Goal: Communication & Community: Ask a question

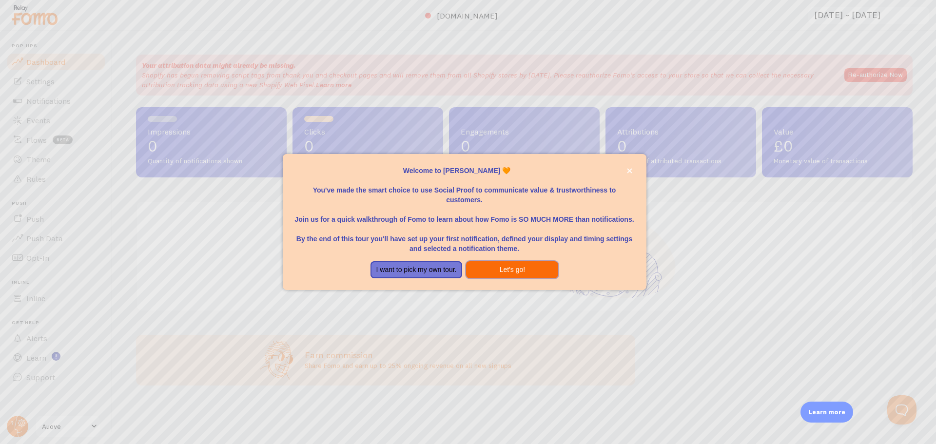
click at [504, 267] on button "Let's go!" at bounding box center [512, 270] width 92 height 18
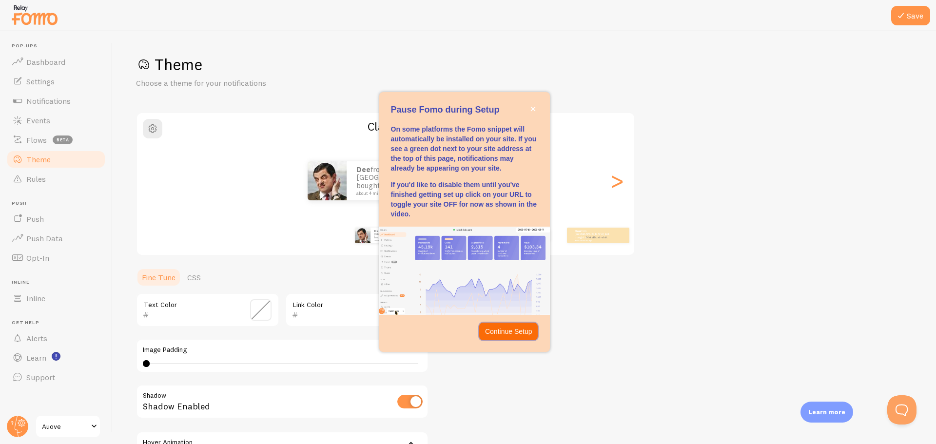
click at [510, 328] on p "Continue Setup" at bounding box center [508, 332] width 47 height 10
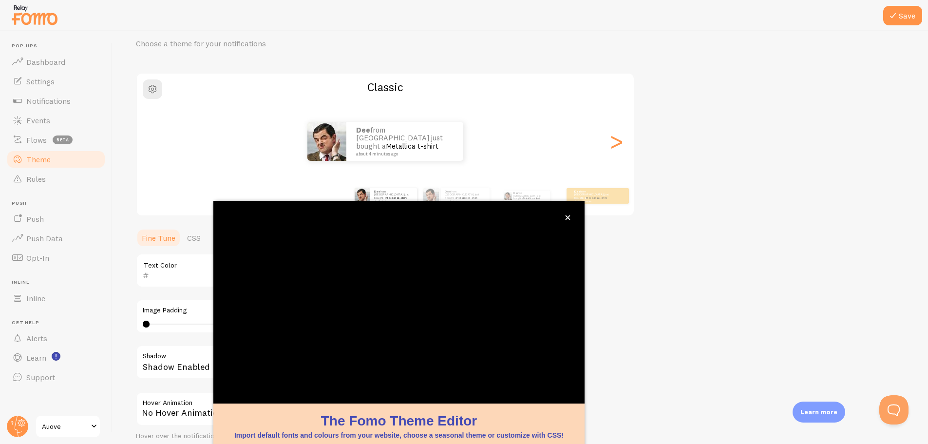
scroll to position [33, 0]
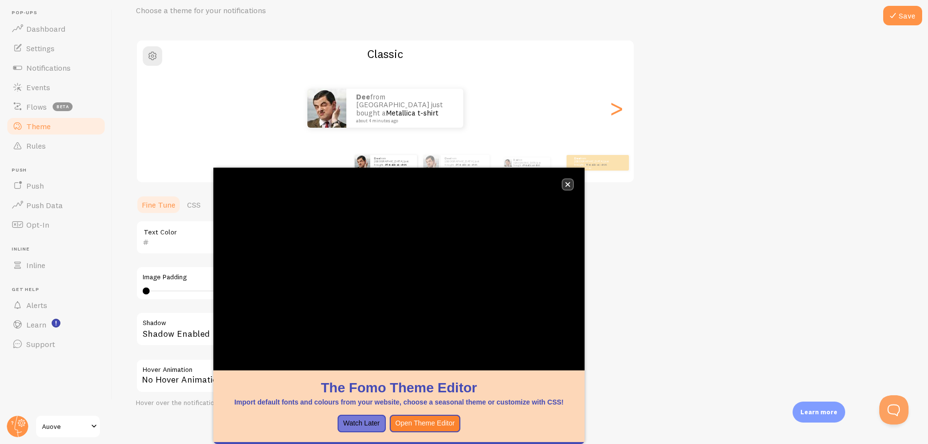
click at [569, 182] on icon "close," at bounding box center [567, 184] width 5 height 5
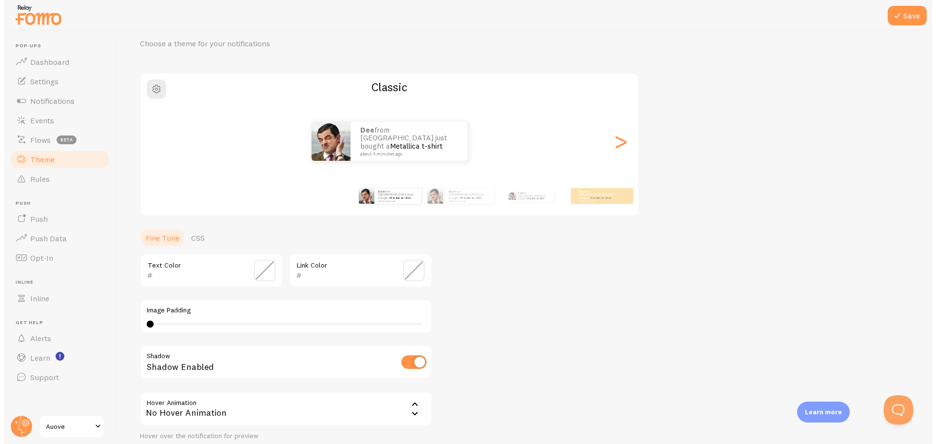
scroll to position [0, 0]
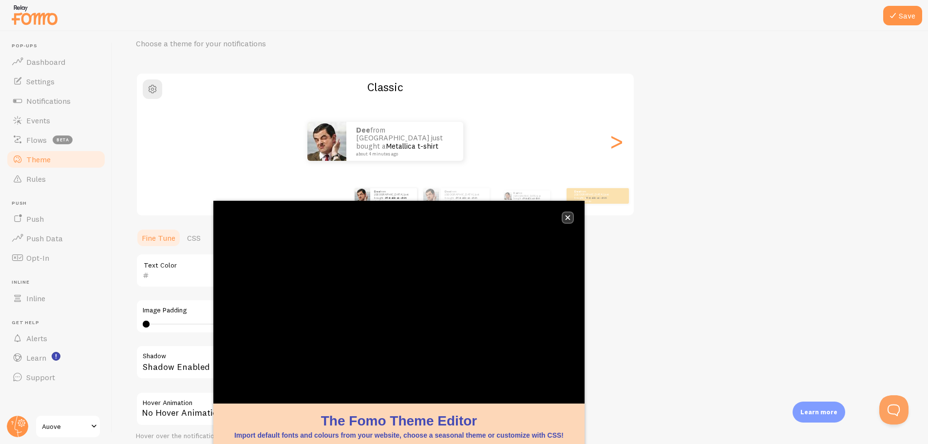
click at [566, 219] on icon "close," at bounding box center [567, 217] width 5 height 5
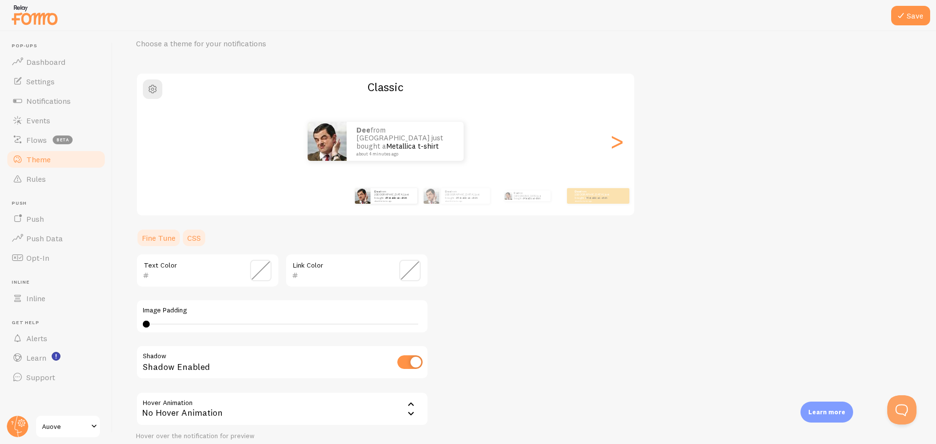
click at [193, 243] on link "CSS" at bounding box center [193, 237] width 25 height 19
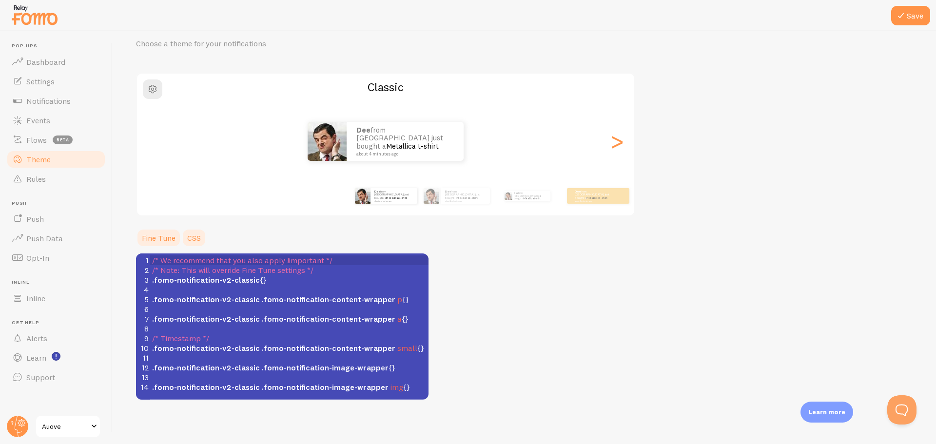
click at [162, 240] on link "Fine Tune" at bounding box center [158, 237] width 45 height 19
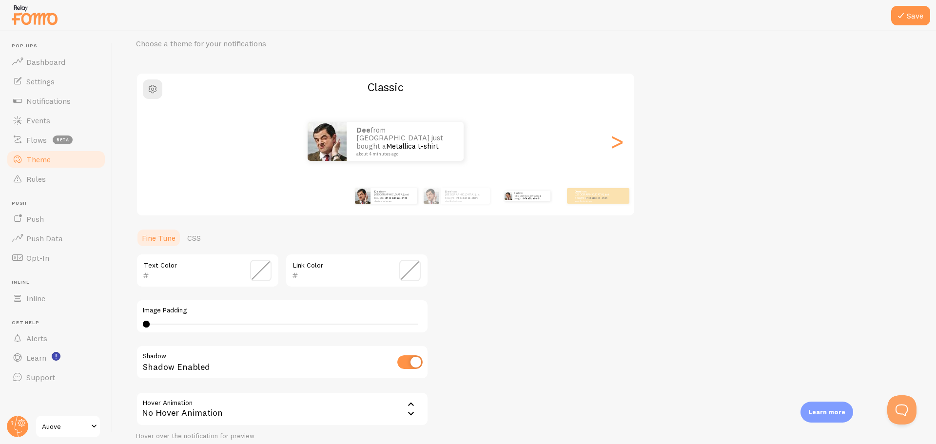
click at [537, 201] on div "dee from [GEOGRAPHIC_DATA] just bought a Metallica t-shirt about 4 minutes ago" at bounding box center [527, 195] width 63 height 27
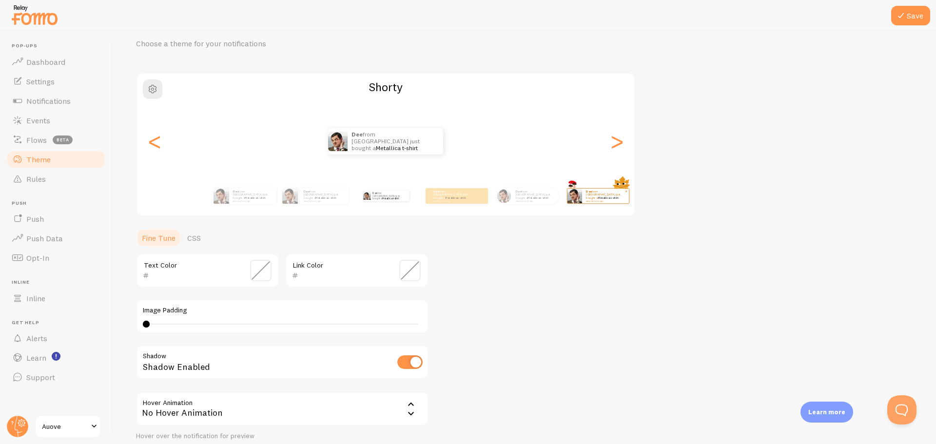
click at [579, 200] on img at bounding box center [574, 196] width 15 height 15
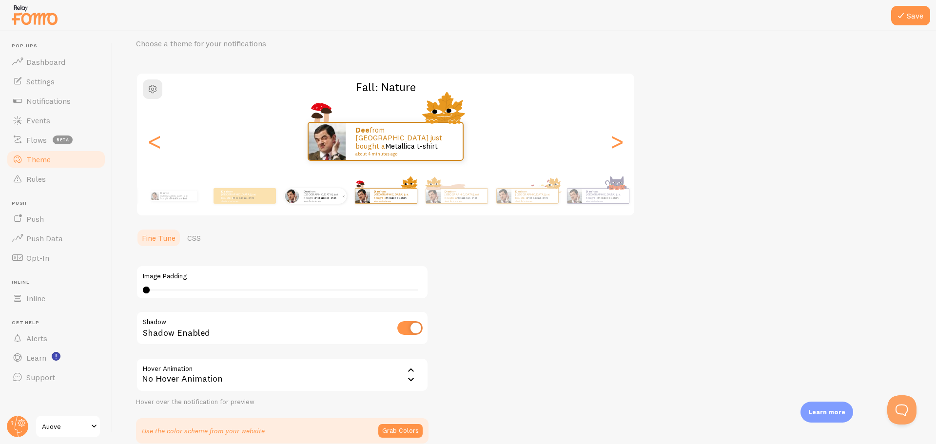
click at [334, 201] on div "dee from [GEOGRAPHIC_DATA] just bought a Metallica t-shirt about 4 minutes ago" at bounding box center [323, 196] width 47 height 16
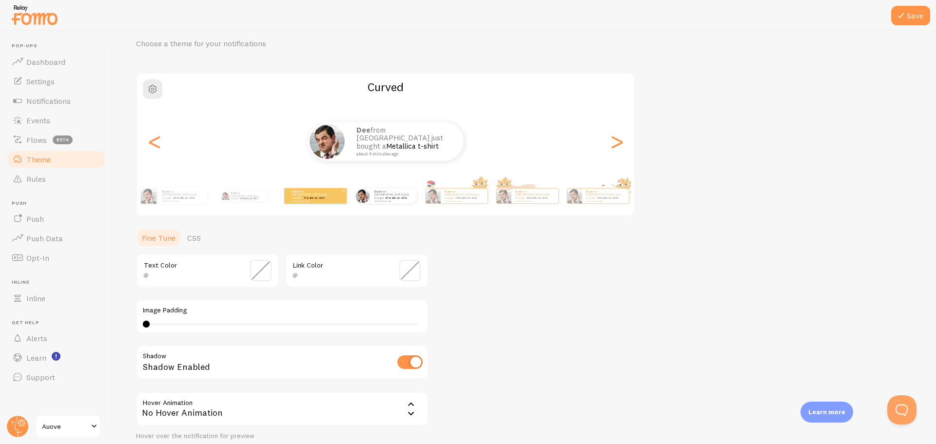
click at [324, 203] on div "dee from [GEOGRAPHIC_DATA] just bought a Metallica t-shirt about 4 minutes ago" at bounding box center [315, 196] width 62 height 16
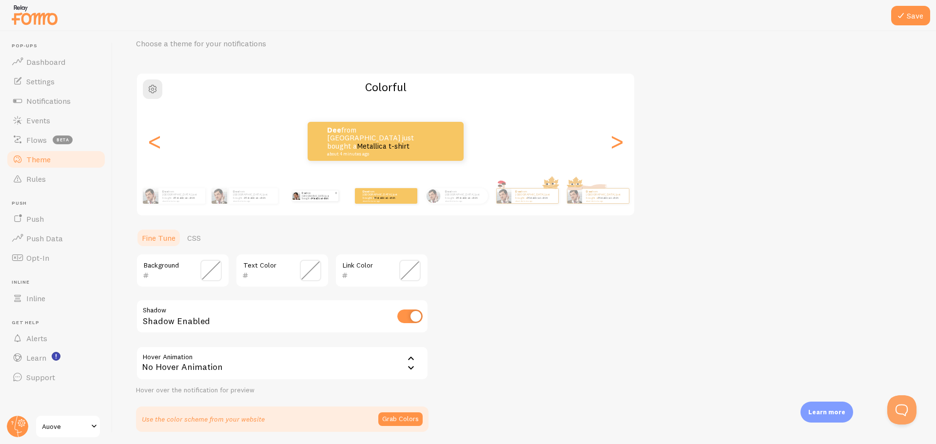
click at [309, 195] on p "dee from [GEOGRAPHIC_DATA] just bought a Metallica t-shirt about 4 minutes ago" at bounding box center [318, 196] width 33 height 11
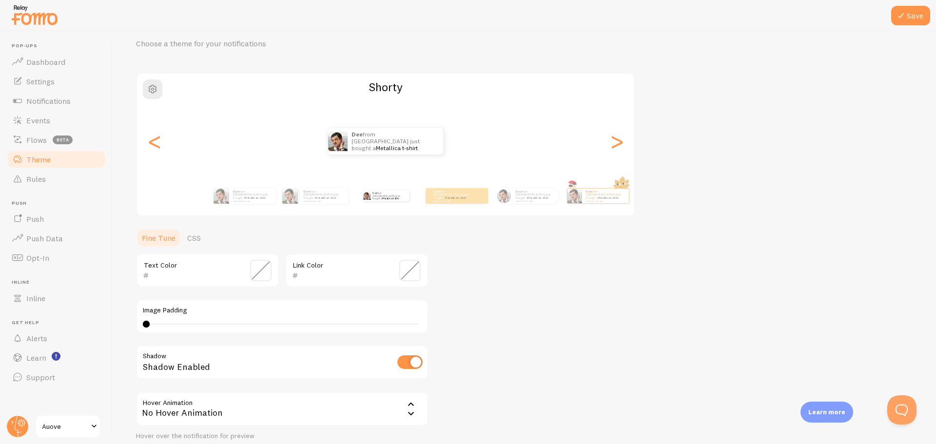
click at [412, 362] on input "checkbox" at bounding box center [409, 362] width 25 height 14
checkbox input "false"
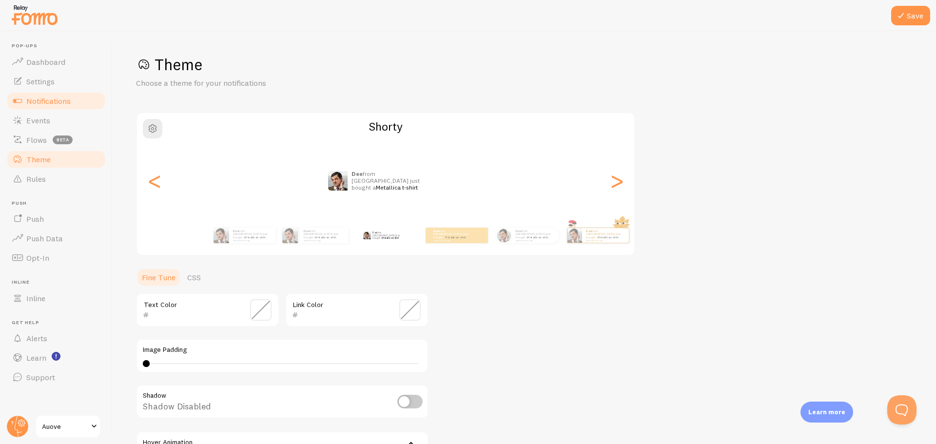
click at [64, 103] on span "Notifications" at bounding box center [48, 101] width 44 height 10
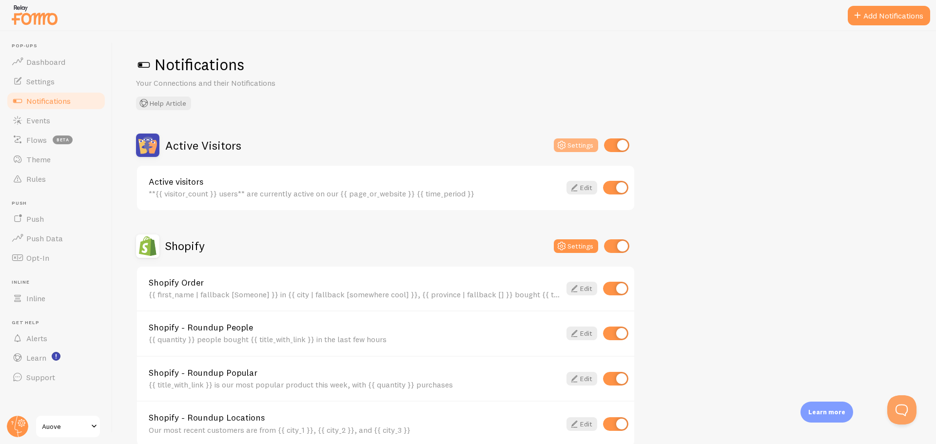
click at [576, 143] on button "Settings" at bounding box center [576, 145] width 44 height 14
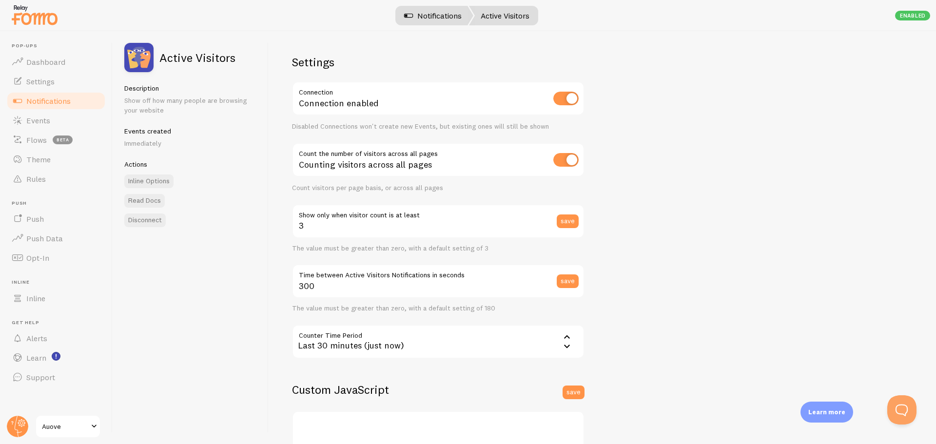
click at [435, 19] on link "Notifications" at bounding box center [432, 15] width 81 height 19
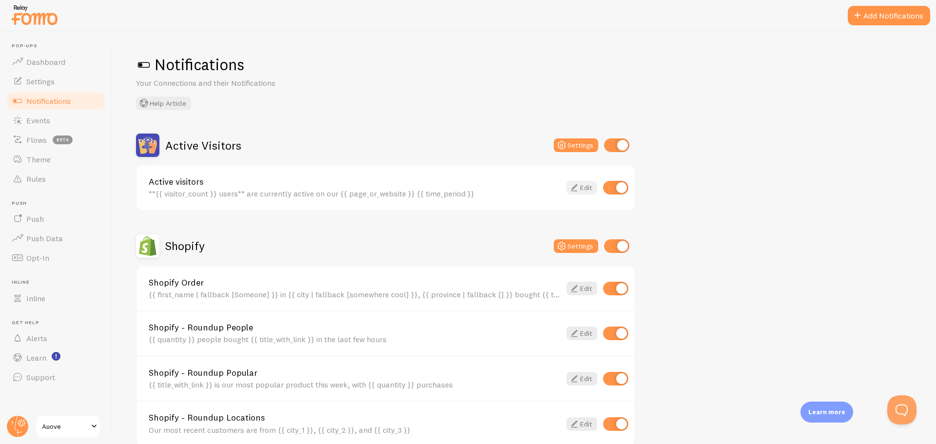
click at [575, 188] on icon at bounding box center [574, 188] width 12 height 12
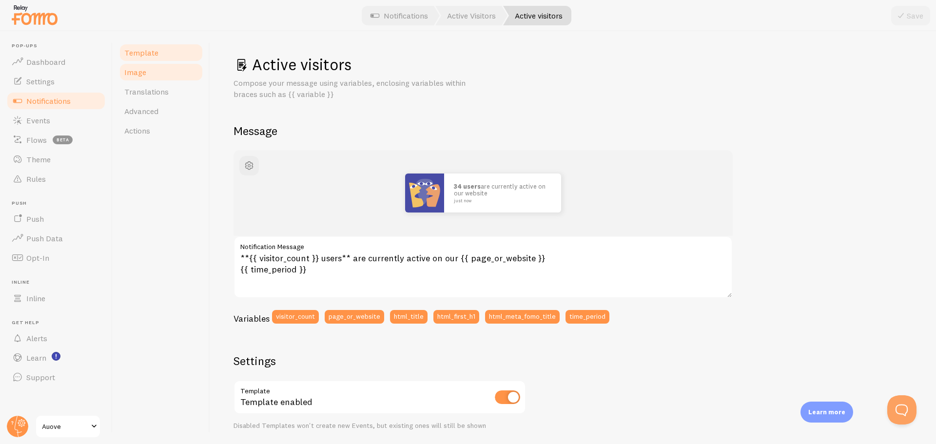
click at [151, 64] on link "Image" at bounding box center [160, 71] width 85 height 19
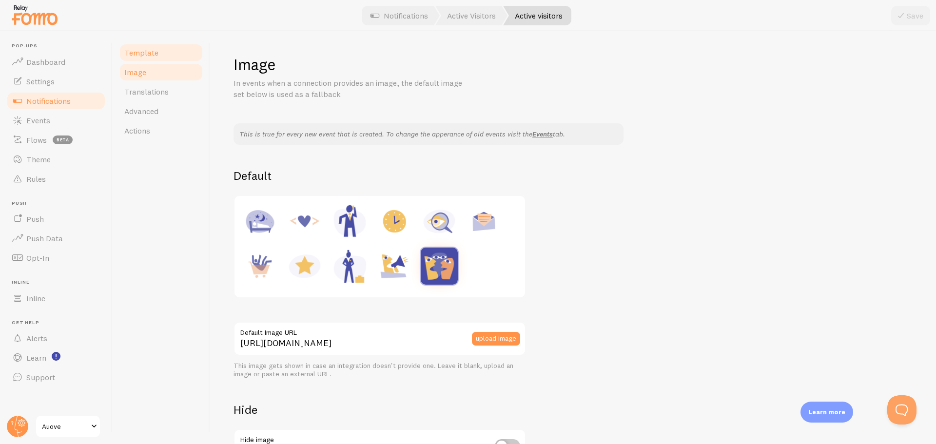
click at [157, 58] on link "Template" at bounding box center [160, 52] width 85 height 19
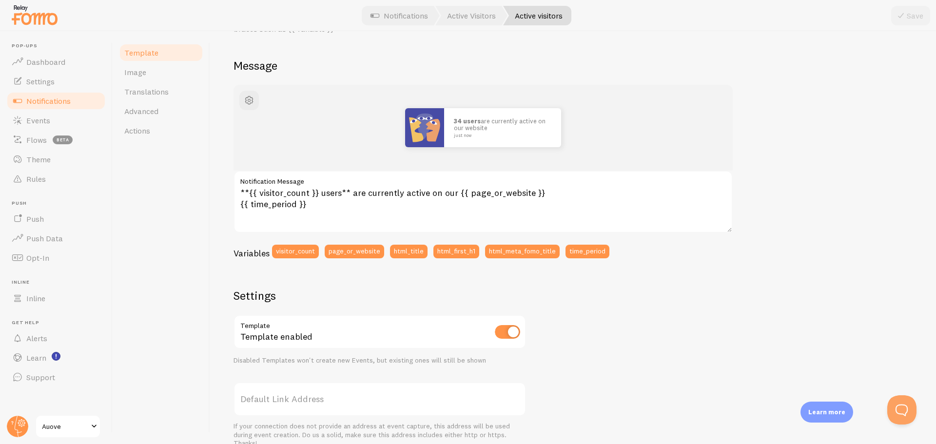
scroll to position [17, 0]
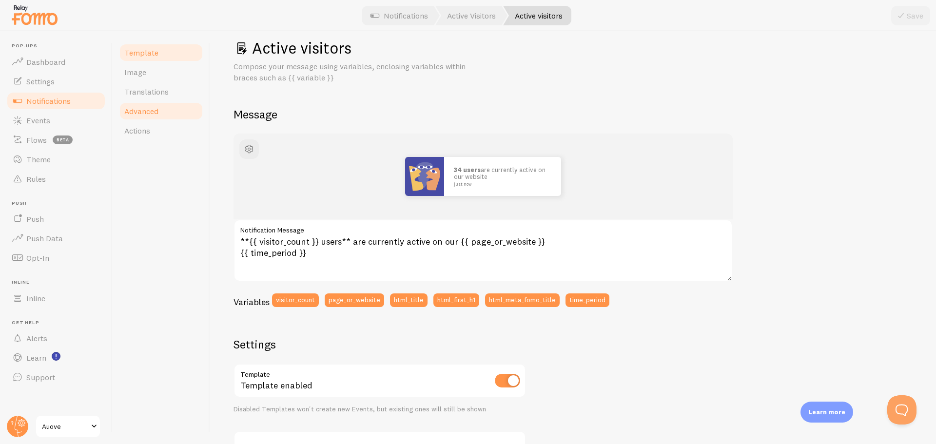
click at [143, 113] on span "Advanced" at bounding box center [141, 111] width 34 height 10
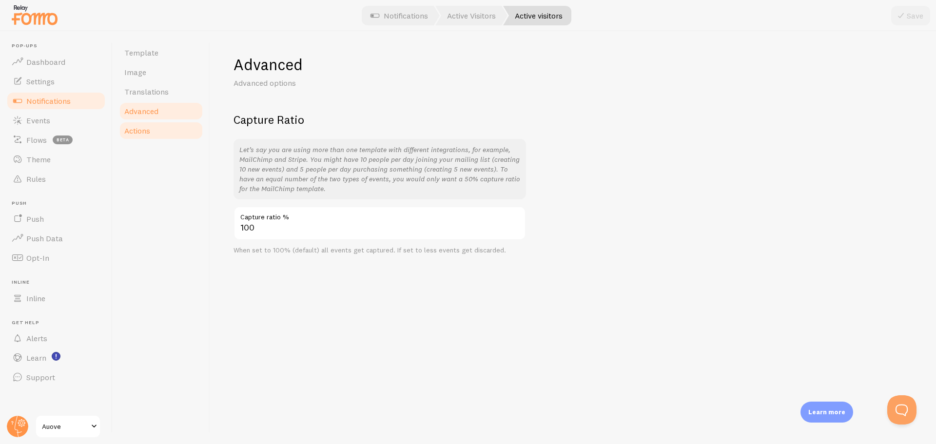
click at [156, 131] on link "Actions" at bounding box center [160, 130] width 85 height 19
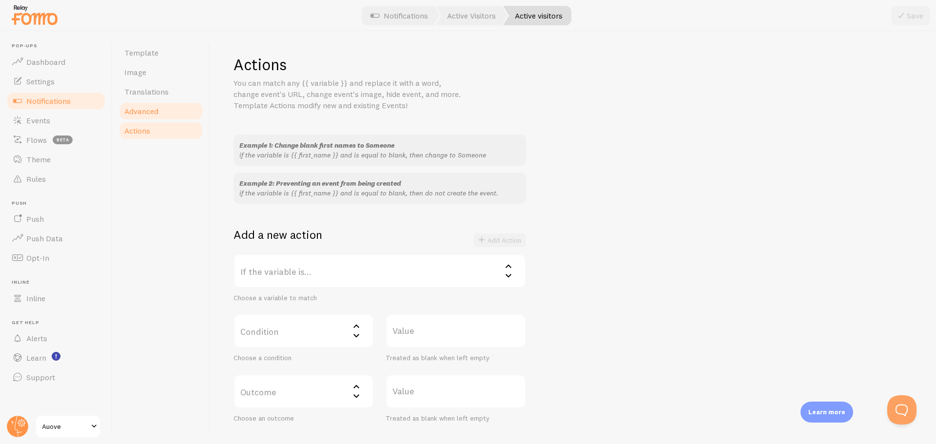
click at [156, 107] on span "Advanced" at bounding box center [141, 111] width 34 height 10
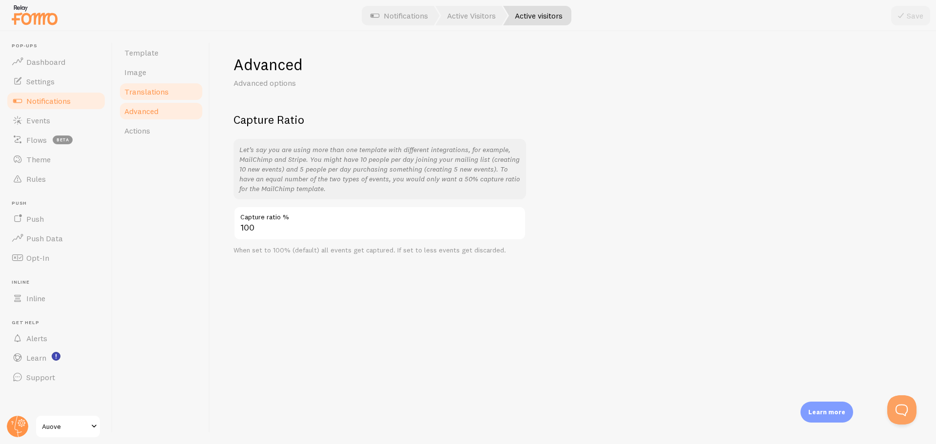
click at [154, 95] on span "Translations" at bounding box center [146, 92] width 44 height 10
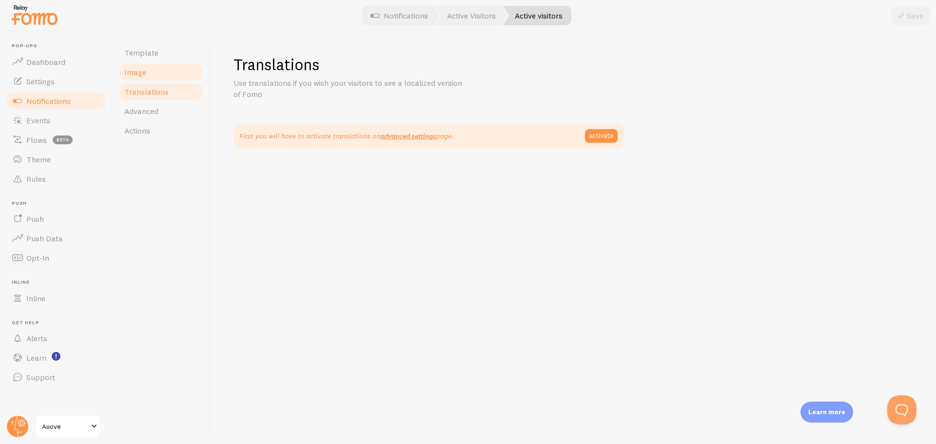
click at [145, 78] on link "Image" at bounding box center [160, 71] width 85 height 19
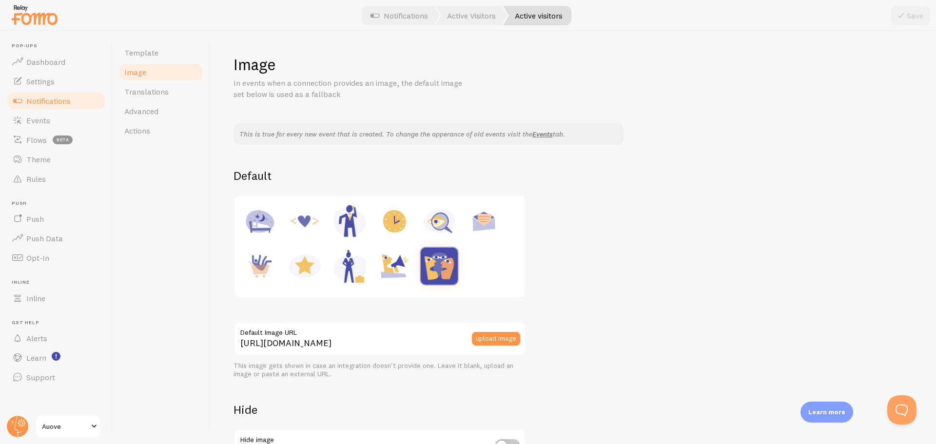
scroll to position [90, 0]
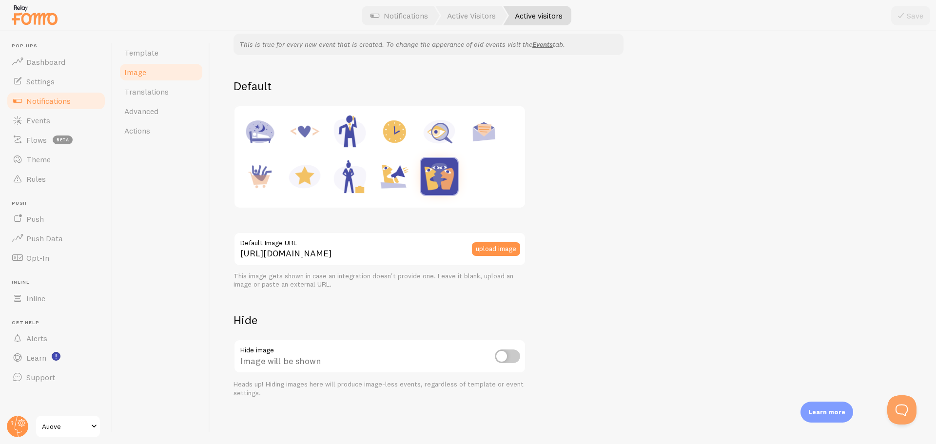
click at [503, 355] on input "checkbox" at bounding box center [507, 356] width 25 height 14
checkbox input "true"
click at [918, 21] on button "Save" at bounding box center [910, 15] width 39 height 19
click at [147, 85] on link "Translations" at bounding box center [160, 91] width 85 height 19
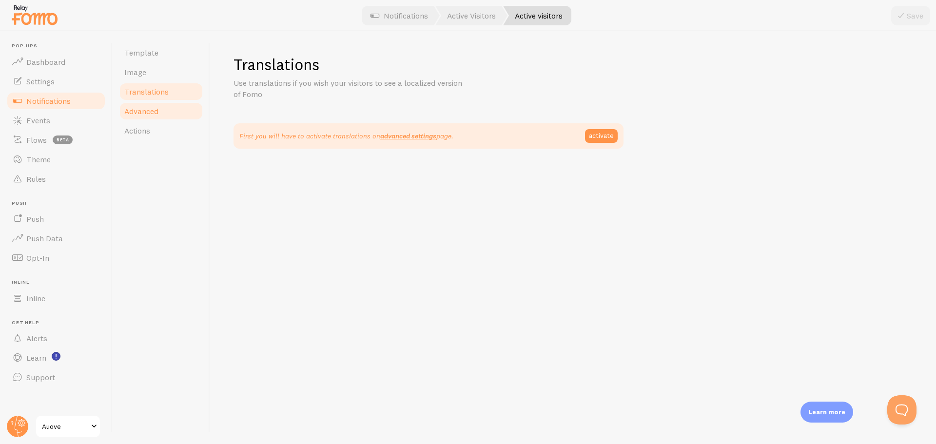
click at [140, 105] on link "Advanced" at bounding box center [160, 110] width 85 height 19
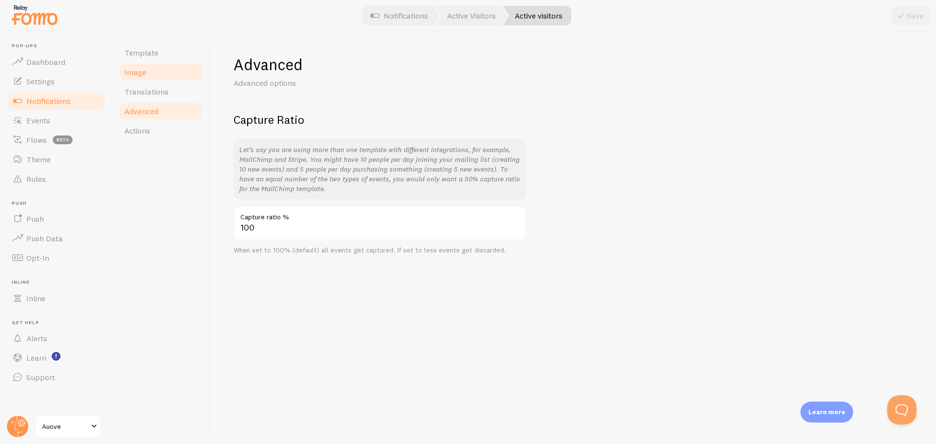
click at [147, 72] on link "Image" at bounding box center [160, 71] width 85 height 19
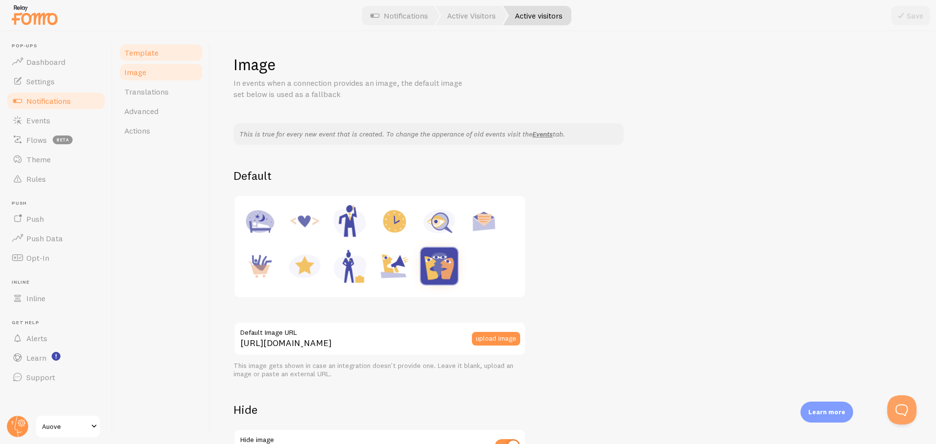
click at [159, 58] on link "Template" at bounding box center [160, 52] width 85 height 19
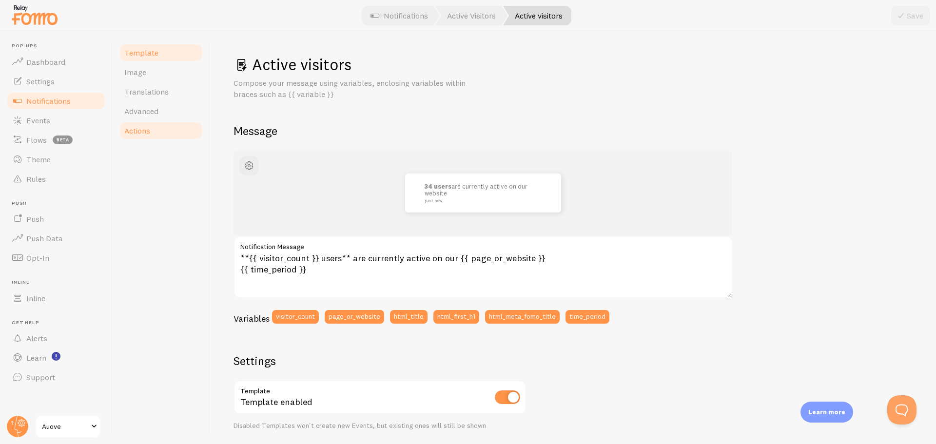
click at [146, 122] on link "Actions" at bounding box center [160, 130] width 85 height 19
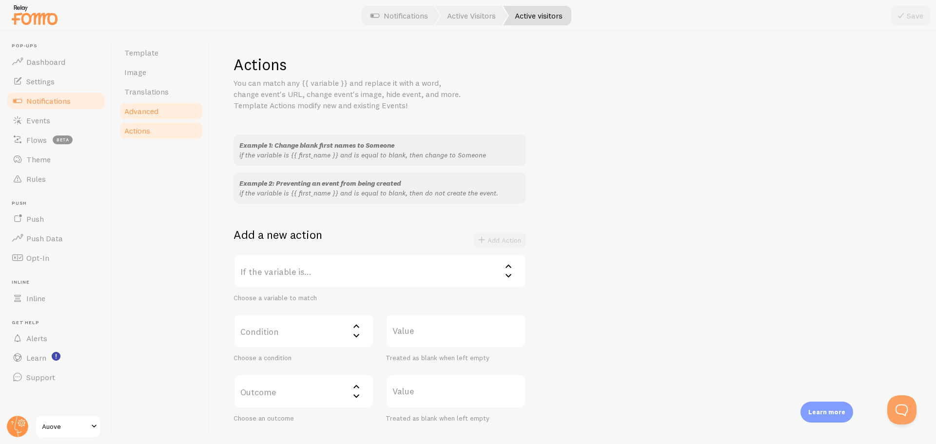
click at [155, 108] on span "Advanced" at bounding box center [141, 111] width 34 height 10
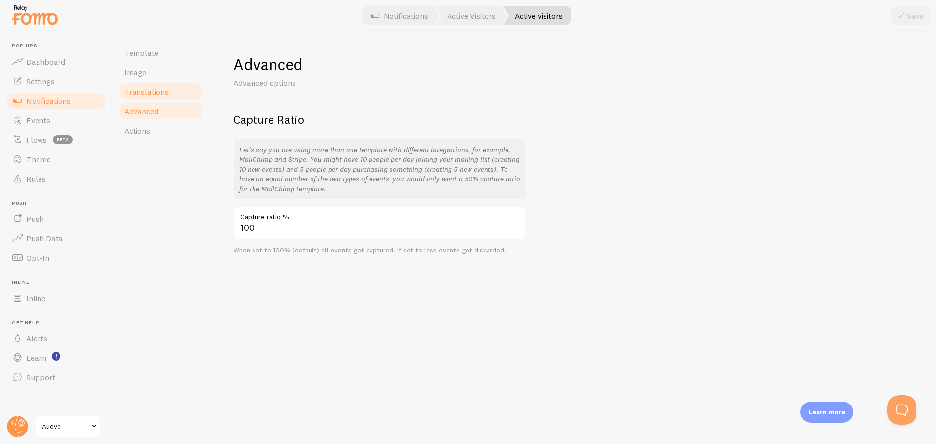
click at [158, 96] on span "Translations" at bounding box center [146, 92] width 44 height 10
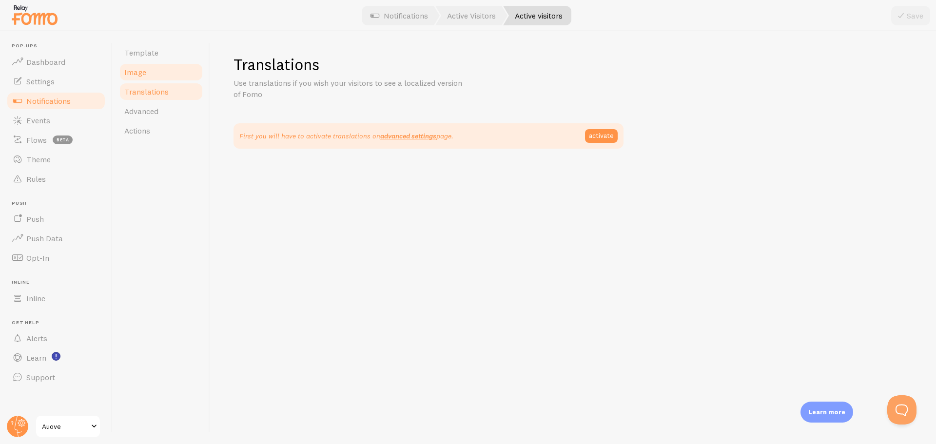
click at [160, 77] on link "Image" at bounding box center [160, 71] width 85 height 19
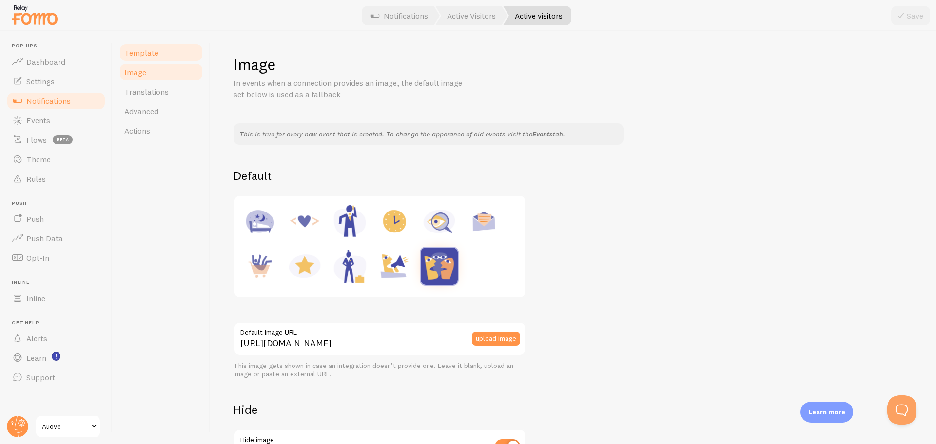
click at [158, 54] on link "Template" at bounding box center [160, 52] width 85 height 19
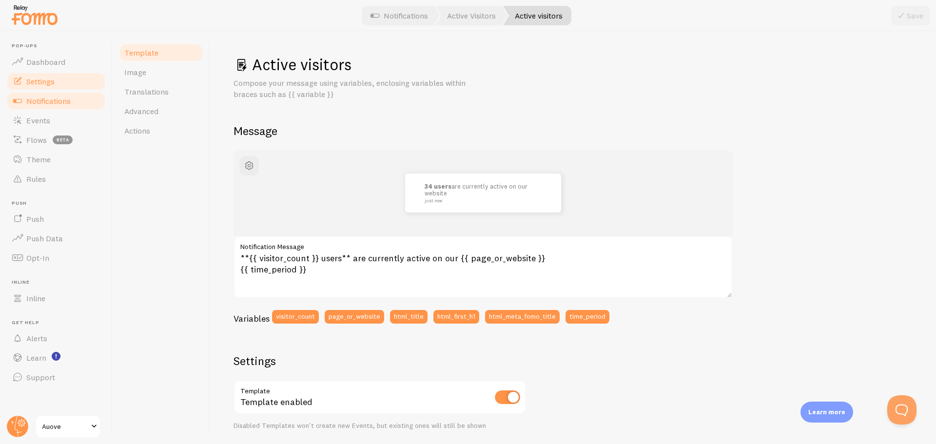
click at [73, 82] on link "Settings" at bounding box center [56, 81] width 100 height 19
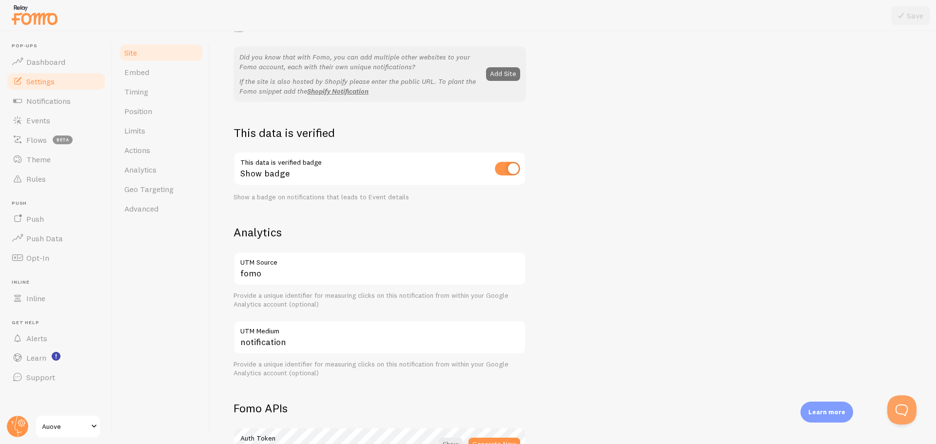
scroll to position [49, 0]
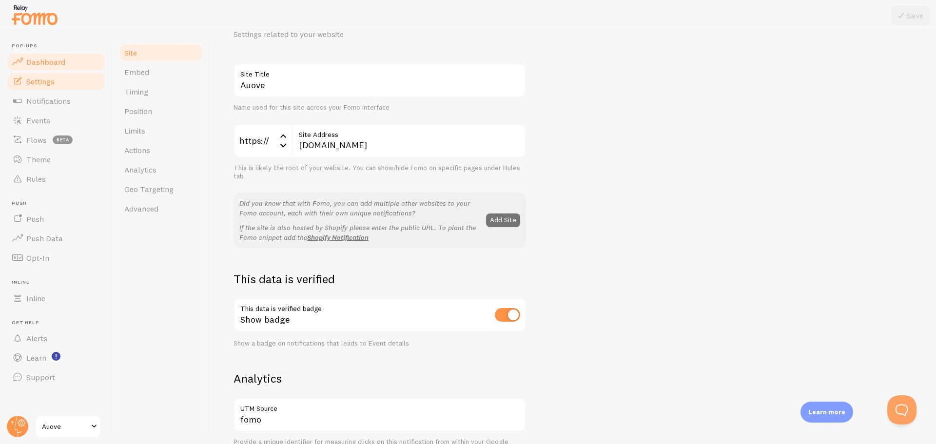
click at [83, 61] on link "Dashboard" at bounding box center [56, 61] width 100 height 19
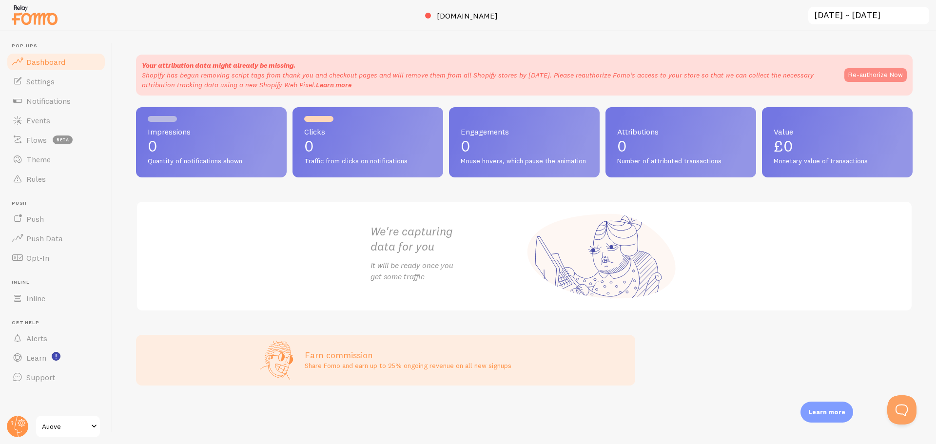
click at [872, 79] on button "Re-authorize Now" at bounding box center [875, 75] width 62 height 14
click at [58, 104] on span "Notifications" at bounding box center [48, 101] width 44 height 10
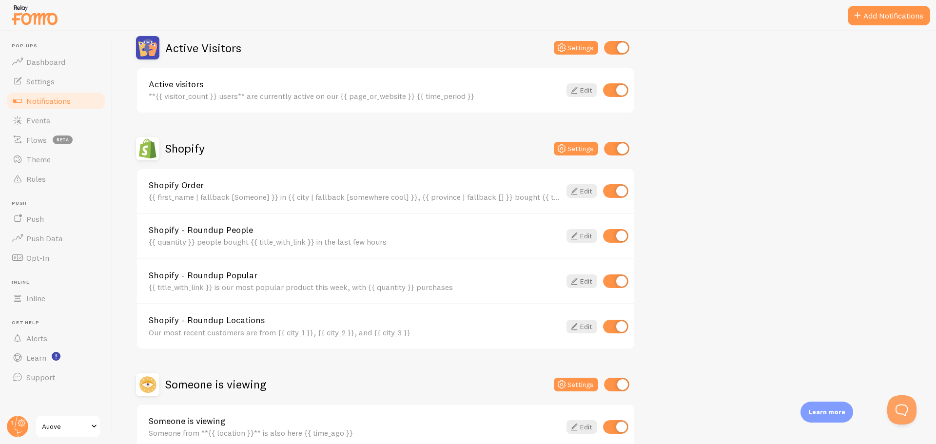
scroll to position [150, 0]
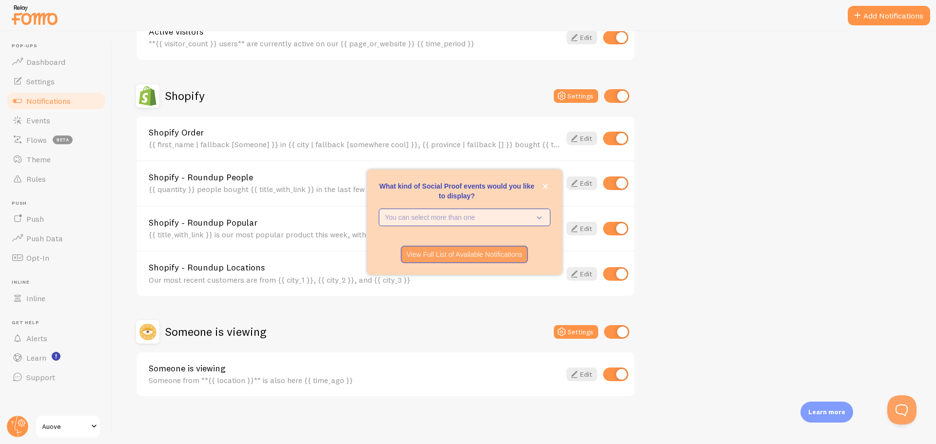
click at [467, 222] on p "You can select more than one" at bounding box center [457, 217] width 145 height 10
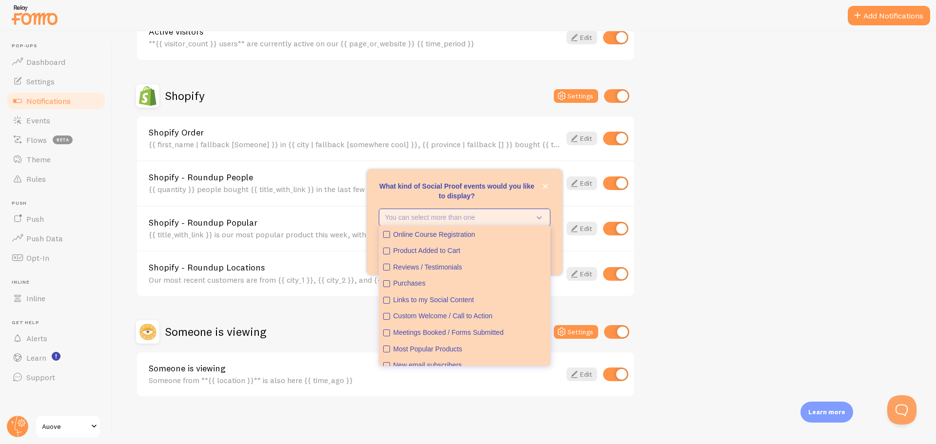
click at [467, 222] on p "You can select more than one" at bounding box center [457, 217] width 145 height 10
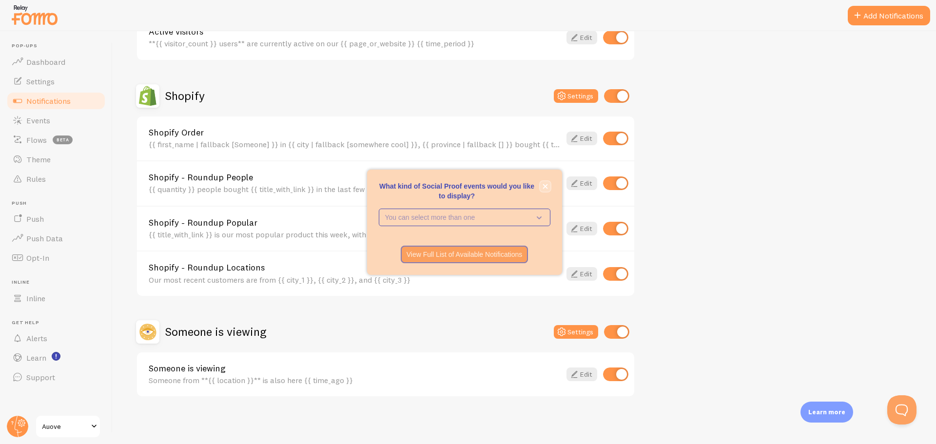
click at [543, 185] on icon "close," at bounding box center [544, 186] width 5 height 5
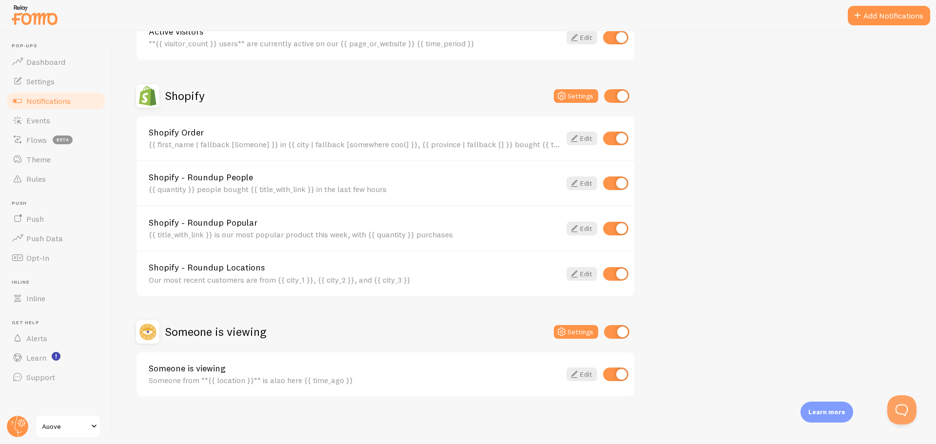
click at [202, 365] on link "Someone is viewing" at bounding box center [355, 368] width 412 height 9
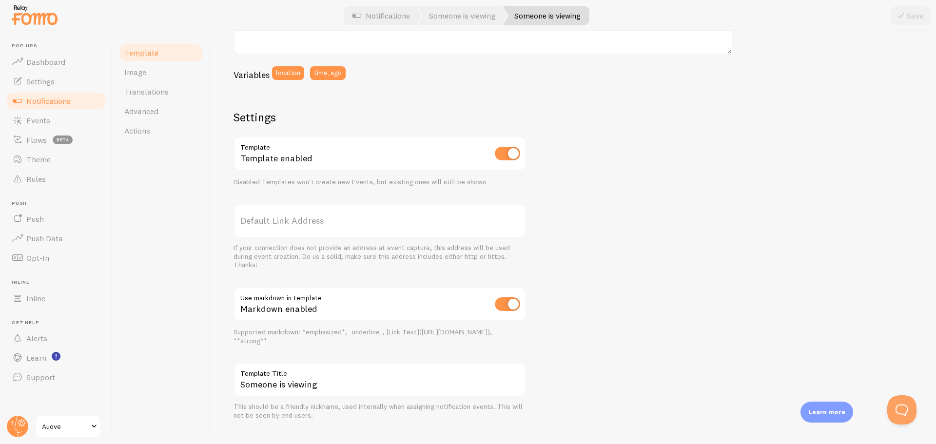
scroll to position [260, 0]
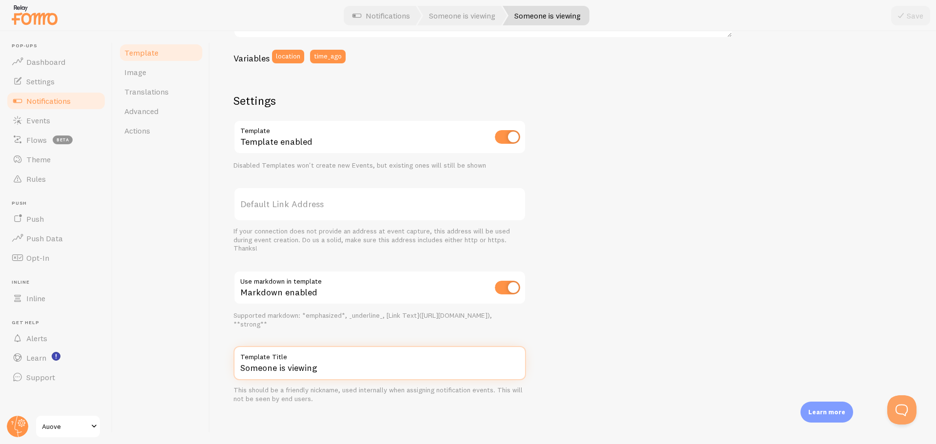
click at [359, 371] on input "Someone is viewing" at bounding box center [379, 363] width 292 height 34
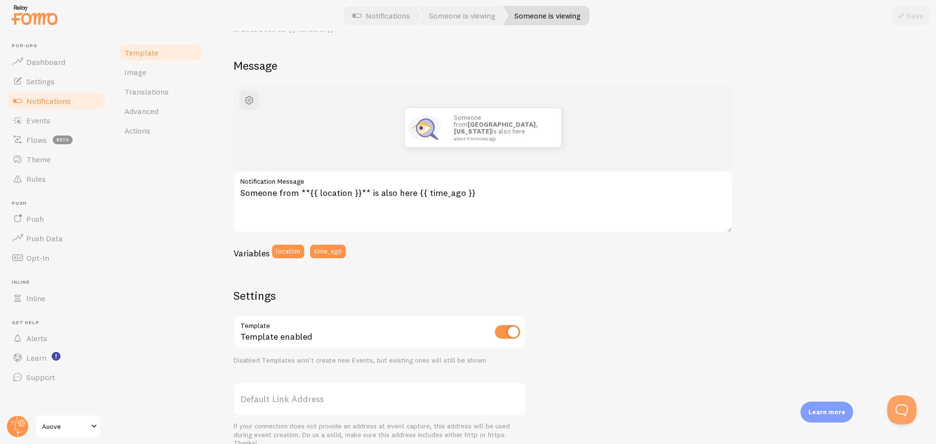
scroll to position [17, 0]
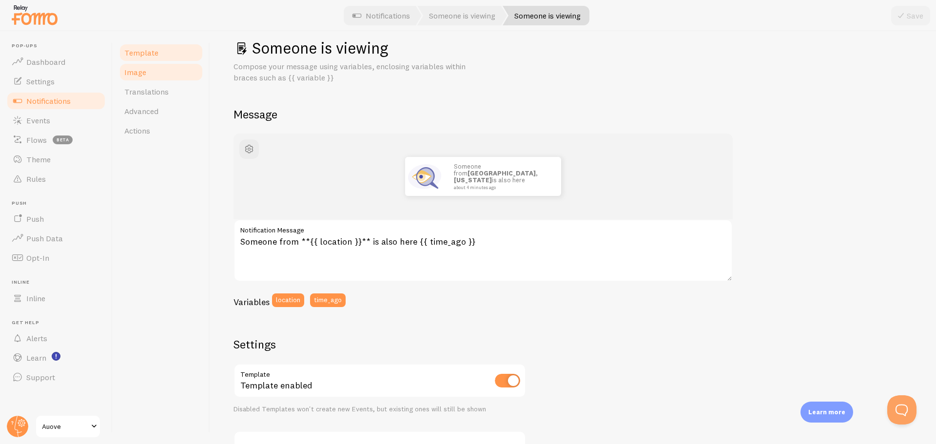
click at [133, 72] on span "Image" at bounding box center [135, 72] width 22 height 10
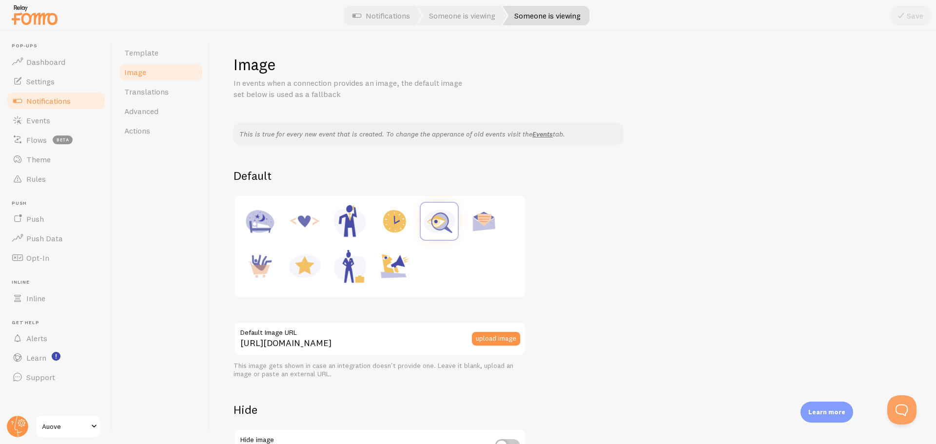
scroll to position [90, 0]
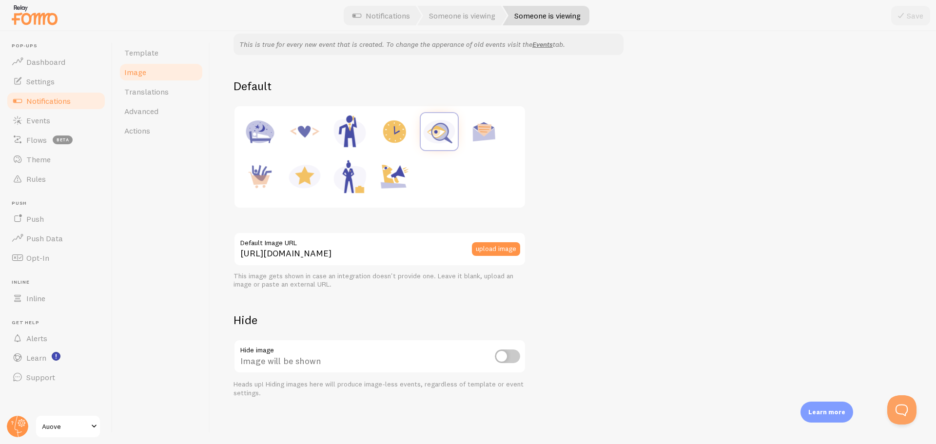
click at [509, 358] on input "checkbox" at bounding box center [507, 356] width 25 height 14
checkbox input "true"
click at [911, 23] on button "Save" at bounding box center [910, 15] width 39 height 19
click at [132, 50] on span "Template" at bounding box center [141, 53] width 34 height 10
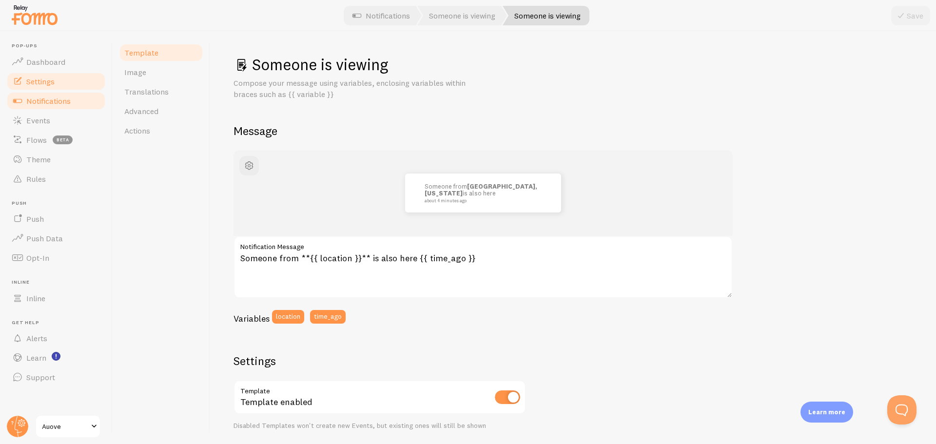
click at [42, 89] on link "Settings" at bounding box center [56, 81] width 100 height 19
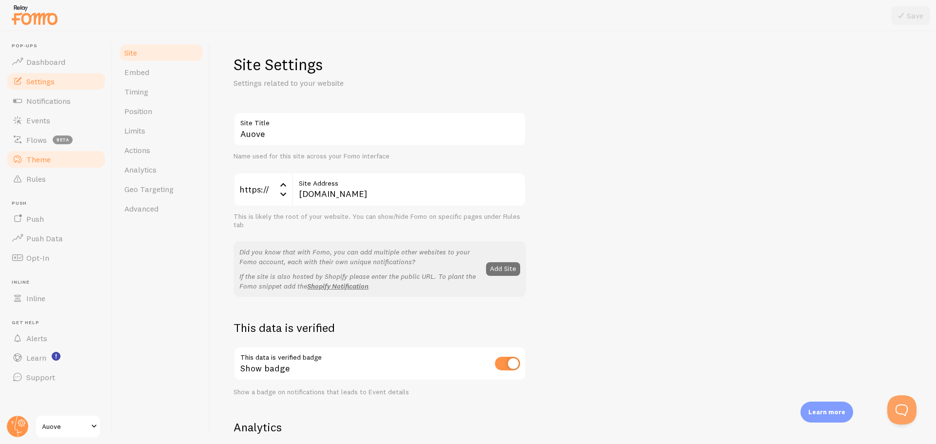
click at [54, 157] on link "Theme" at bounding box center [56, 159] width 100 height 19
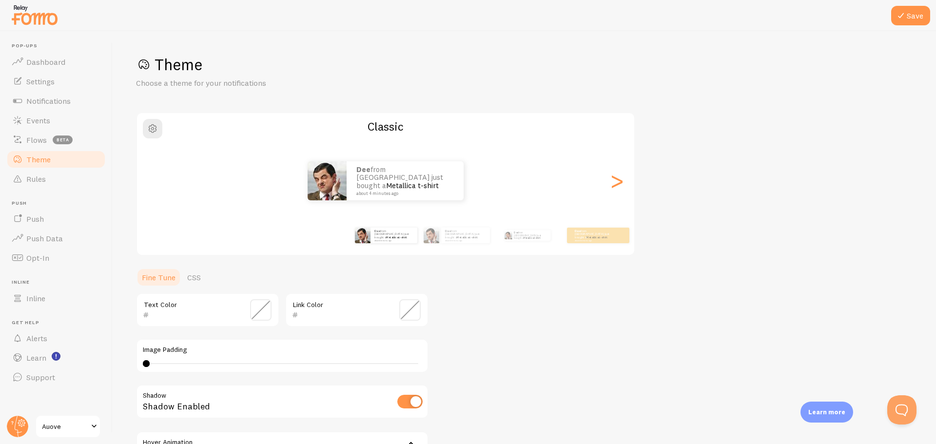
scroll to position [120, 0]
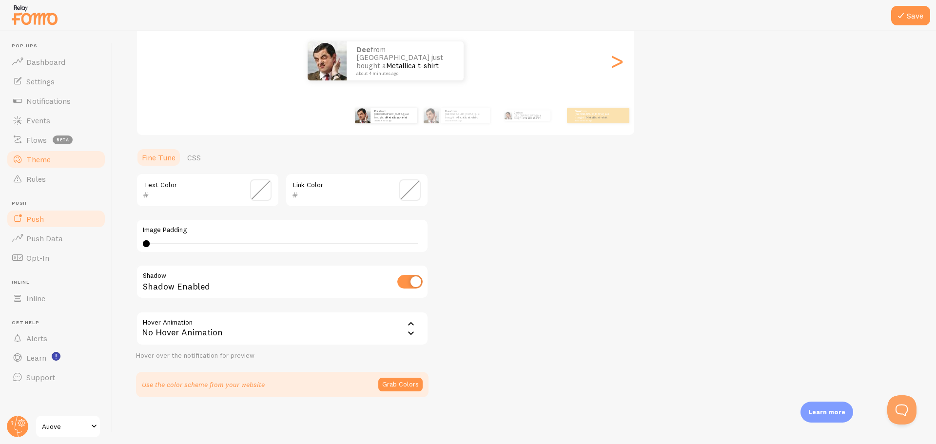
click at [44, 222] on link "Push" at bounding box center [56, 218] width 100 height 19
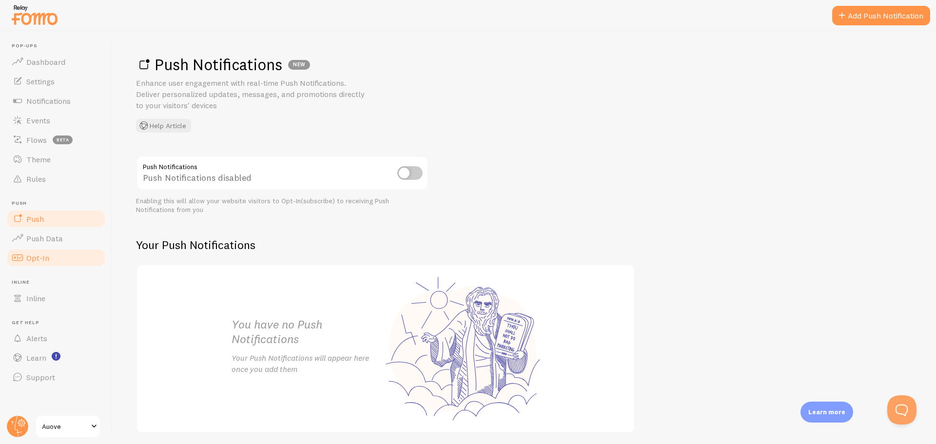
click at [62, 258] on link "Opt-In" at bounding box center [56, 257] width 100 height 19
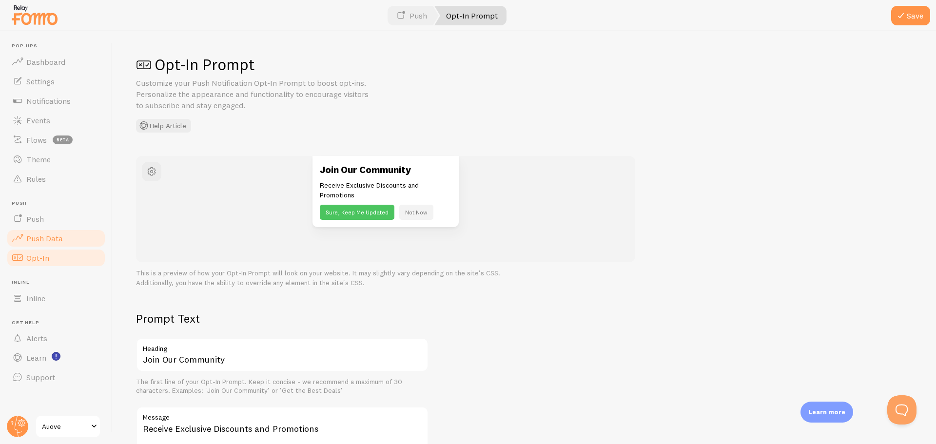
click at [62, 243] on link "Push Data" at bounding box center [56, 238] width 100 height 19
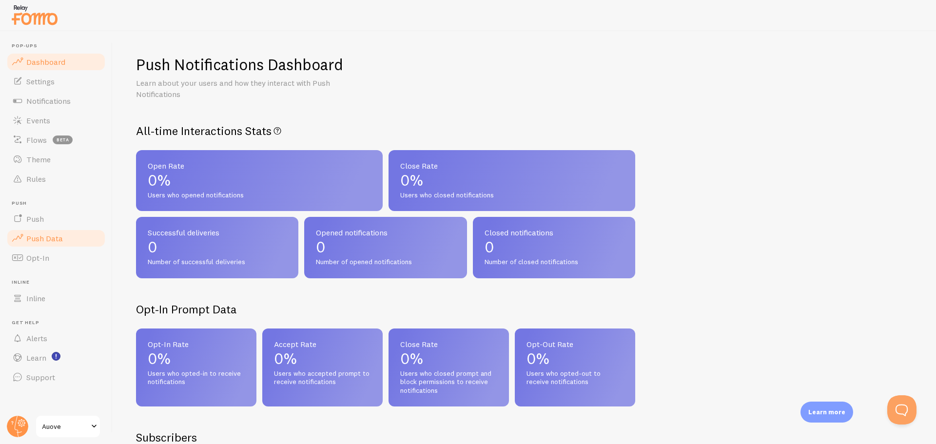
click at [43, 61] on span "Dashboard" at bounding box center [45, 62] width 39 height 10
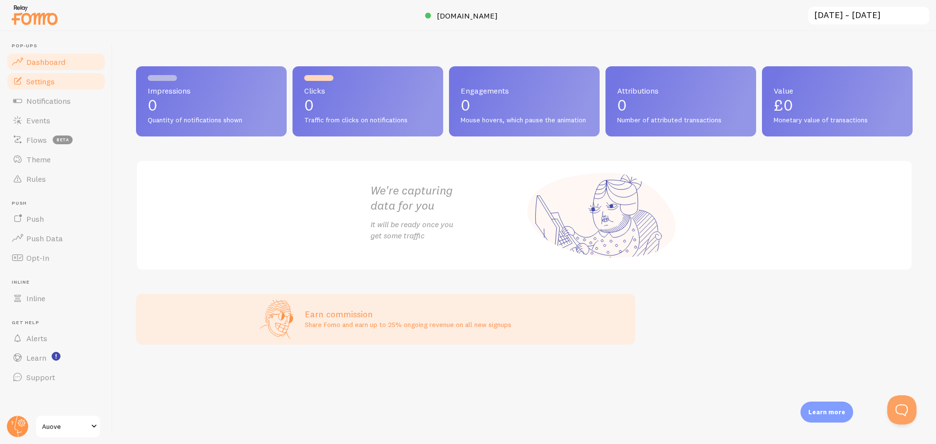
click at [22, 81] on span at bounding box center [18, 82] width 12 height 12
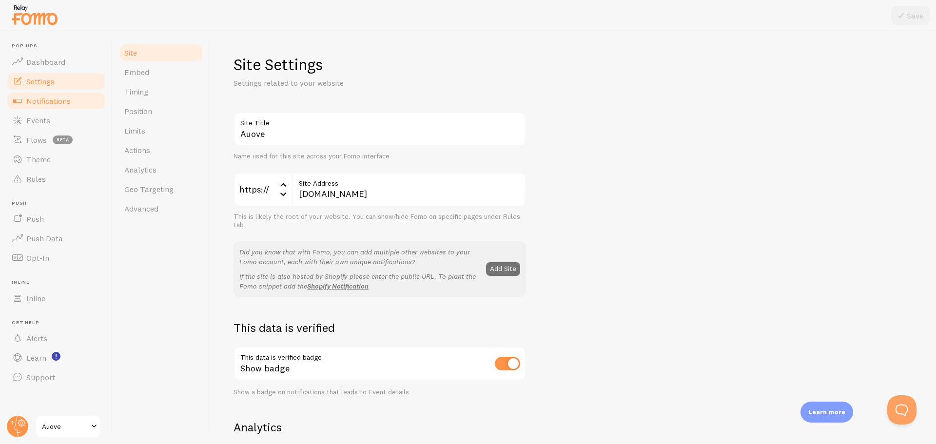
click at [51, 104] on span "Notifications" at bounding box center [48, 101] width 44 height 10
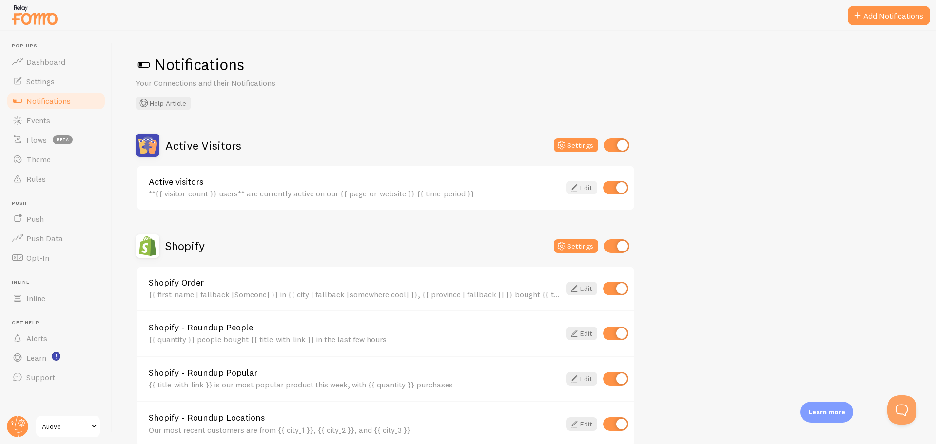
click at [586, 185] on link "Edit" at bounding box center [581, 188] width 31 height 14
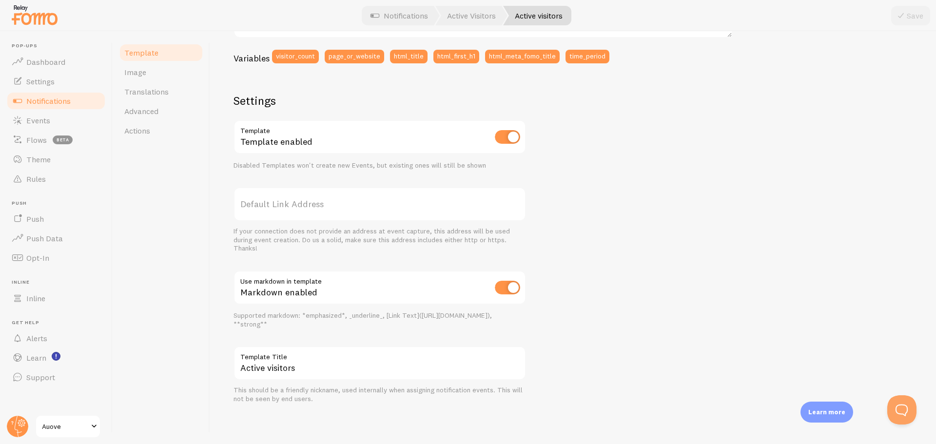
scroll to position [65, 0]
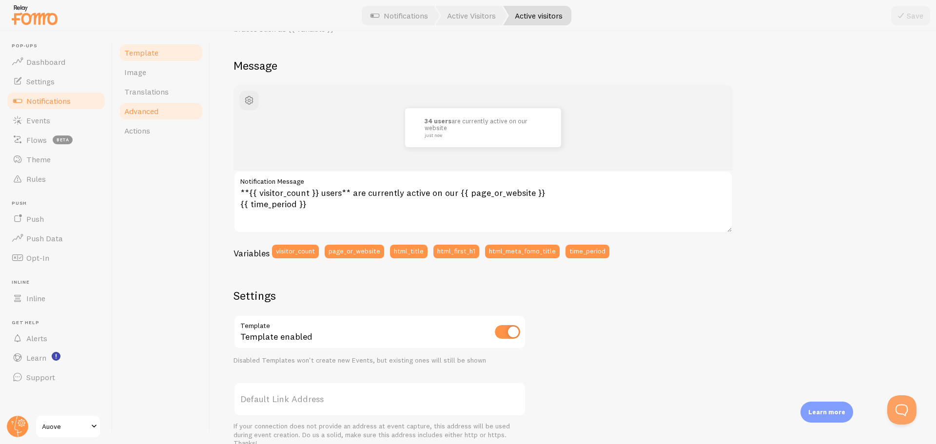
click at [159, 105] on link "Advanced" at bounding box center [160, 110] width 85 height 19
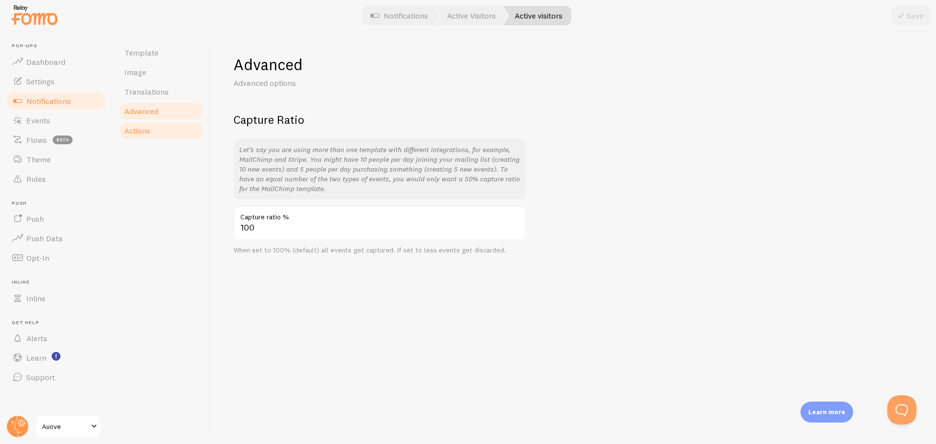
click at [137, 132] on span "Actions" at bounding box center [137, 131] width 26 height 10
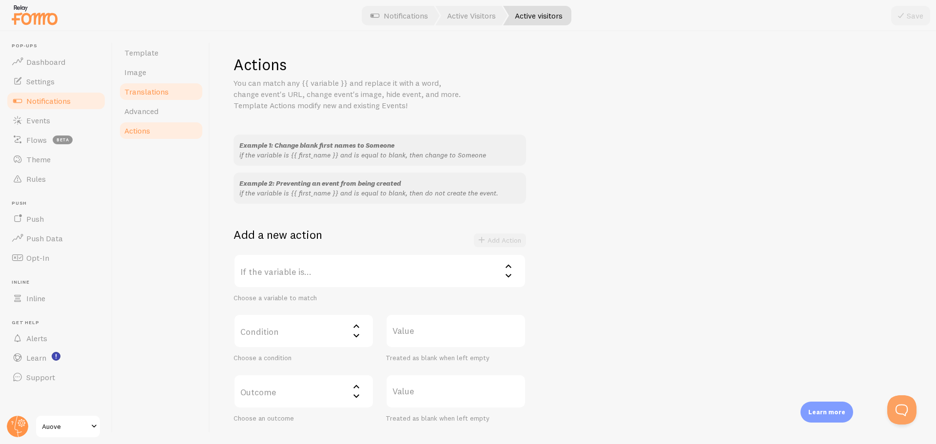
click at [161, 83] on link "Translations" at bounding box center [160, 91] width 85 height 19
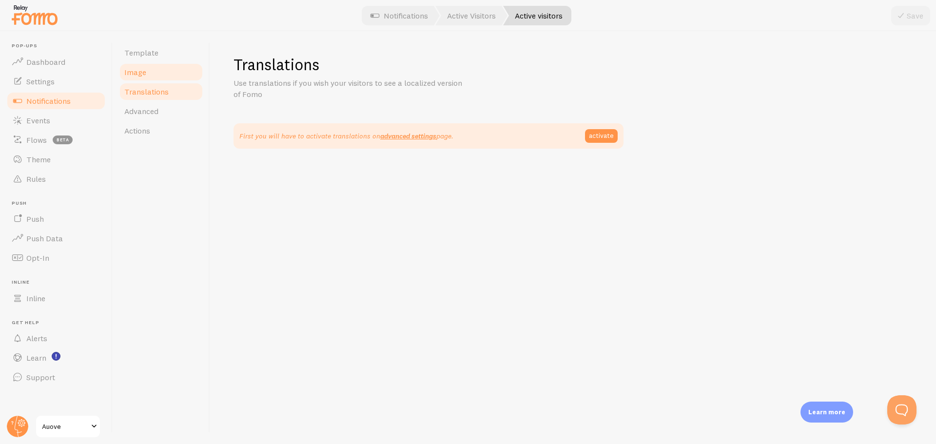
click at [150, 73] on link "Image" at bounding box center [160, 71] width 85 height 19
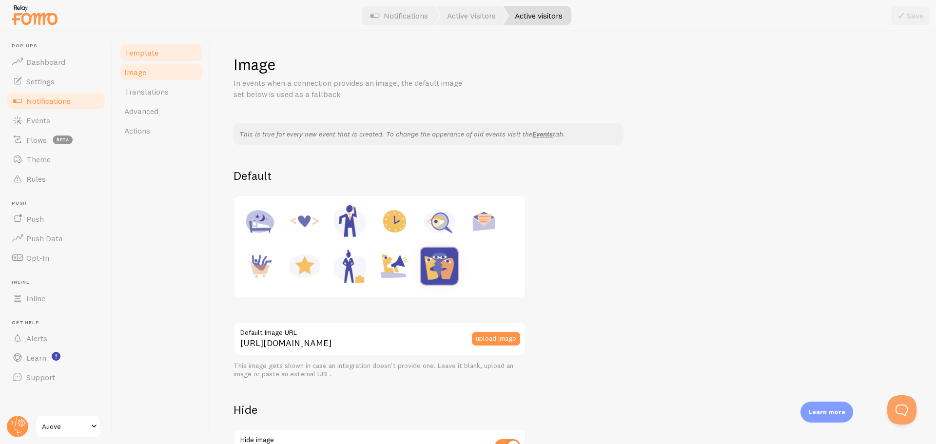
click at [149, 62] on ul "Template Image Translations Advanced Actions" at bounding box center [160, 91] width 85 height 97
click at [407, 15] on link "Notifications" at bounding box center [399, 15] width 81 height 19
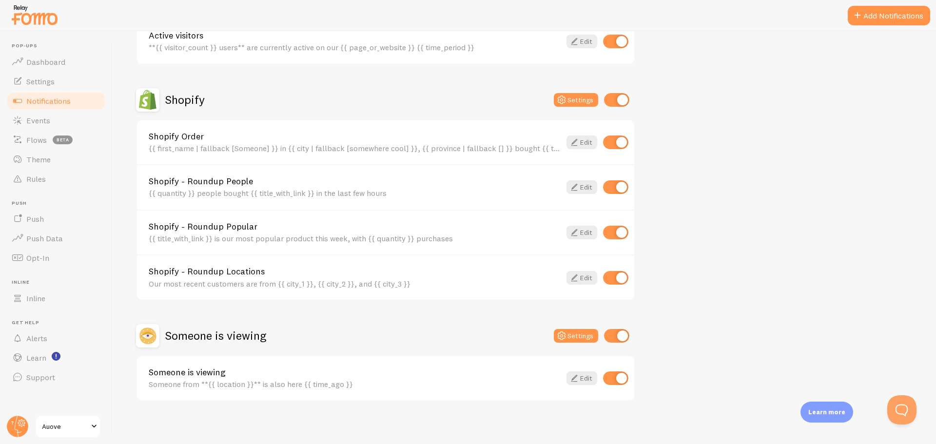
scroll to position [150, 0]
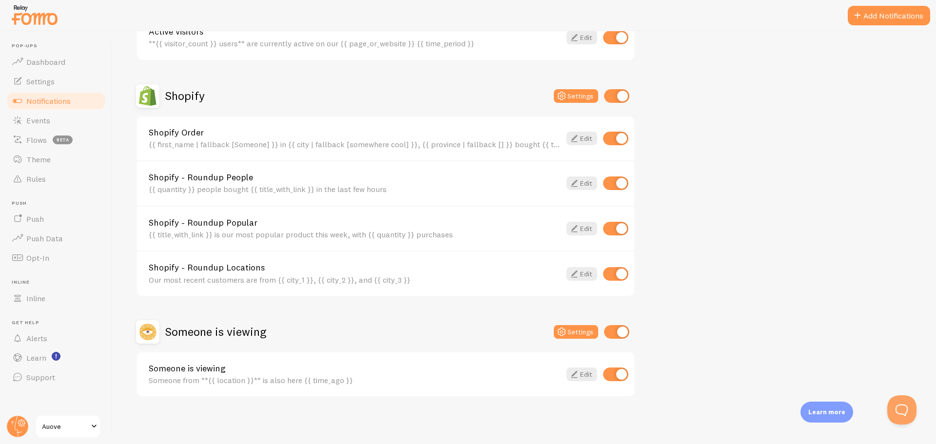
click at [608, 225] on input "checkbox" at bounding box center [615, 229] width 25 height 14
checkbox input "false"
click at [617, 182] on input "checkbox" at bounding box center [615, 183] width 25 height 14
checkbox input "false"
click at [613, 141] on input "checkbox" at bounding box center [615, 139] width 25 height 14
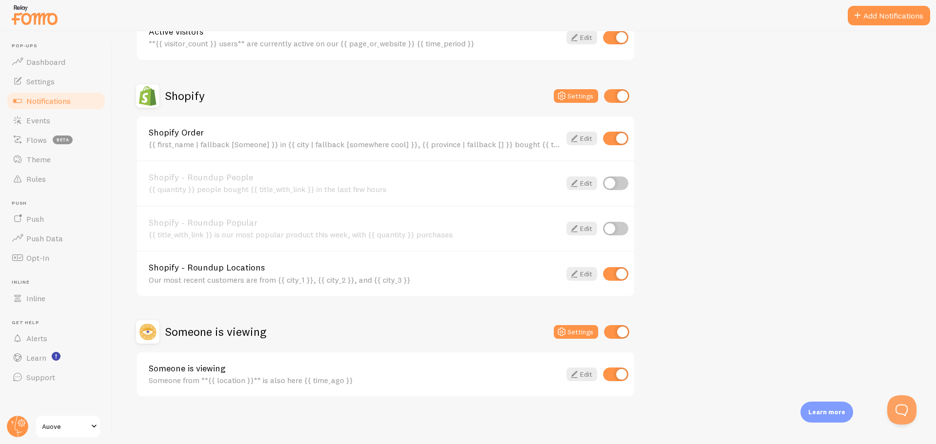
checkbox input "false"
click at [620, 97] on input "checkbox" at bounding box center [616, 96] width 25 height 14
checkbox input "false"
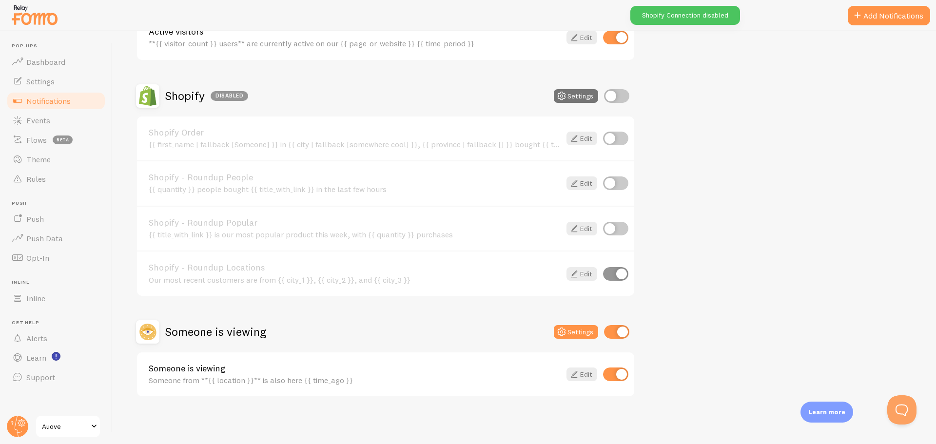
scroll to position [0, 0]
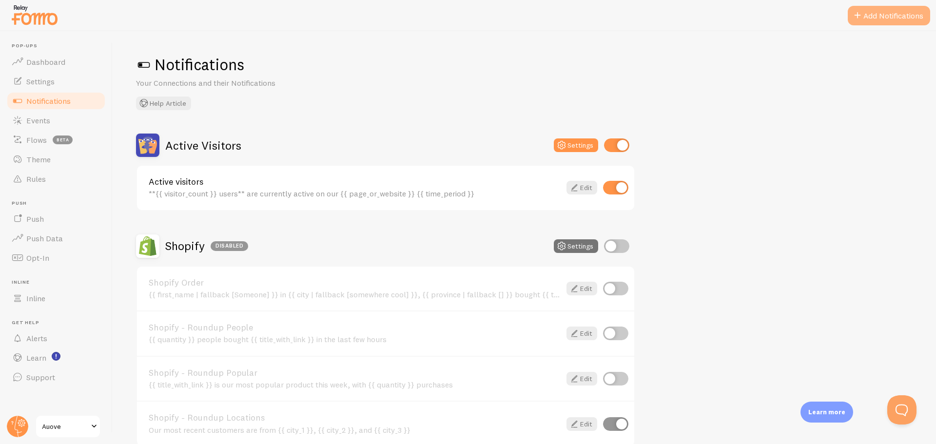
click at [891, 25] on button "Add Notifications" at bounding box center [889, 15] width 82 height 19
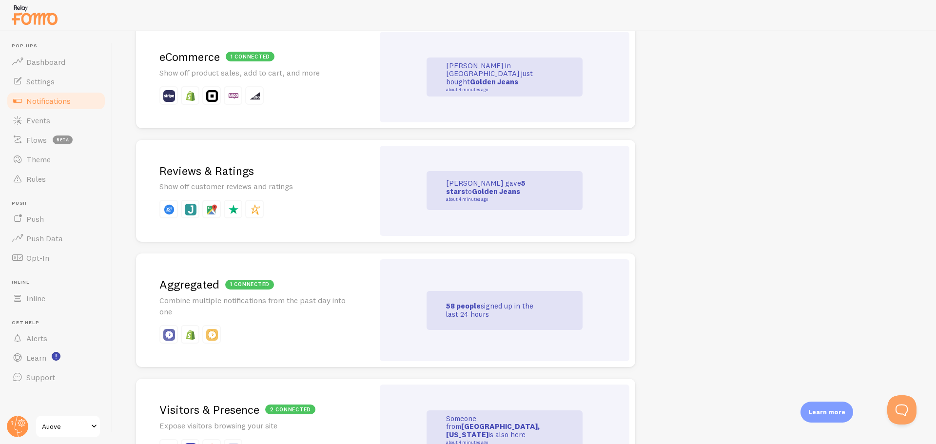
scroll to position [49, 0]
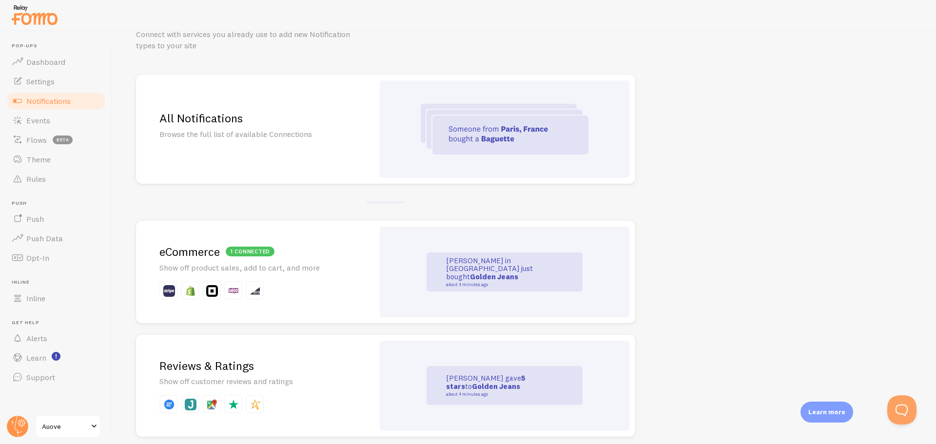
click at [331, 242] on div "1 connected eCommerce Show off product sales, add to cart, and more" at bounding box center [255, 272] width 238 height 102
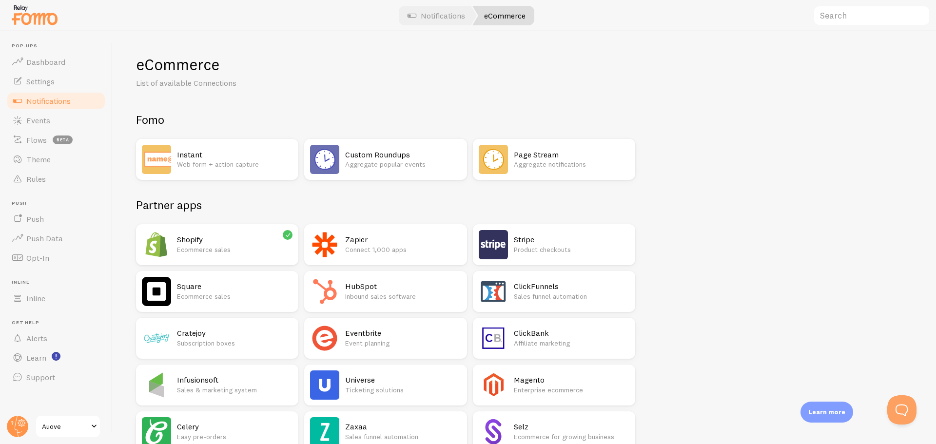
click at [190, 246] on p "Ecommerce sales" at bounding box center [235, 250] width 116 height 10
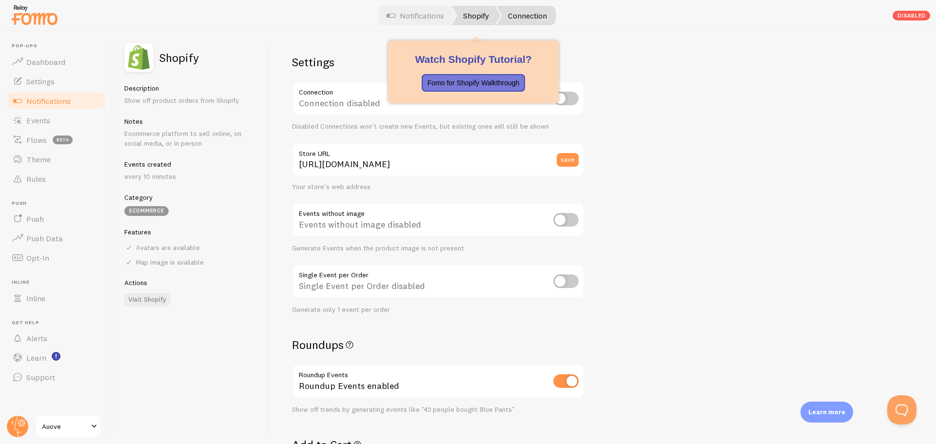
click at [471, 21] on link "Shopify" at bounding box center [475, 15] width 49 height 19
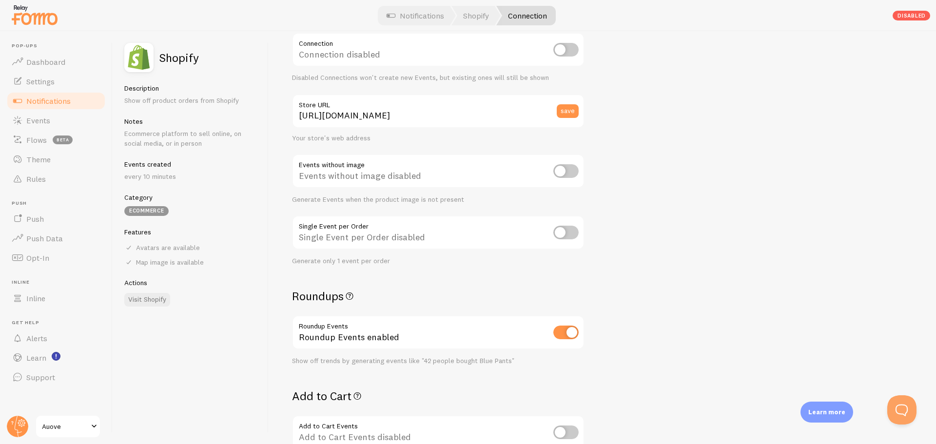
scroll to position [97, 0]
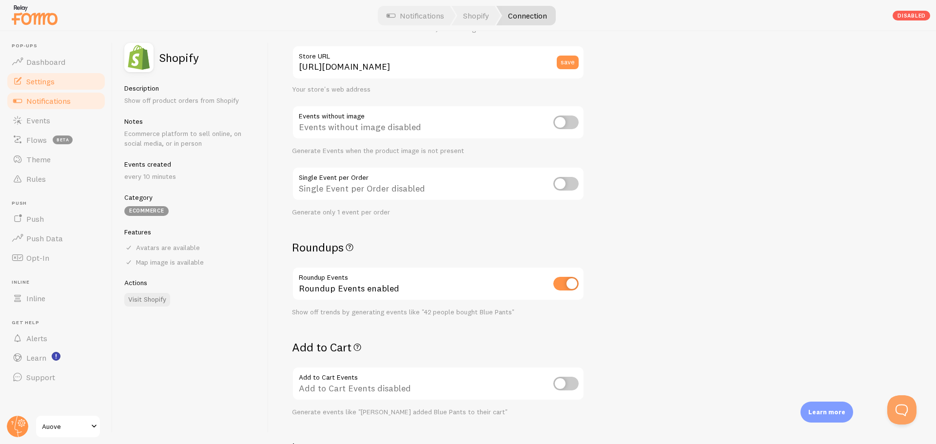
click at [24, 81] on link "Settings" at bounding box center [56, 81] width 100 height 19
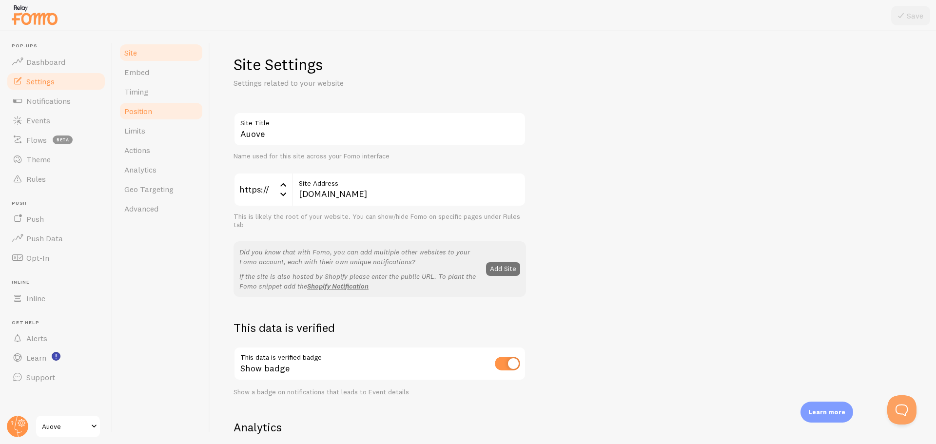
click at [166, 117] on link "Position" at bounding box center [160, 110] width 85 height 19
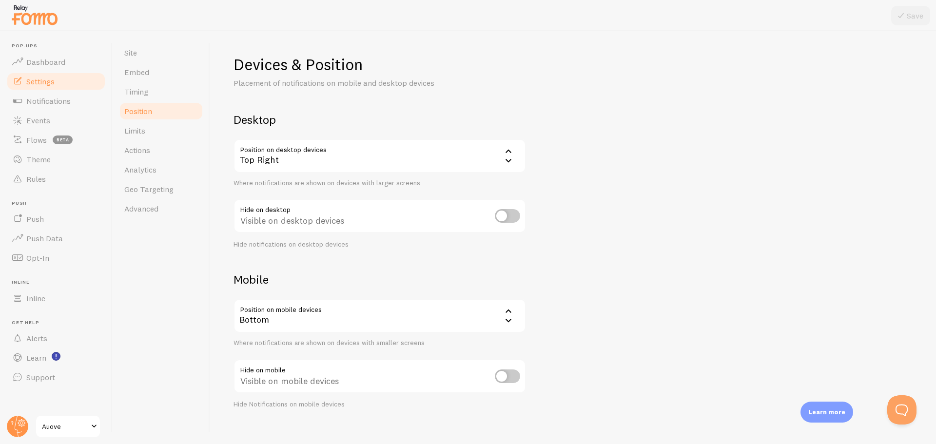
click at [320, 150] on div "Top Right" at bounding box center [379, 156] width 292 height 34
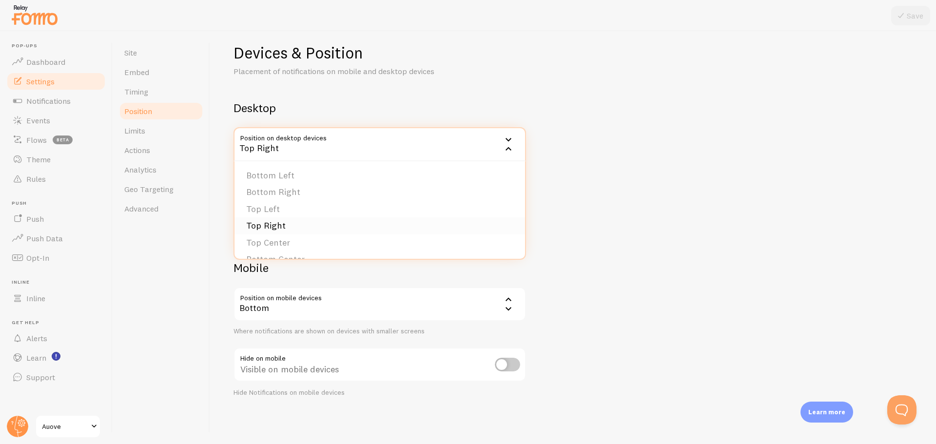
scroll to position [49, 0]
click at [289, 192] on li "Top Center" at bounding box center [379, 194] width 290 height 17
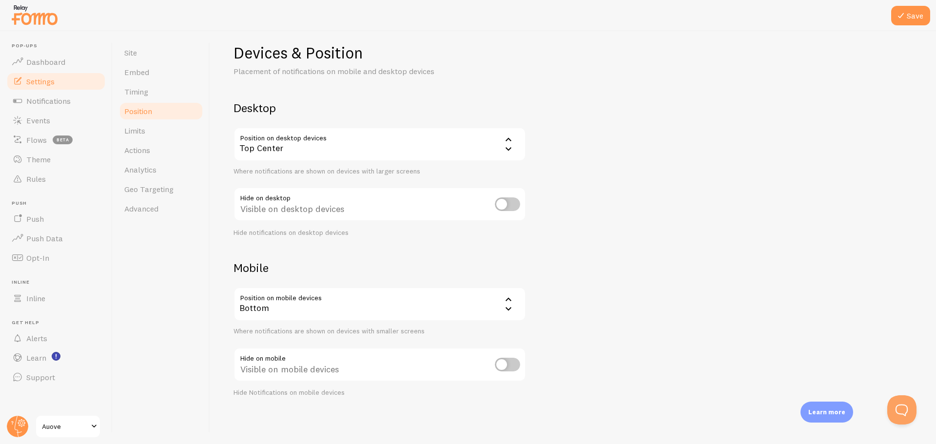
click at [379, 301] on div "Bottom" at bounding box center [379, 304] width 292 height 34
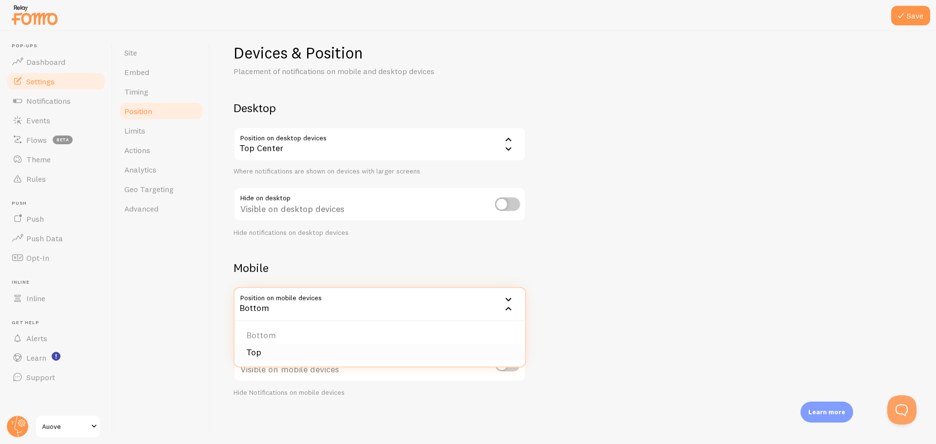
click at [259, 349] on li "Top" at bounding box center [379, 352] width 290 height 17
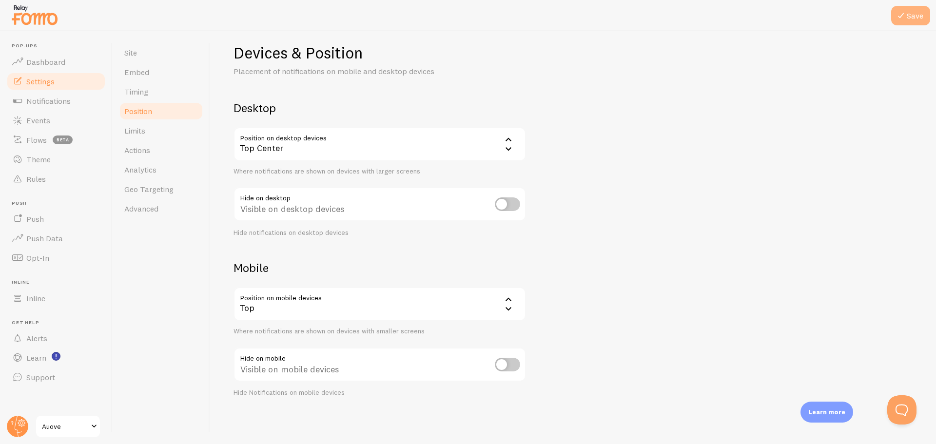
click at [912, 14] on button "Save" at bounding box center [910, 15] width 39 height 19
click at [158, 126] on link "Limits" at bounding box center [160, 130] width 85 height 19
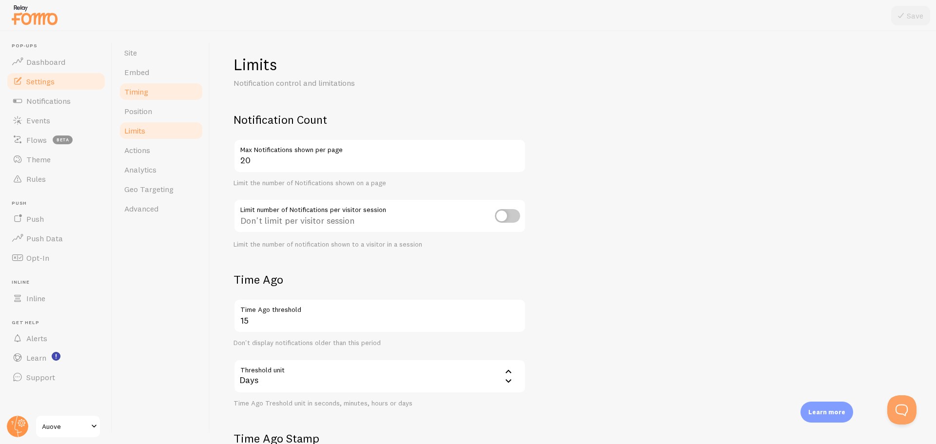
click at [150, 89] on link "Timing" at bounding box center [160, 91] width 85 height 19
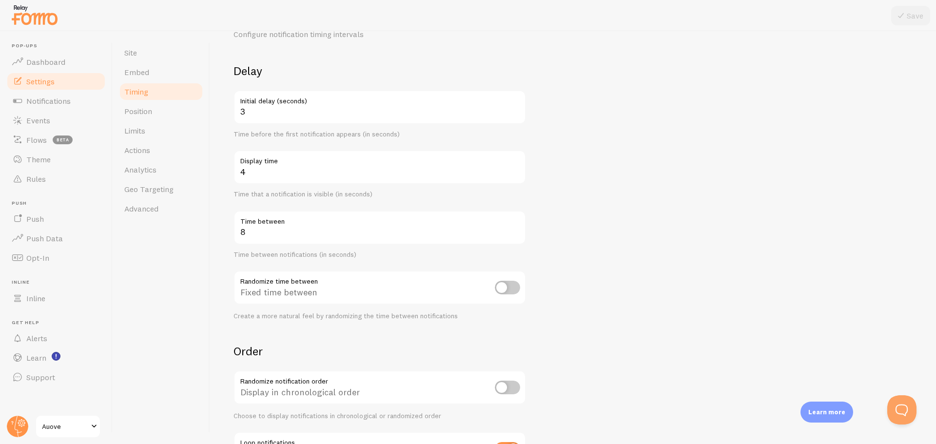
scroll to position [97, 0]
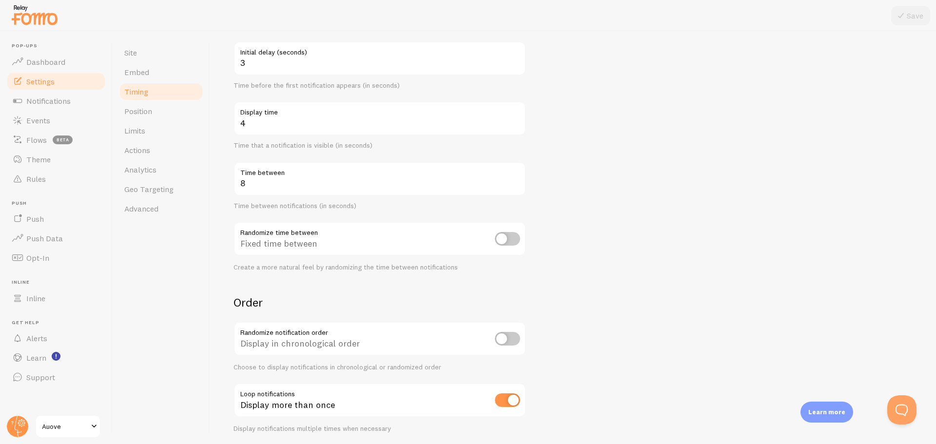
click at [499, 242] on input "checkbox" at bounding box center [507, 239] width 25 height 14
checkbox input "true"
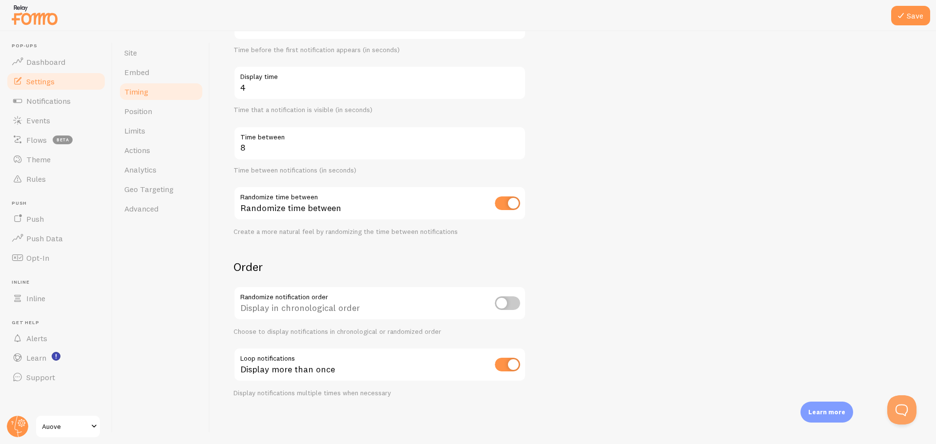
scroll to position [0, 0]
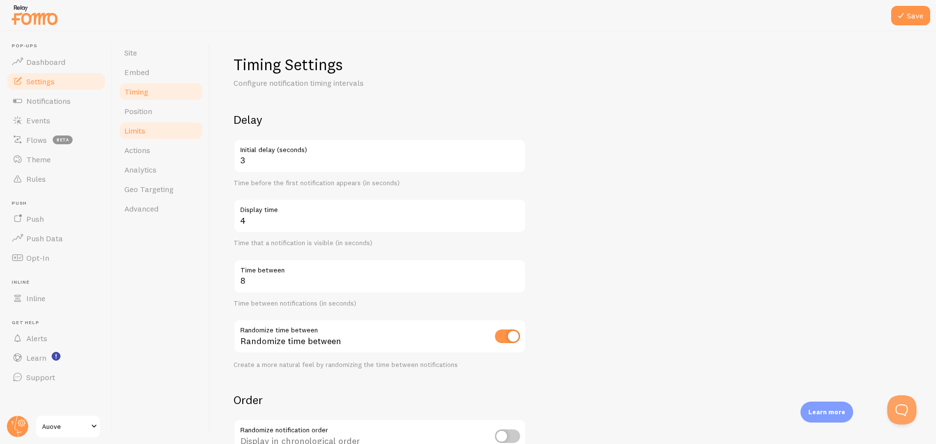
click at [152, 135] on link "Limits" at bounding box center [160, 130] width 85 height 19
click at [900, 23] on button "Save" at bounding box center [910, 15] width 39 height 19
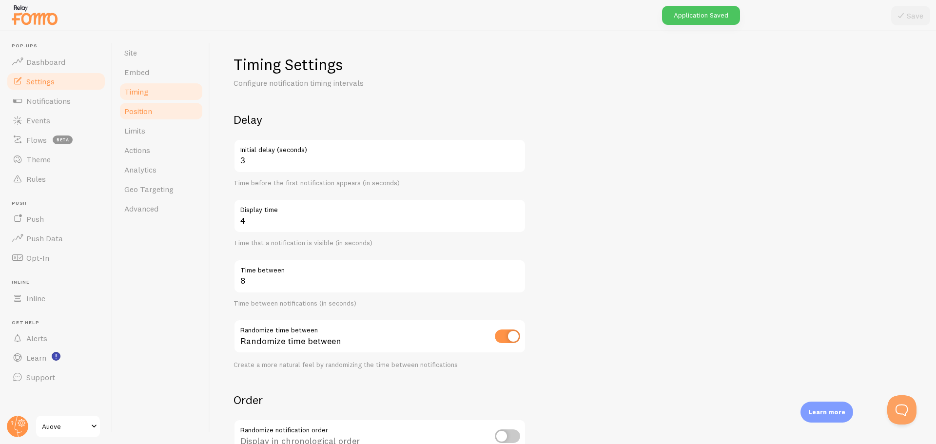
click at [136, 118] on link "Position" at bounding box center [160, 110] width 85 height 19
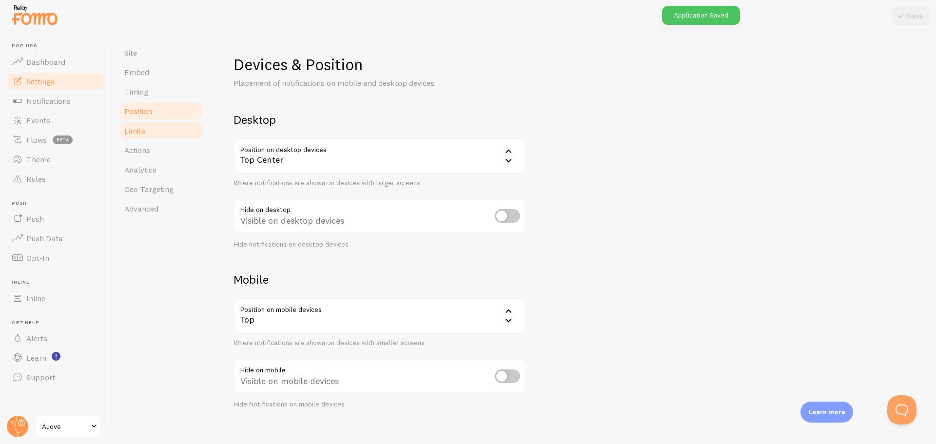
click at [145, 132] on span "Limits" at bounding box center [134, 131] width 21 height 10
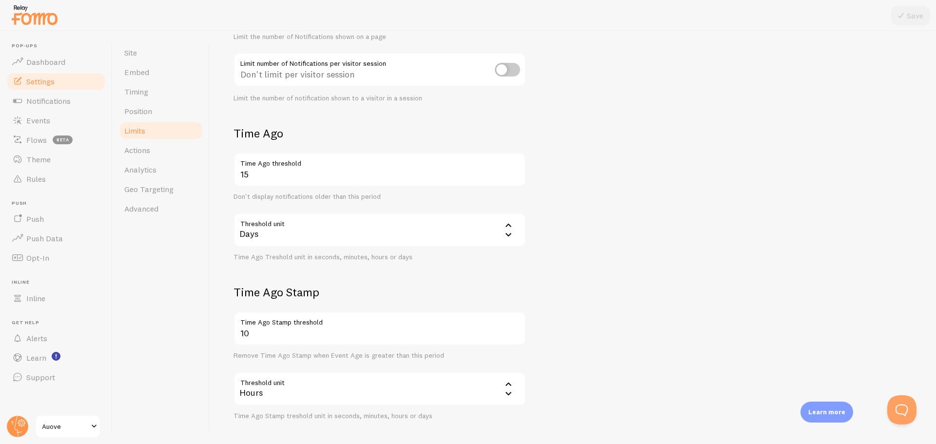
scroll to position [188, 0]
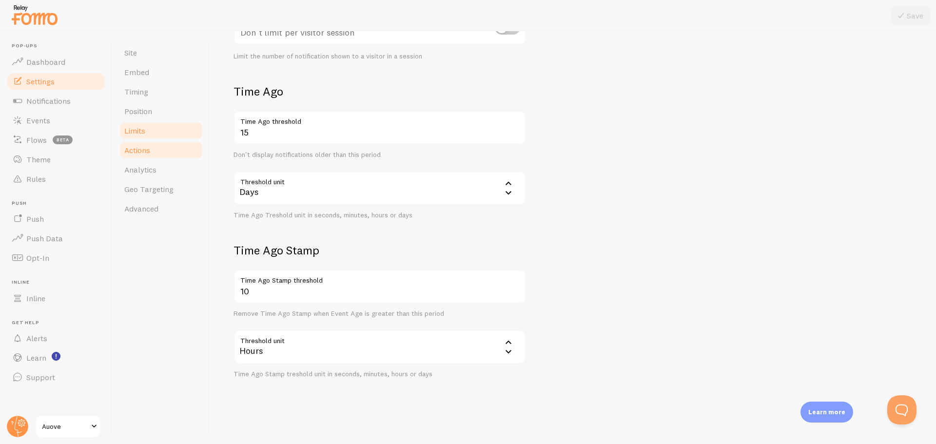
click at [180, 156] on link "Actions" at bounding box center [160, 149] width 85 height 19
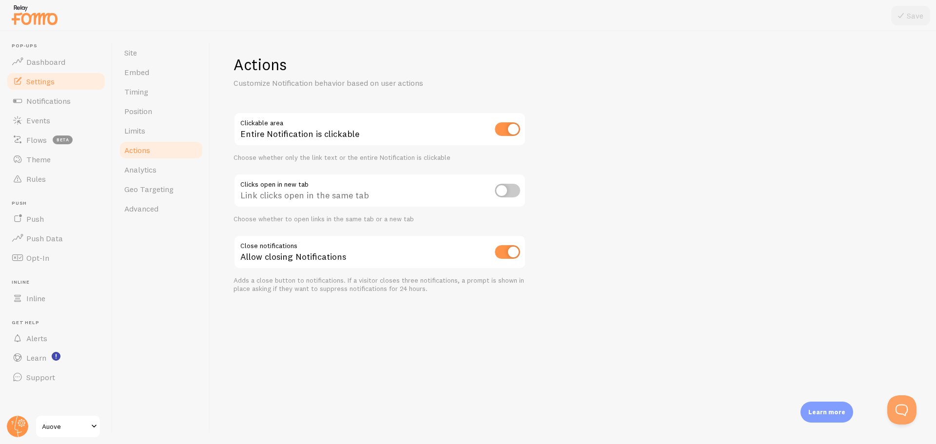
click at [497, 128] on input "checkbox" at bounding box center [507, 129] width 25 height 14
checkbox input "false"
click at [506, 251] on input "checkbox" at bounding box center [507, 252] width 25 height 14
checkbox input "false"
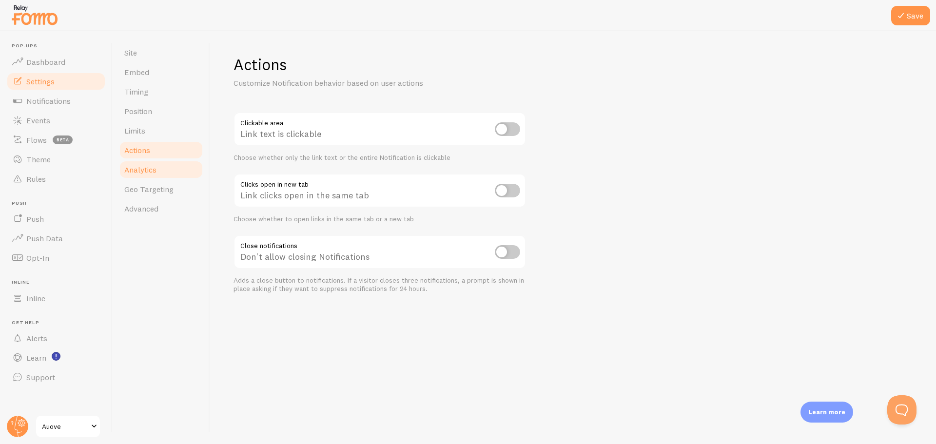
click at [155, 172] on span "Analytics" at bounding box center [140, 170] width 32 height 10
click at [898, 20] on icon at bounding box center [901, 16] width 12 height 12
click at [135, 172] on span "Analytics" at bounding box center [140, 170] width 32 height 10
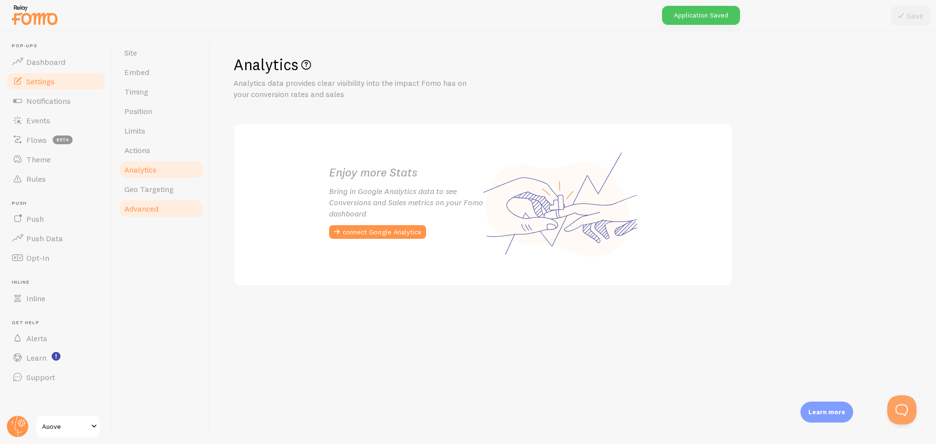
click at [148, 200] on link "Advanced" at bounding box center [160, 208] width 85 height 19
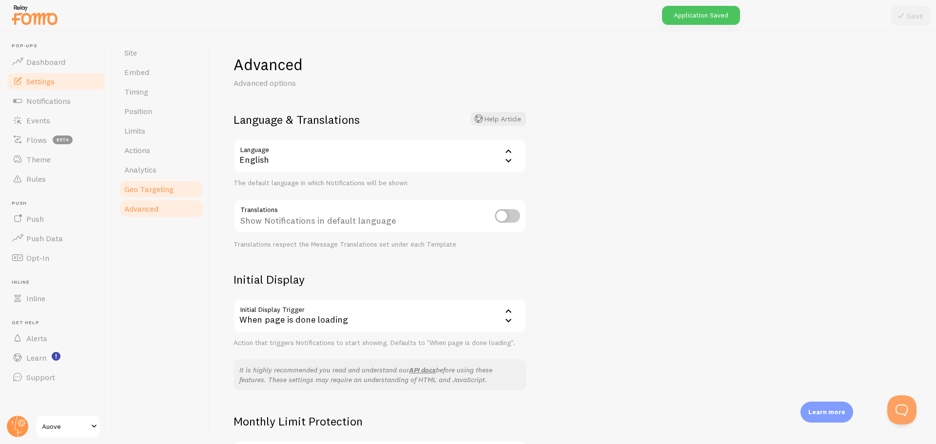
click at [155, 193] on span "Geo Targeting" at bounding box center [148, 189] width 49 height 10
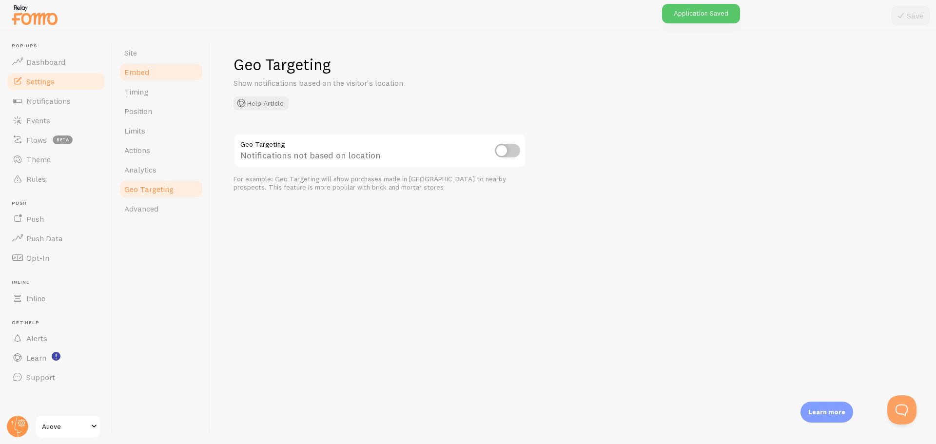
click at [147, 77] on link "Embed" at bounding box center [160, 71] width 85 height 19
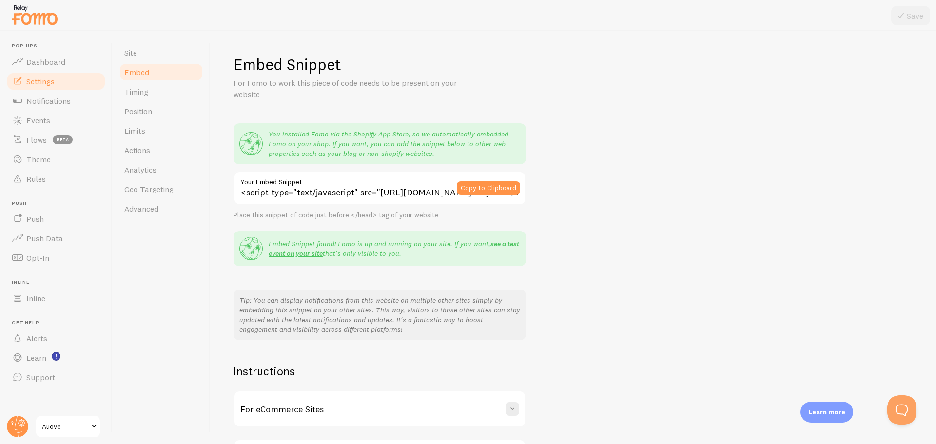
scroll to position [79, 0]
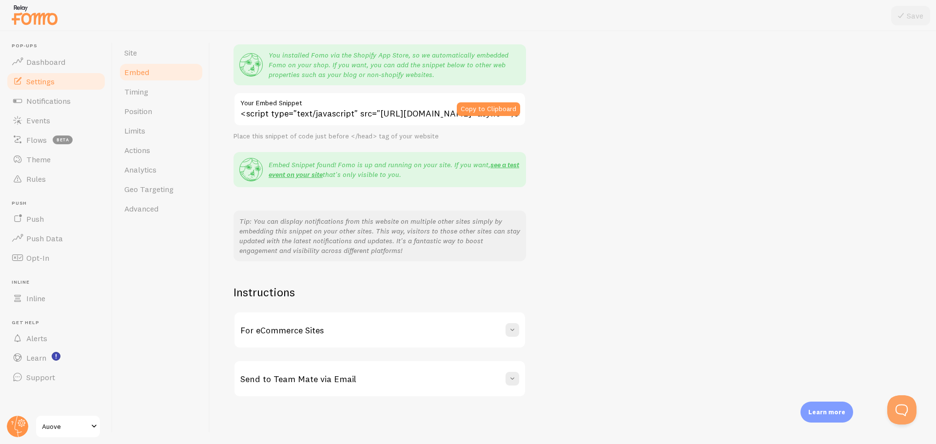
click at [380, 309] on div "Instructions For eCommerce Sites If you are running an eCommerce store - we got…" at bounding box center [379, 341] width 292 height 113
click at [371, 316] on div "For eCommerce Sites" at bounding box center [379, 329] width 290 height 35
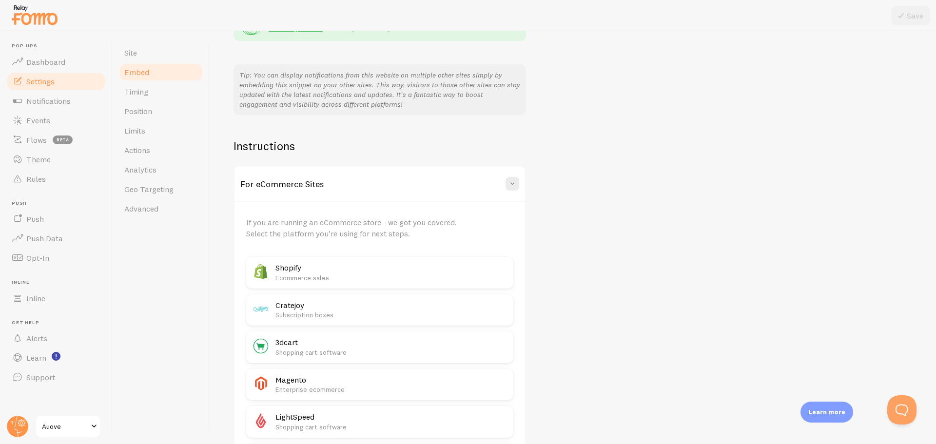
scroll to position [274, 0]
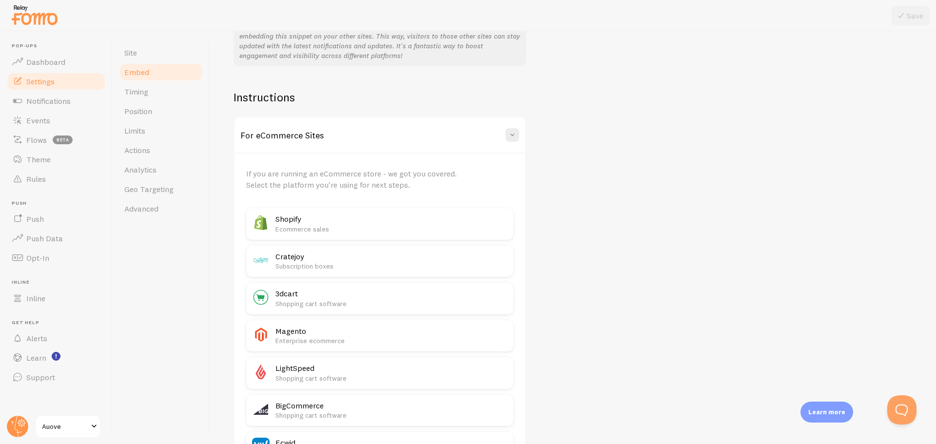
click at [340, 226] on p "Ecommerce sales" at bounding box center [391, 229] width 232 height 10
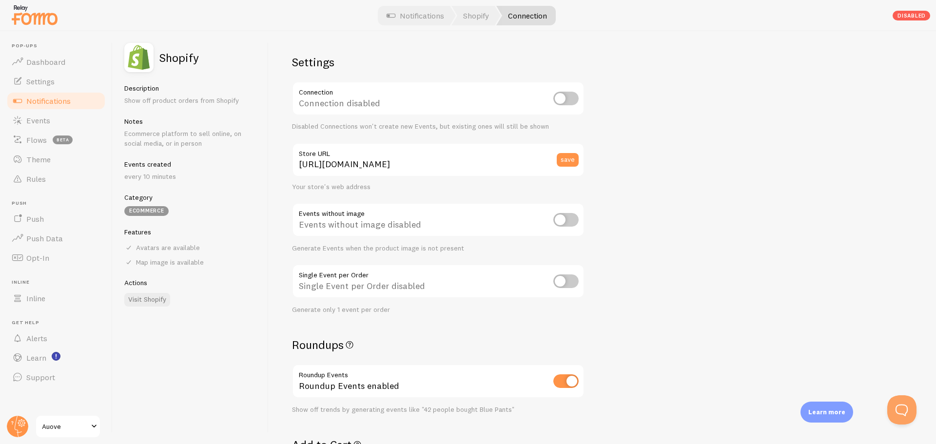
click at [560, 92] on input "checkbox" at bounding box center [565, 99] width 25 height 14
checkbox input "true"
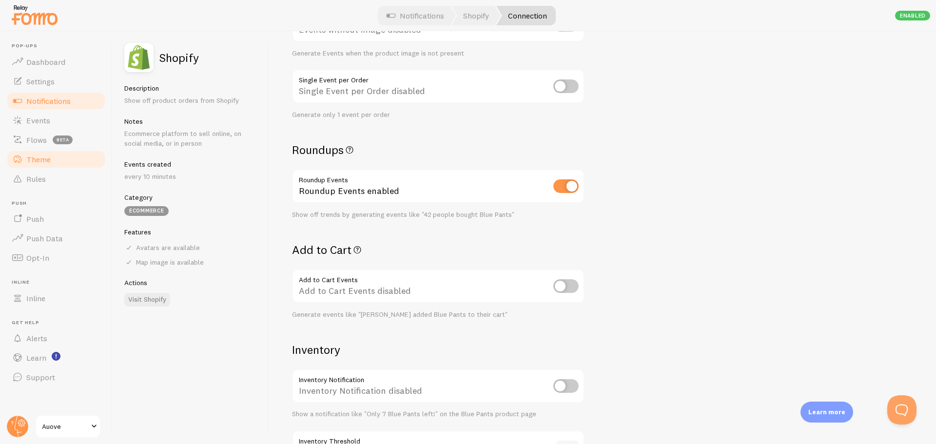
click at [64, 166] on link "Theme" at bounding box center [56, 159] width 100 height 19
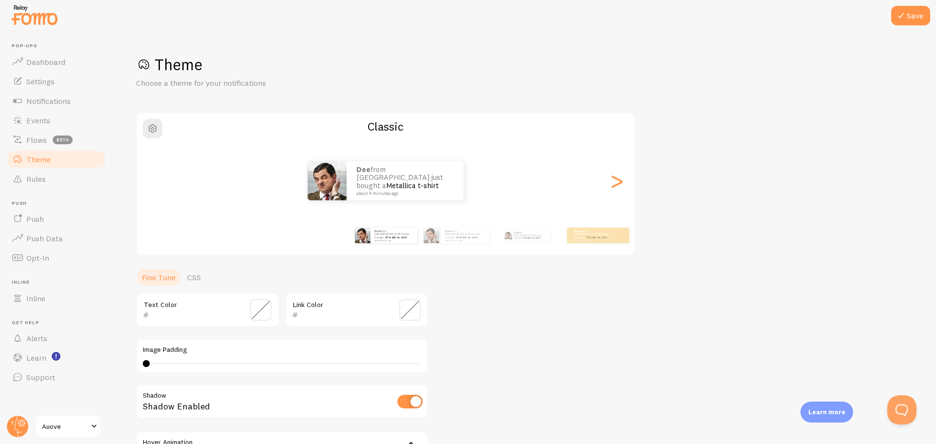
scroll to position [120, 0]
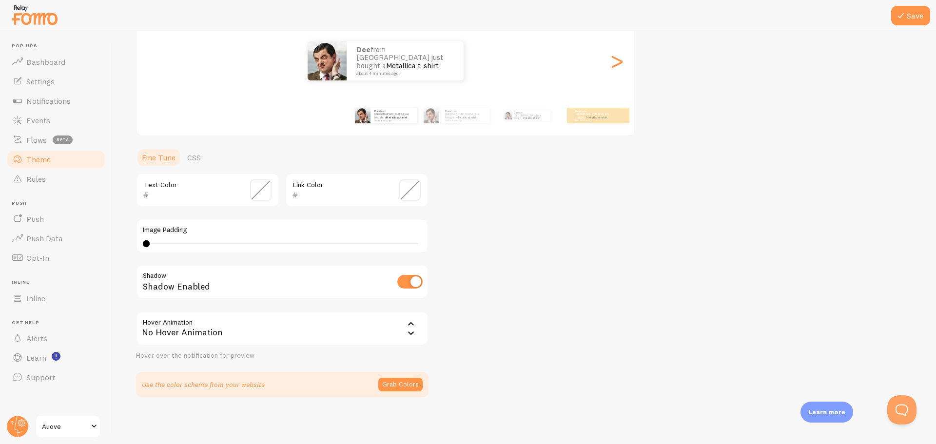
click at [408, 280] on input "checkbox" at bounding box center [409, 282] width 25 height 14
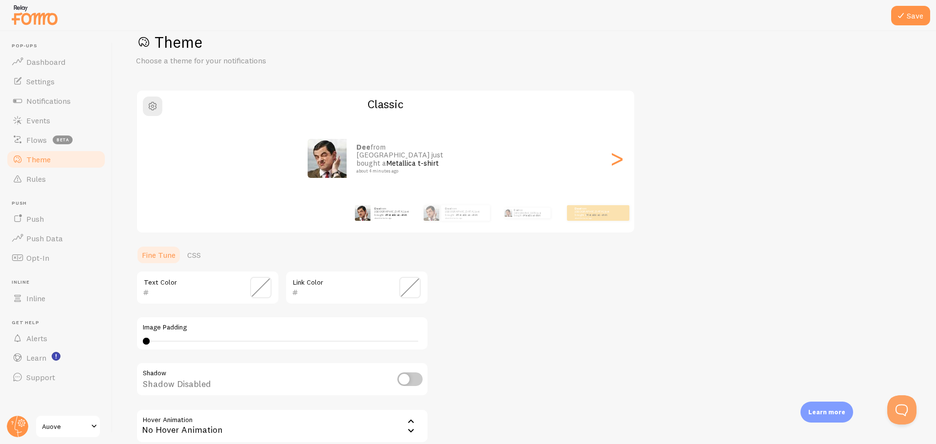
scroll to position [0, 0]
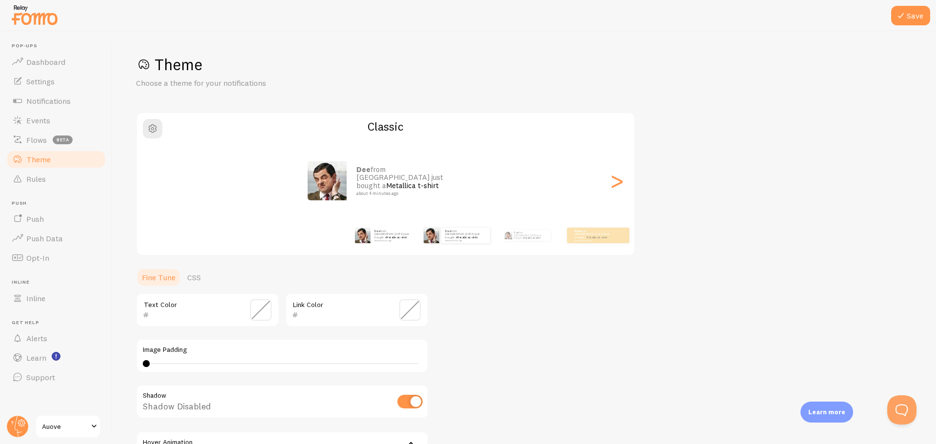
click at [480, 242] on div "dee from [GEOGRAPHIC_DATA] just bought a Metallica t-shirt about 4 minutes ago" at bounding box center [465, 236] width 49 height 16
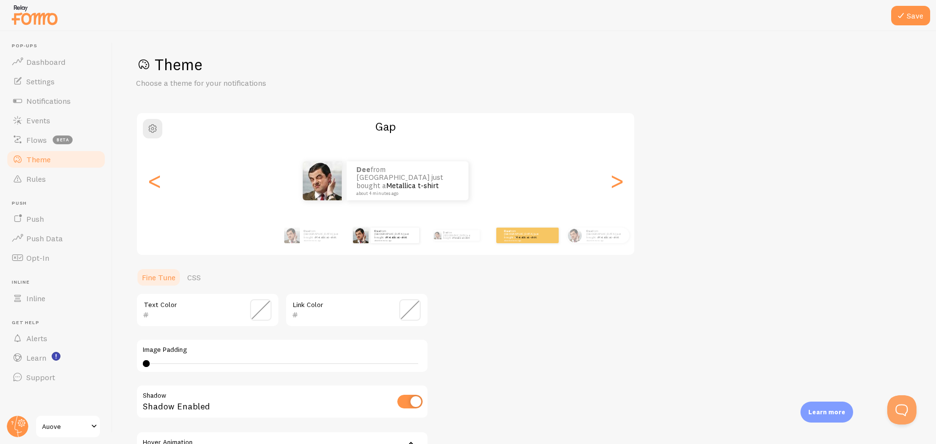
click at [521, 242] on div "dee from [GEOGRAPHIC_DATA] just bought a Metallica t-shirt about 4 minutes ago" at bounding box center [527, 236] width 62 height 16
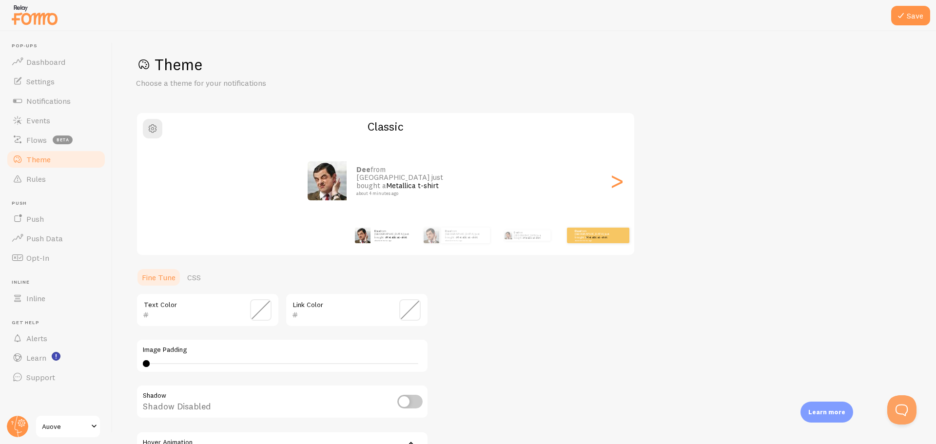
click at [580, 239] on small "about 4 minutes ago" at bounding box center [594, 240] width 38 height 2
checkbox input "true"
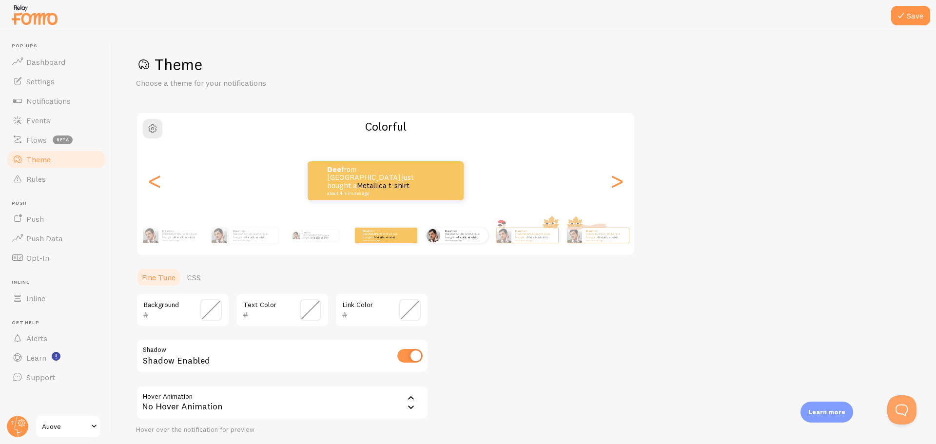
click at [459, 248] on div "dee from [GEOGRAPHIC_DATA] just bought a Metallica t-shirt about 4 minutes ago" at bounding box center [456, 235] width 63 height 27
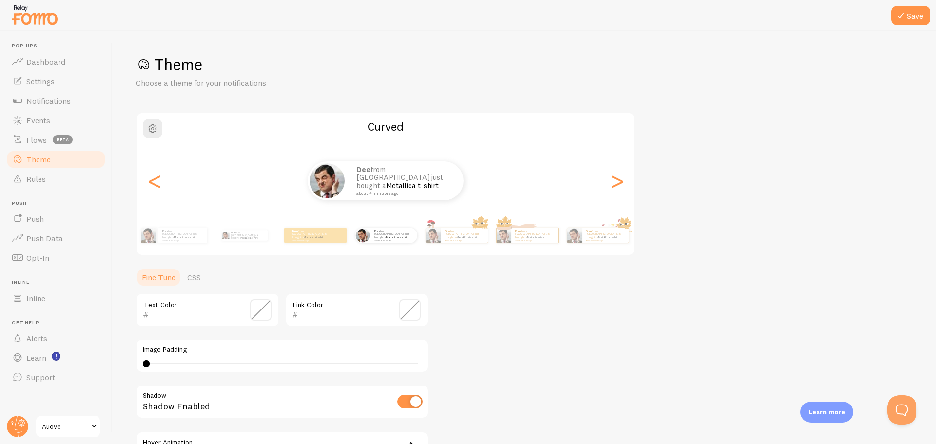
click at [494, 239] on div "dee from [GEOGRAPHIC_DATA] just bought a Metallica t-shirt about 4 minutes ago …" at bounding box center [352, 235] width 560 height 27
click at [447, 242] on div "dee from [GEOGRAPHIC_DATA] just bought a Metallica t-shirt about 4 minutes ago" at bounding box center [464, 235] width 47 height 15
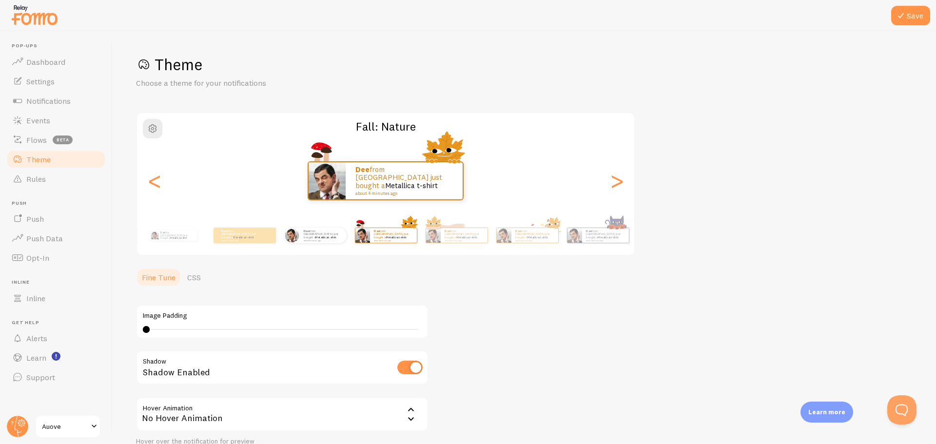
click at [342, 240] on small "about 4 minutes ago" at bounding box center [323, 240] width 38 height 2
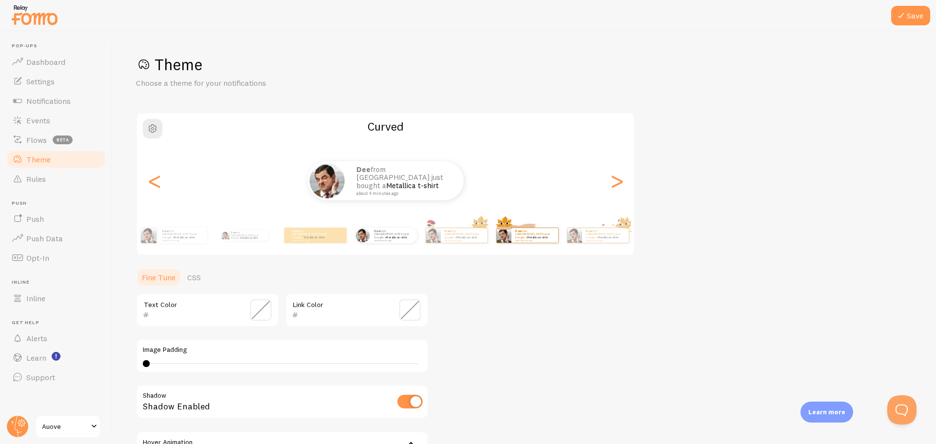
click at [547, 232] on p "dee from [GEOGRAPHIC_DATA] just bought a Metallica t-shirt about 4 minutes ago" at bounding box center [534, 235] width 39 height 12
type input "0"
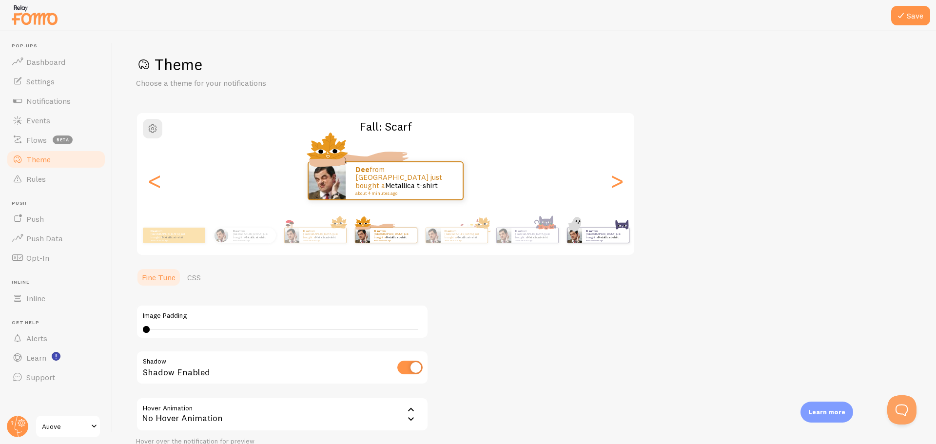
click at [566, 239] on div "dee from [GEOGRAPHIC_DATA] just bought a Metallica t-shirt about 4 minutes ago" at bounding box center [597, 235] width 63 height 27
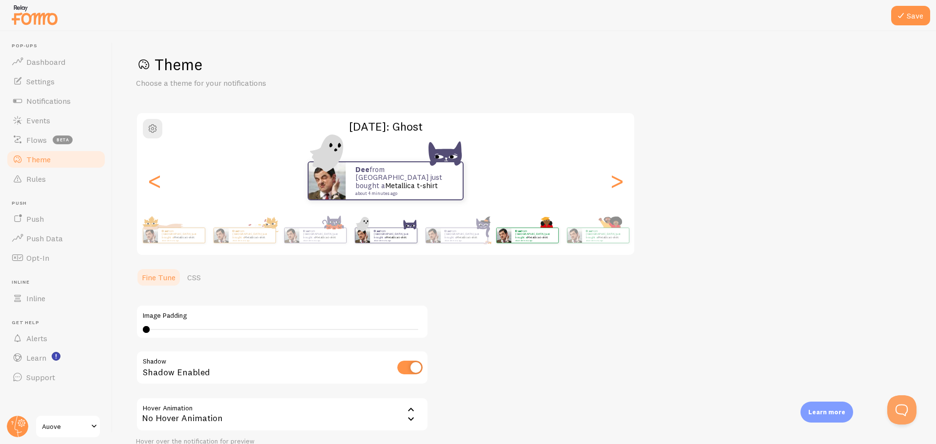
click at [551, 242] on div "dee from [GEOGRAPHIC_DATA] just bought a Metallica t-shirt about 4 minutes ago" at bounding box center [534, 235] width 47 height 15
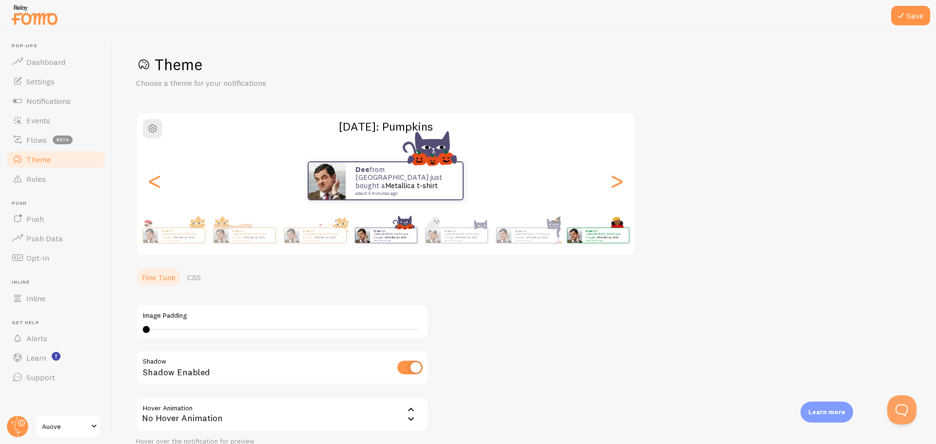
click at [586, 240] on small "about 4 minutes ago" at bounding box center [605, 240] width 38 height 2
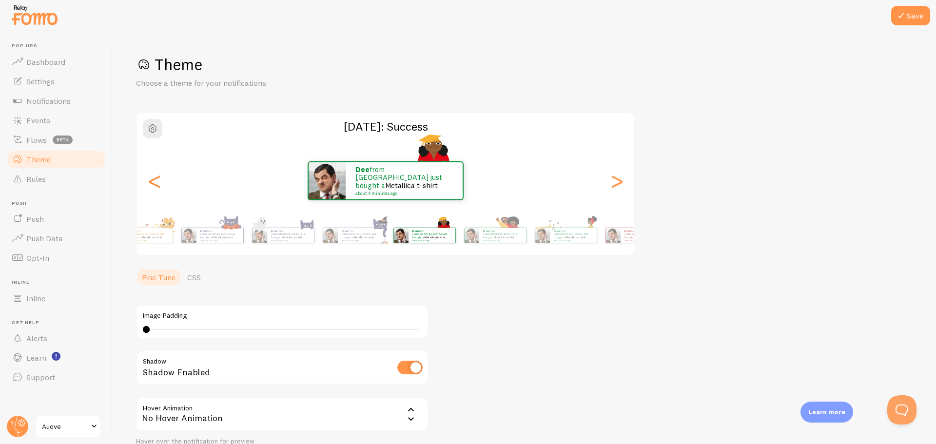
click at [393, 244] on div "dee from [GEOGRAPHIC_DATA] just bought a Metallica t-shirt about 4 minutes ago" at bounding box center [424, 235] width 63 height 27
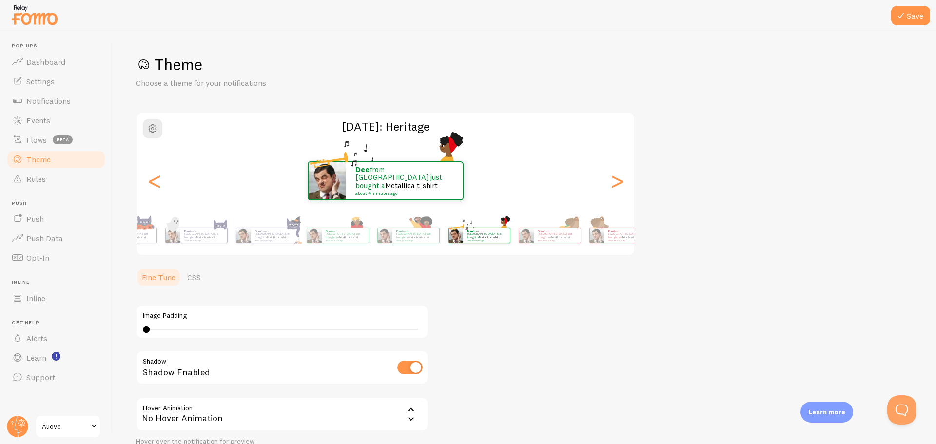
click at [582, 210] on div "[DATE]: Heritage dee from [GEOGRAPHIC_DATA] just bought a Metallica t-shirt abo…" at bounding box center [385, 184] width 499 height 144
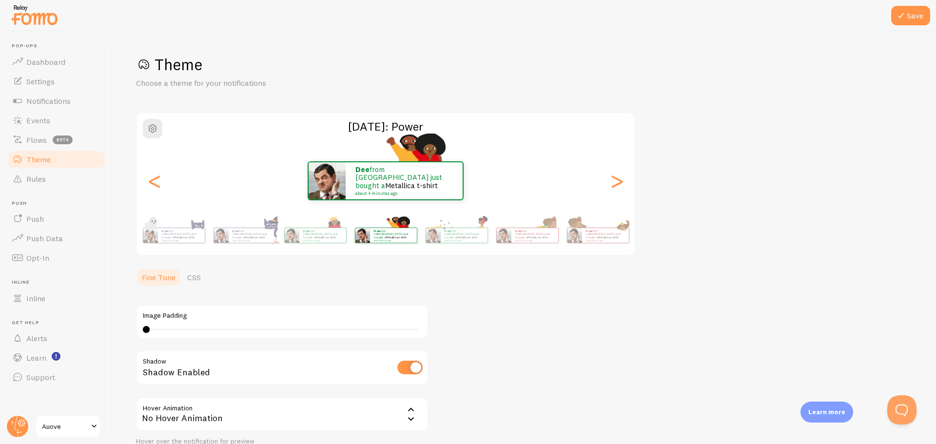
click at [522, 234] on div "dee from [GEOGRAPHIC_DATA] just bought a Metallica t-shirt about 4 minutes ago …" at bounding box center [386, 235] width 560 height 39
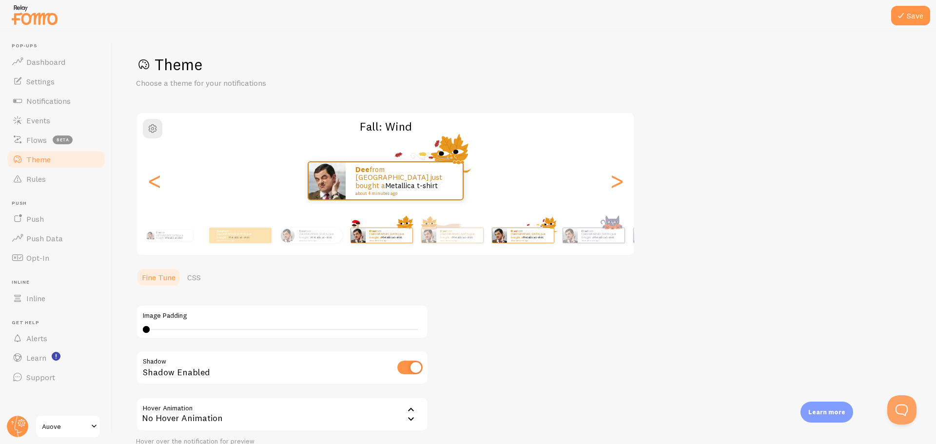
click at [404, 230] on div "dee from [GEOGRAPHIC_DATA] just bought a Metallica t-shirt about 4 minutes ago" at bounding box center [381, 235] width 63 height 27
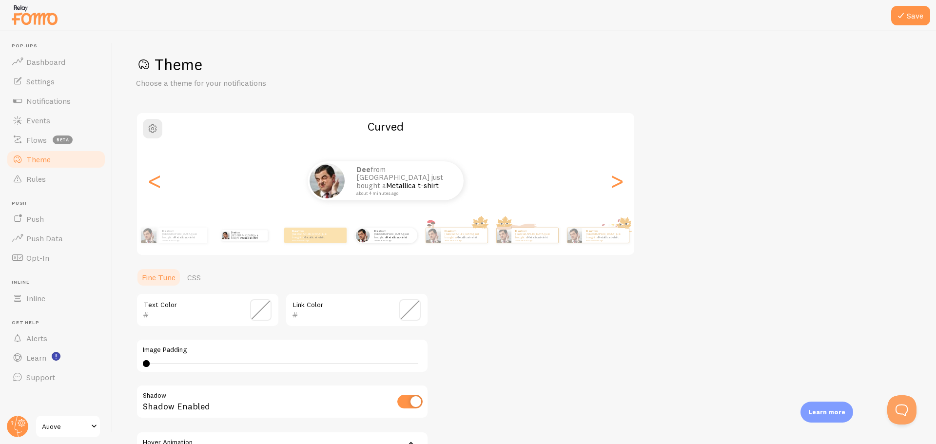
click at [259, 238] on p "dee from [GEOGRAPHIC_DATA] just bought a Metallica t-shirt about 4 minutes ago" at bounding box center [247, 235] width 33 height 11
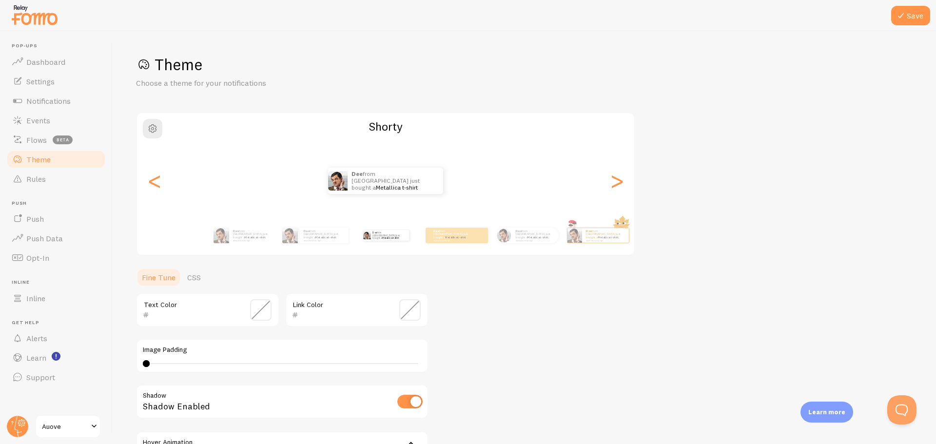
click at [388, 242] on div "dee from [GEOGRAPHIC_DATA] just bought a Metallica t-shirt about 4 minutes ago" at bounding box center [385, 235] width 63 height 27
click at [239, 245] on div "dee from [GEOGRAPHIC_DATA] just bought a Metallica t-shirt about 4 minutes ago" at bounding box center [244, 235] width 63 height 27
checkbox input "false"
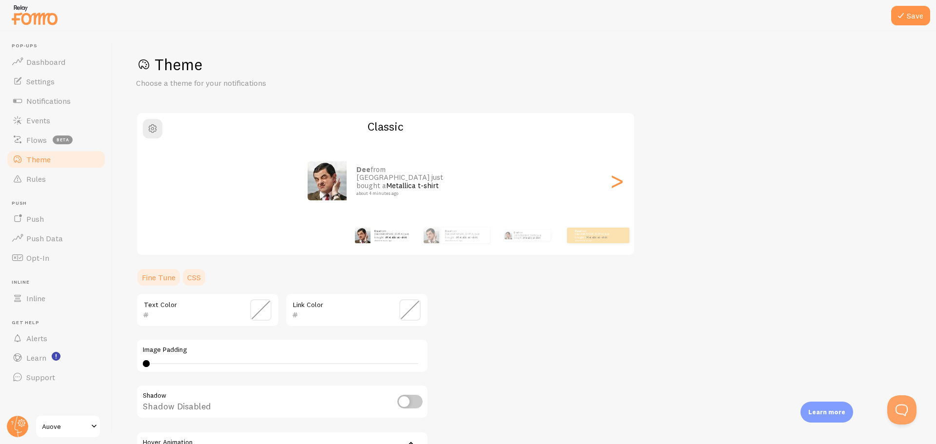
click at [194, 286] on link "CSS" at bounding box center [193, 277] width 25 height 19
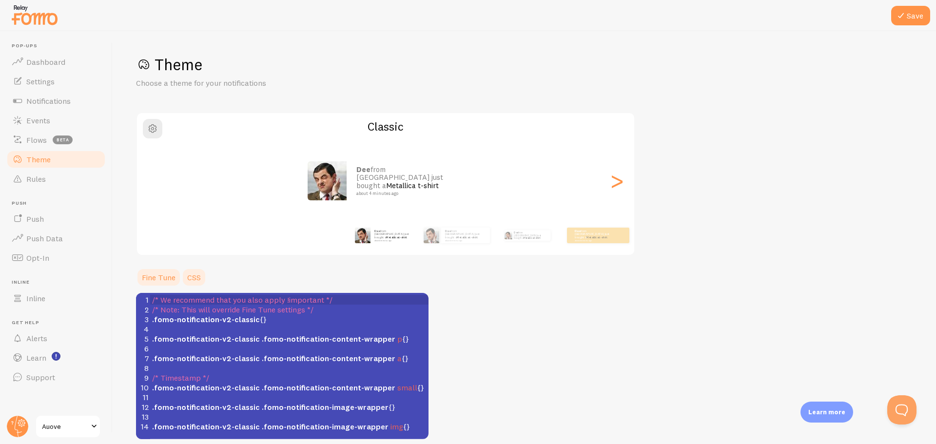
click at [157, 279] on link "Fine Tune" at bounding box center [158, 277] width 45 height 19
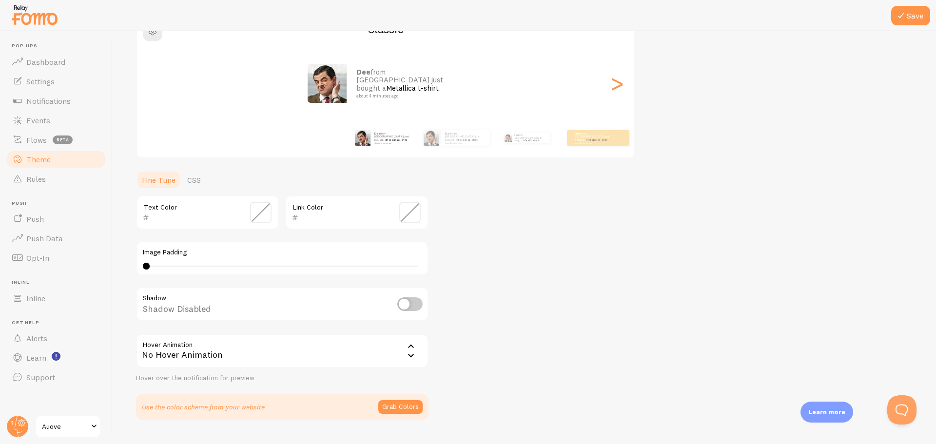
scroll to position [120, 0]
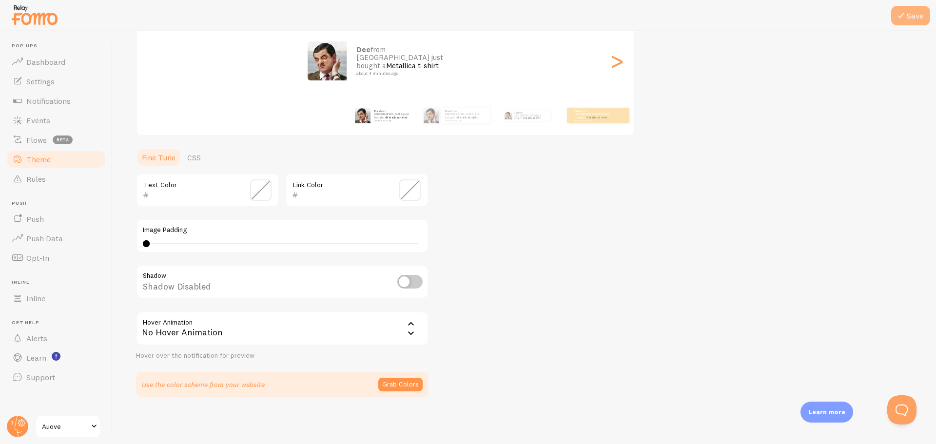
click at [905, 19] on icon at bounding box center [901, 16] width 12 height 12
click at [184, 154] on link "CSS" at bounding box center [193, 157] width 25 height 19
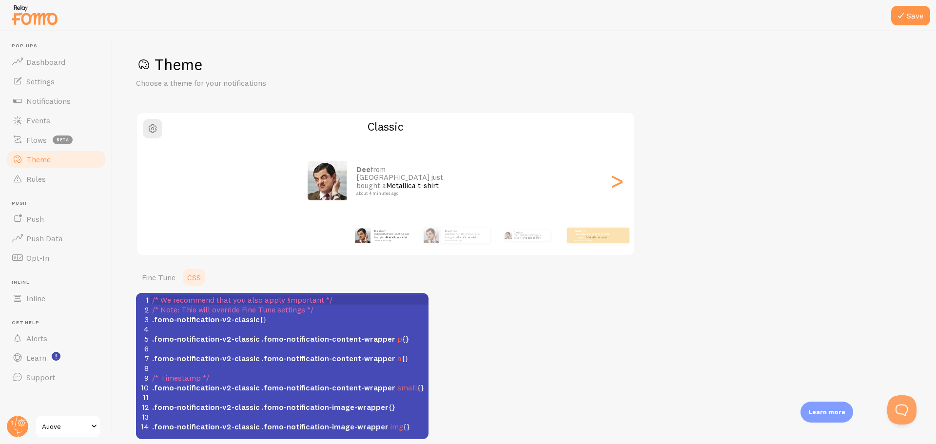
scroll to position [42, 0]
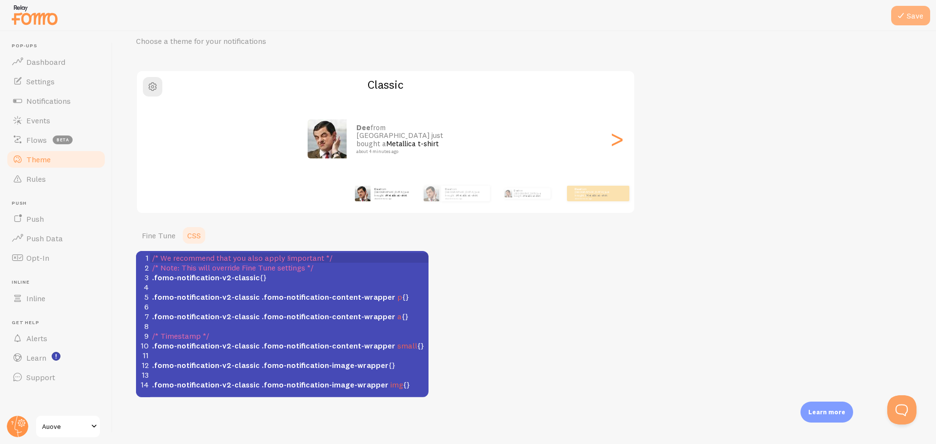
click at [913, 20] on button "Save" at bounding box center [910, 15] width 39 height 19
click at [893, 412] on button "Open Beacon popover" at bounding box center [899, 407] width 29 height 29
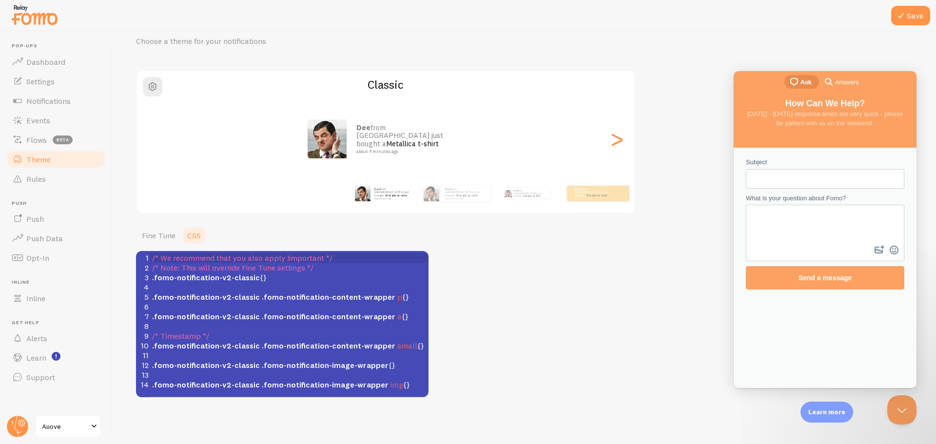
scroll to position [0, 0]
click at [818, 183] on input "Subject" at bounding box center [824, 179] width 143 height 18
type input "pop up animation and position"
click at [849, 240] on textarea "What is your question about Fomo?" at bounding box center [825, 225] width 156 height 38
click at [876, 246] on button "image-plus" at bounding box center [879, 250] width 15 height 16
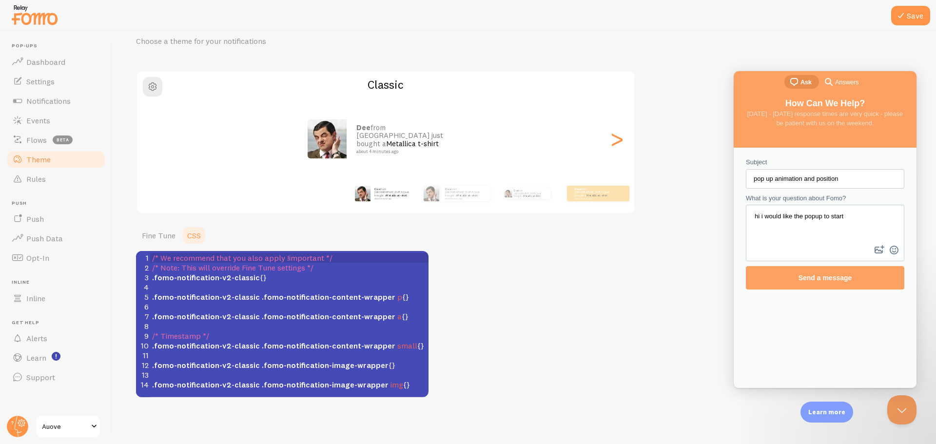
click at [830, 215] on textarea "hi i would like the popup to start" at bounding box center [825, 225] width 156 height 38
type textarea "hi i would like the popup to fade in on the product media slider like so"
click at [879, 253] on button "image-plus" at bounding box center [879, 250] width 15 height 16
click at [864, 227] on textarea "hi i would like the popup to fade in on the product media slider like so" at bounding box center [825, 225] width 156 height 38
click at [878, 250] on button "image-plus" at bounding box center [879, 250] width 15 height 16
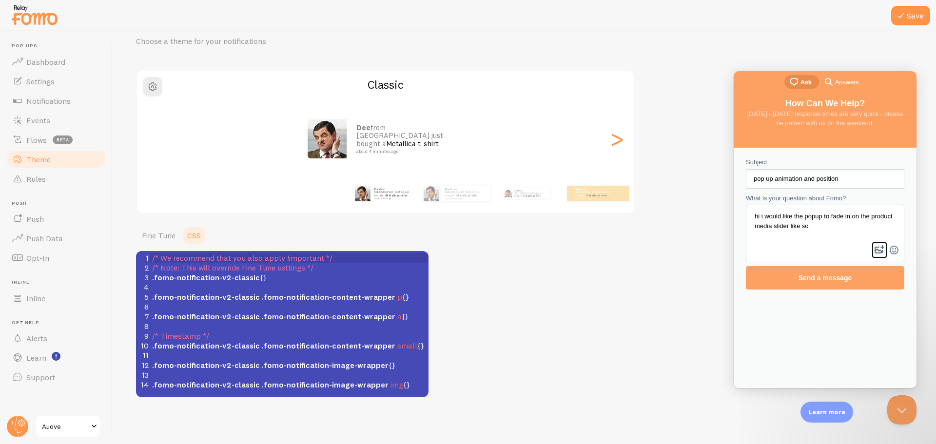
type input "C:\fakepath\Screenshot [DATE] 202650.png"
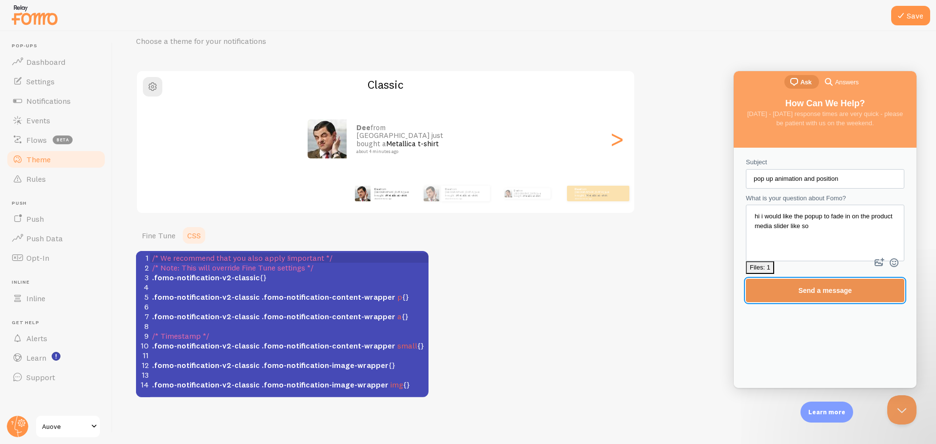
click at [815, 287] on span "Send a message" at bounding box center [825, 291] width 54 height 8
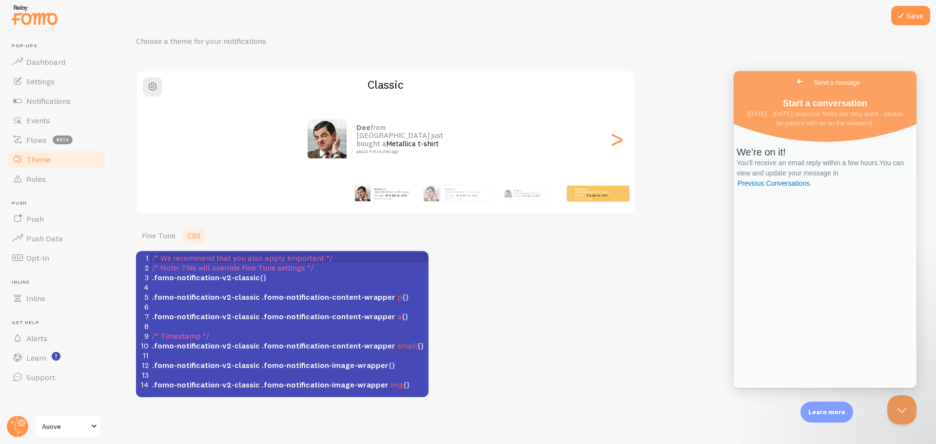
click at [611, 203] on div "dee from [GEOGRAPHIC_DATA] just bought a Metallica t-shirt about 4 minutes ago" at bounding box center [597, 193] width 63 height 27
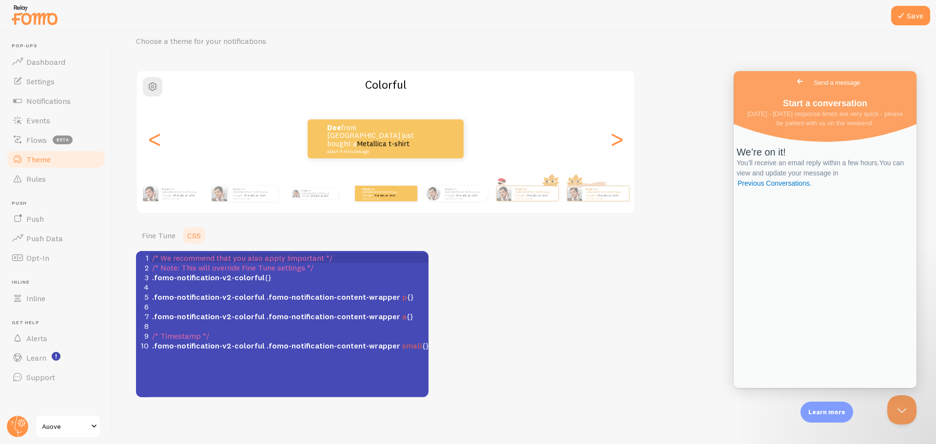
click at [562, 235] on div "Theme Choose a theme for your notifications Colorful dee from [GEOGRAPHIC_DATA]…" at bounding box center [524, 205] width 776 height 385
click at [163, 240] on link "Fine Tune" at bounding box center [158, 235] width 45 height 19
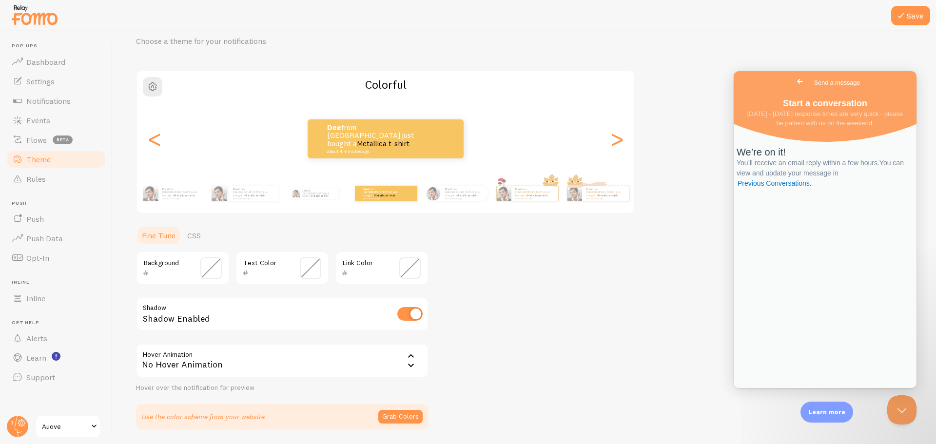
scroll to position [74, 0]
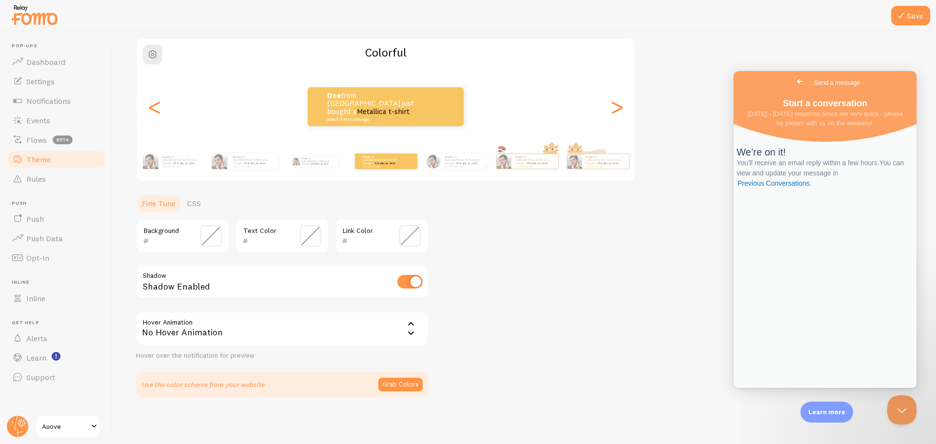
click at [217, 230] on span at bounding box center [210, 235] width 21 height 21
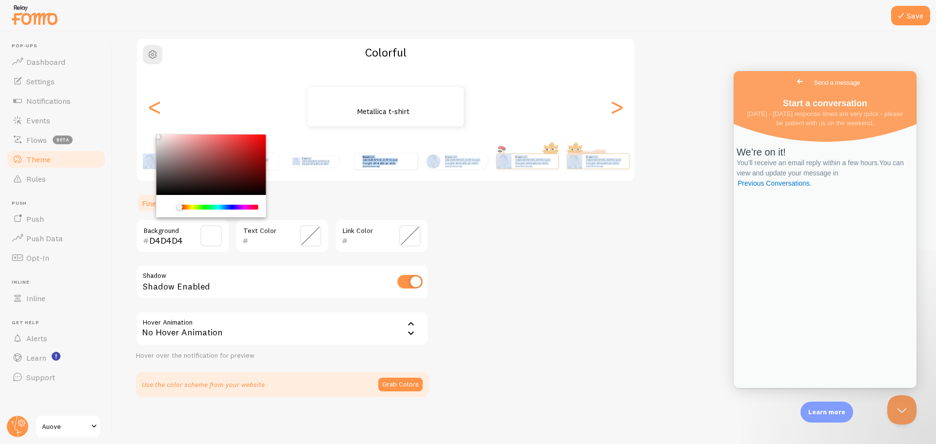
type input "FFFFFF"
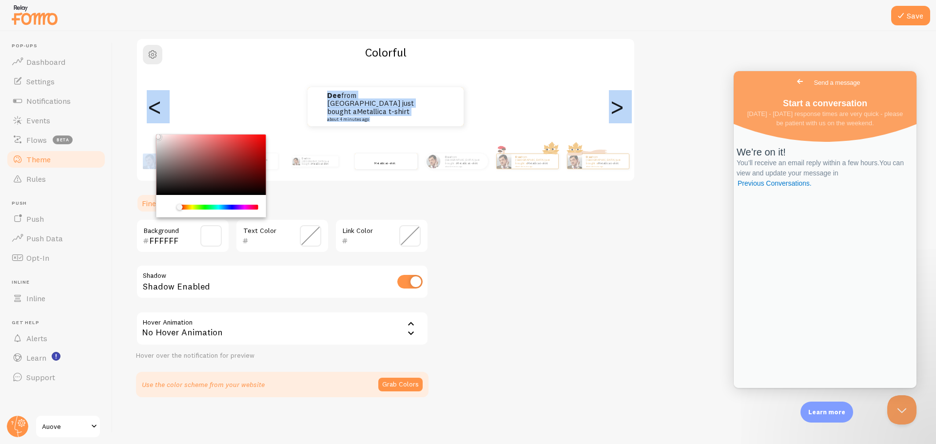
drag, startPoint x: 191, startPoint y: 158, endPoint x: 120, endPoint y: 104, distance: 89.0
click at [120, 104] on div "Save Theme Choose a theme for your notifications Colorful dee from [GEOGRAPHIC_…" at bounding box center [524, 237] width 823 height 413
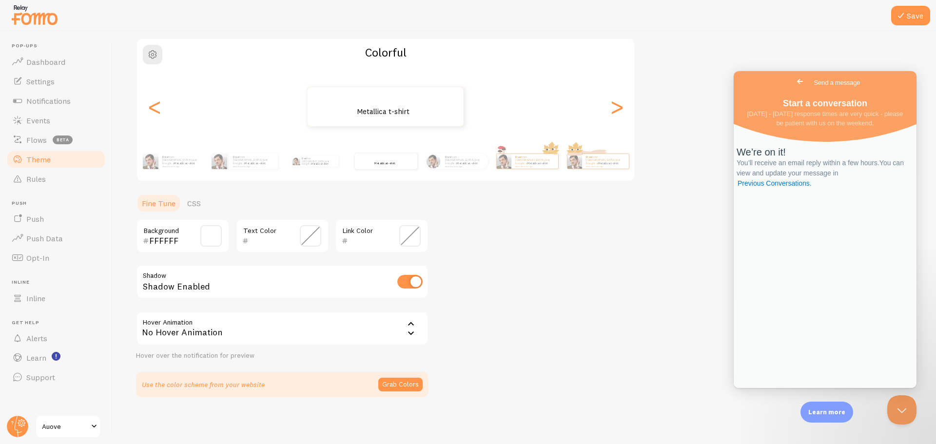
click at [481, 230] on div "Theme Choose a theme for your notifications Colorful dee from [GEOGRAPHIC_DATA]…" at bounding box center [524, 189] width 776 height 417
click at [376, 112] on p "dee from [GEOGRAPHIC_DATA] just bought a Metallica t-shirt about 4 minutes ago" at bounding box center [375, 107] width 97 height 30
click at [160, 111] on div "<" at bounding box center [155, 107] width 12 height 70
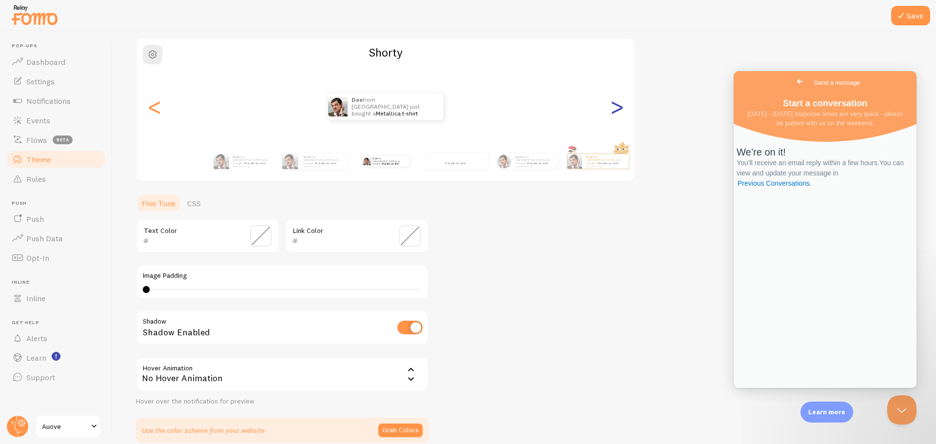
click at [621, 113] on div ">" at bounding box center [617, 107] width 12 height 70
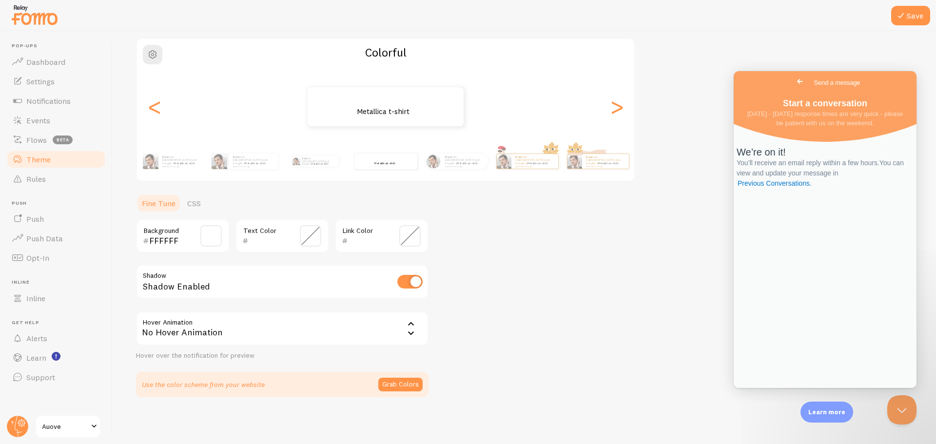
click at [312, 234] on span at bounding box center [310, 235] width 21 height 21
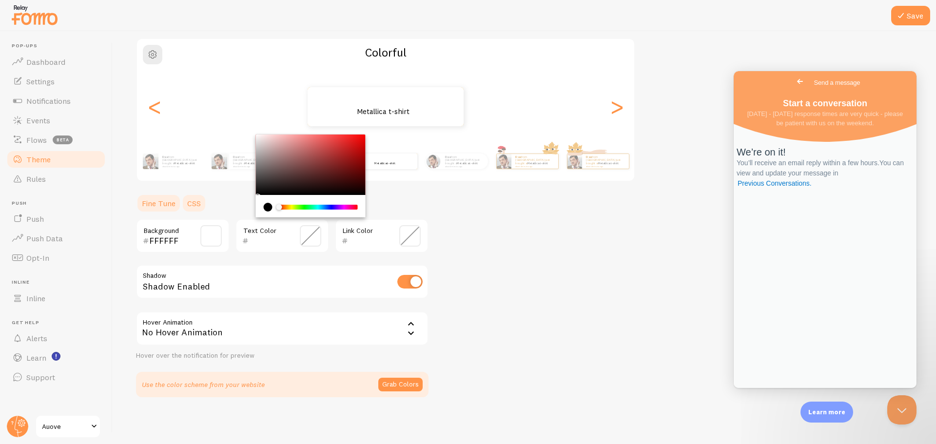
type input "000000"
drag, startPoint x: 302, startPoint y: 172, endPoint x: 181, endPoint y: 212, distance: 127.6
click at [181, 212] on section "Fine Tune CSS FFFFFF Background 000000 Text Color Link Color Shadow Shadow Enab…" at bounding box center [282, 295] width 292 height 204
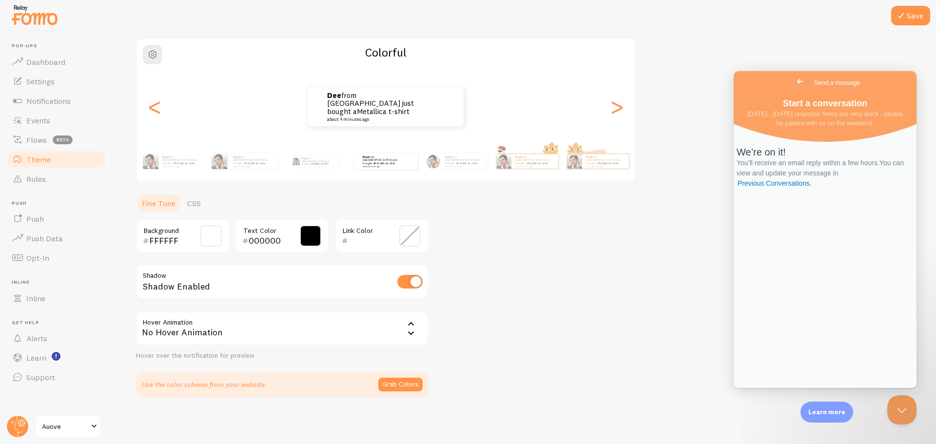
click at [468, 212] on div "Theme Choose a theme for your notifications Colorful dee from [GEOGRAPHIC_DATA]…" at bounding box center [524, 189] width 776 height 417
click at [414, 230] on span at bounding box center [409, 235] width 21 height 21
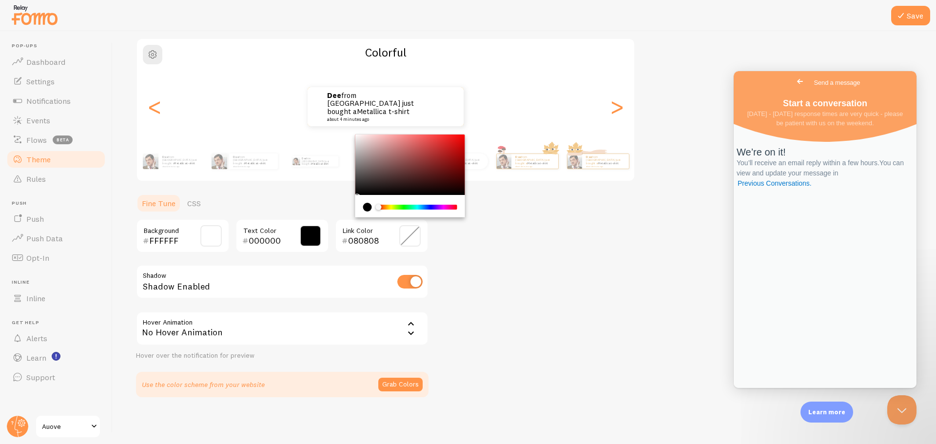
type input "000000"
drag, startPoint x: 397, startPoint y: 179, endPoint x: 320, endPoint y: 208, distance: 82.7
click at [320, 208] on section "Fine Tune CSS FFFFFF Background 000000 Text Color 000000 Link Color Shadow Shad…" at bounding box center [282, 295] width 292 height 204
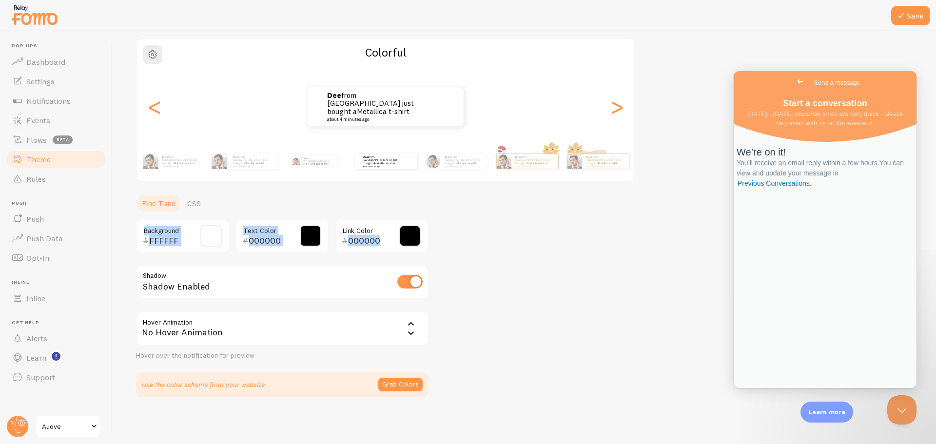
click at [459, 238] on div "Theme Choose a theme for your notifications Colorful dee from [GEOGRAPHIC_DATA]…" at bounding box center [524, 189] width 776 height 417
click at [908, 24] on button "Save" at bounding box center [910, 15] width 39 height 19
click at [894, 17] on button "Save" at bounding box center [910, 15] width 39 height 19
click at [902, 15] on icon at bounding box center [901, 16] width 12 height 12
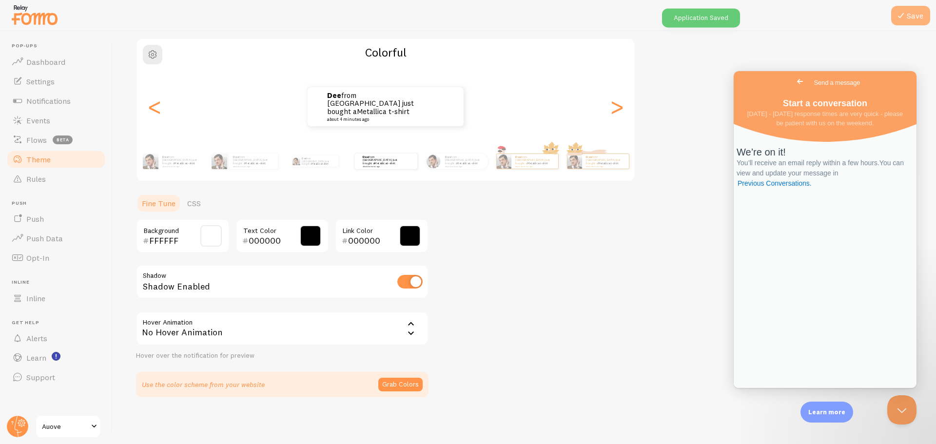
click at [901, 14] on icon at bounding box center [901, 16] width 12 height 12
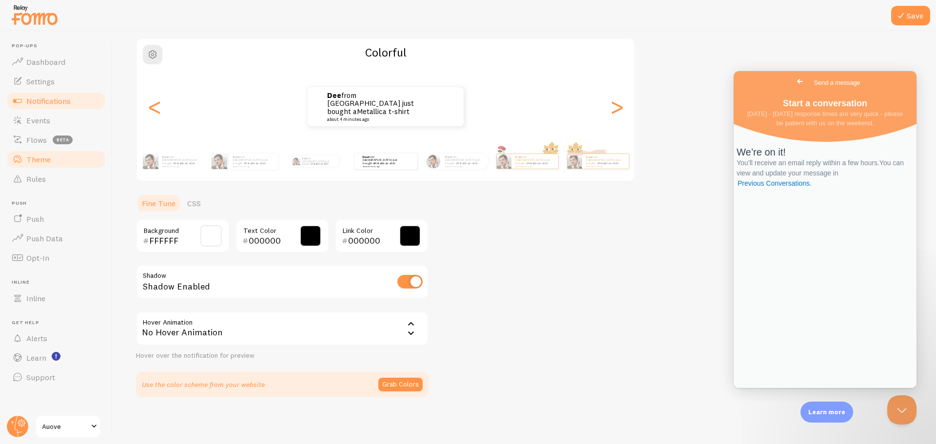
click at [46, 103] on span "Notifications" at bounding box center [48, 101] width 44 height 10
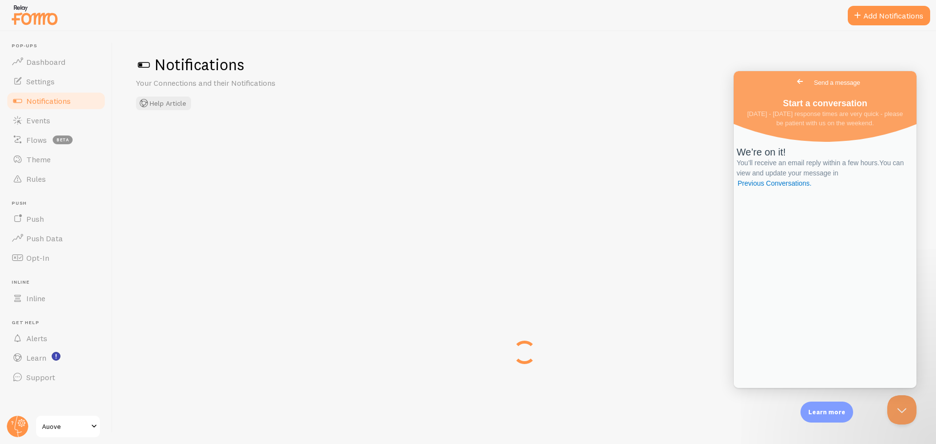
checkbox input "true"
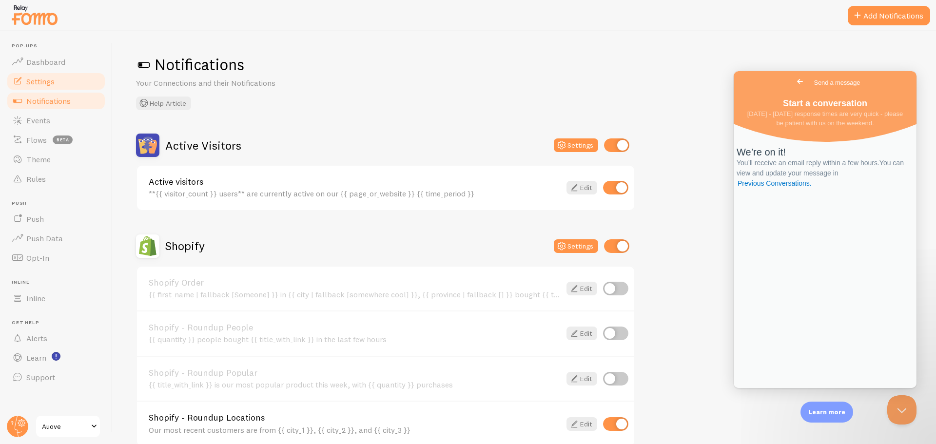
click at [64, 88] on link "Settings" at bounding box center [56, 81] width 100 height 19
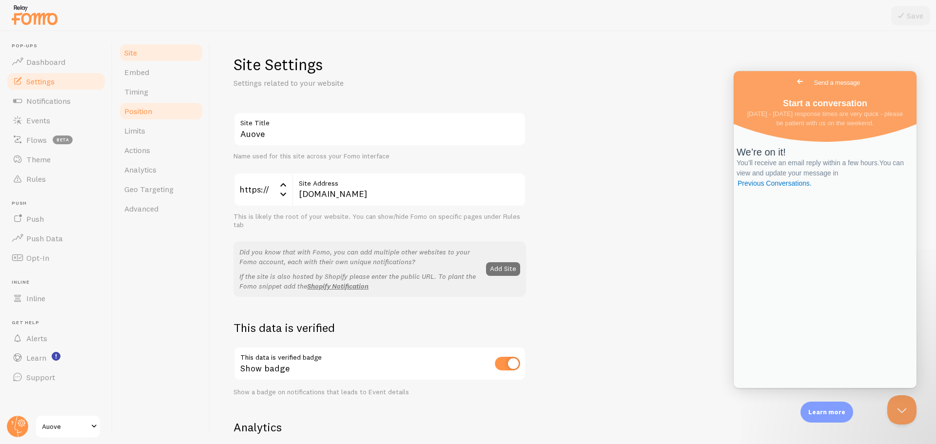
click at [160, 116] on link "Position" at bounding box center [160, 110] width 85 height 19
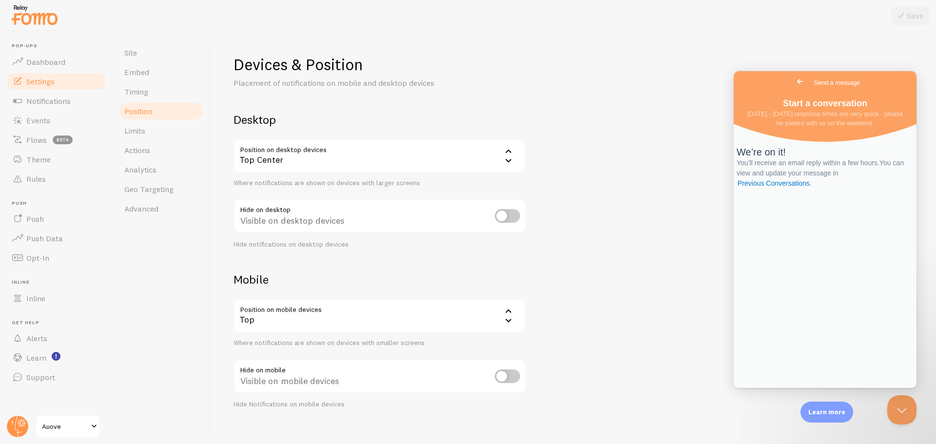
scroll to position [12, 0]
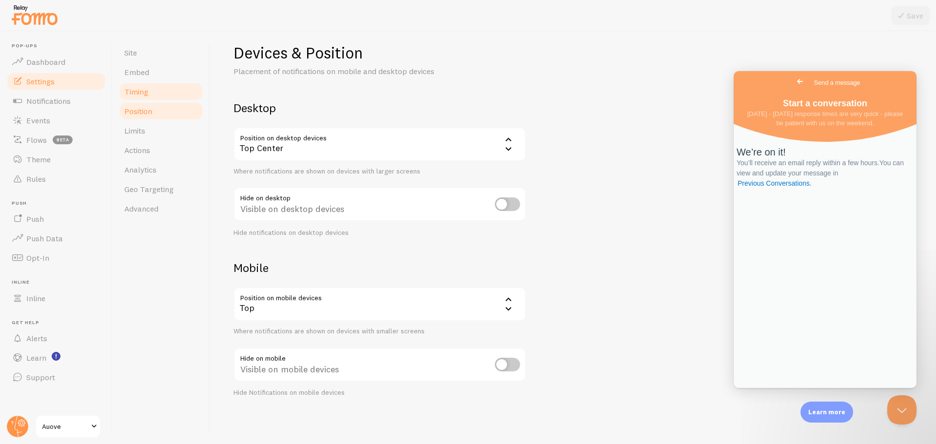
click at [148, 92] on link "Timing" at bounding box center [160, 91] width 85 height 19
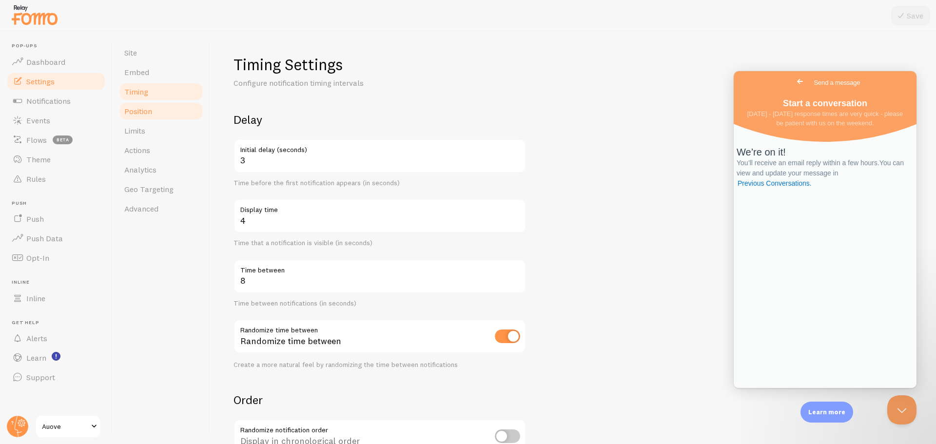
click at [147, 103] on link "Position" at bounding box center [160, 110] width 85 height 19
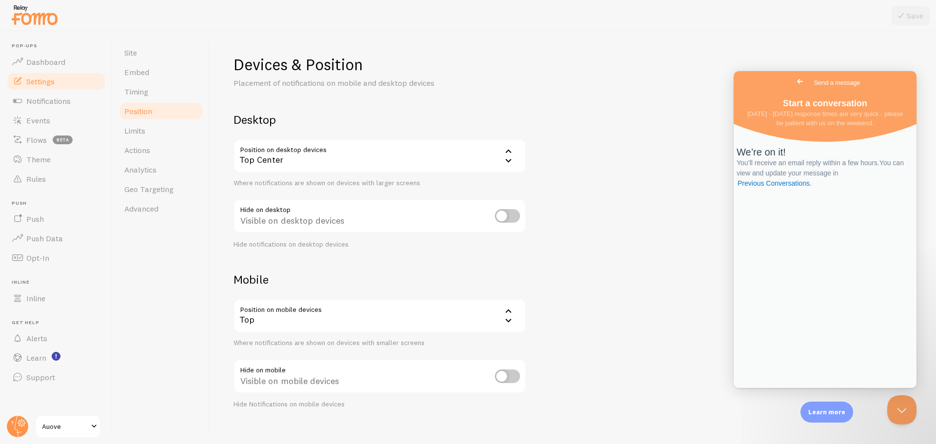
click at [289, 155] on div "Top Center" at bounding box center [379, 156] width 292 height 34
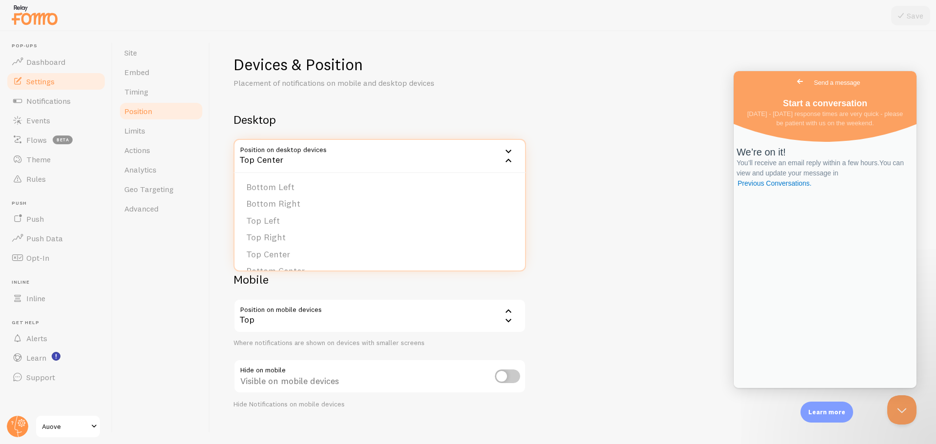
click at [437, 97] on div "Devices & Position Placement of notifications on mobile and desktop devices Des…" at bounding box center [572, 232] width 679 height 354
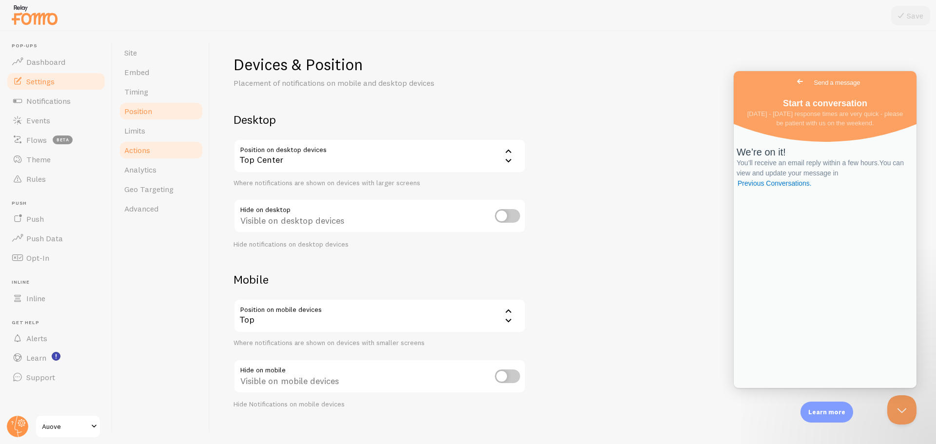
click at [167, 152] on link "Actions" at bounding box center [160, 149] width 85 height 19
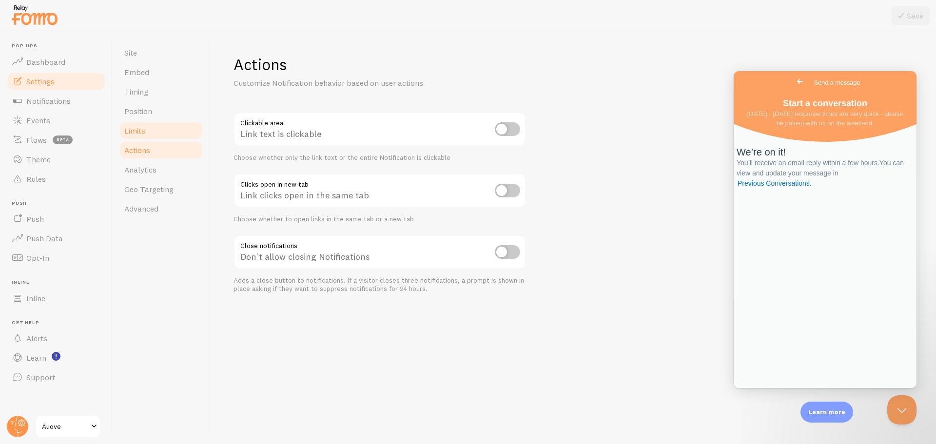
click at [167, 136] on link "Limits" at bounding box center [160, 130] width 85 height 19
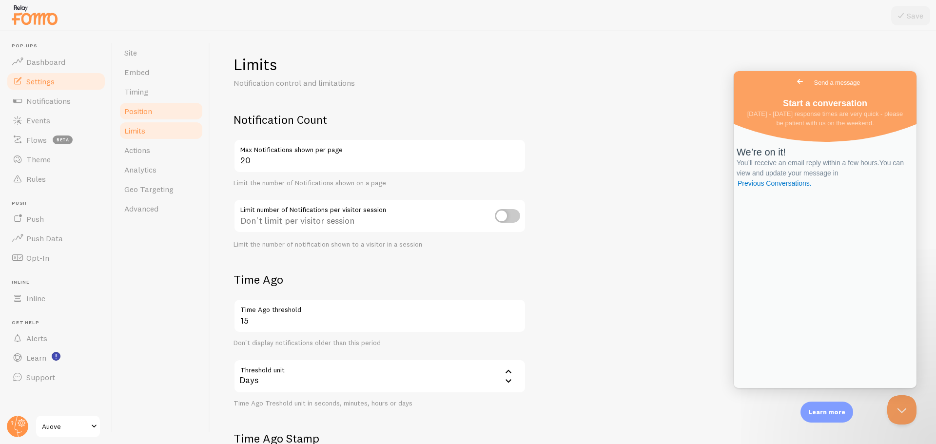
click at [158, 119] on link "Position" at bounding box center [160, 110] width 85 height 19
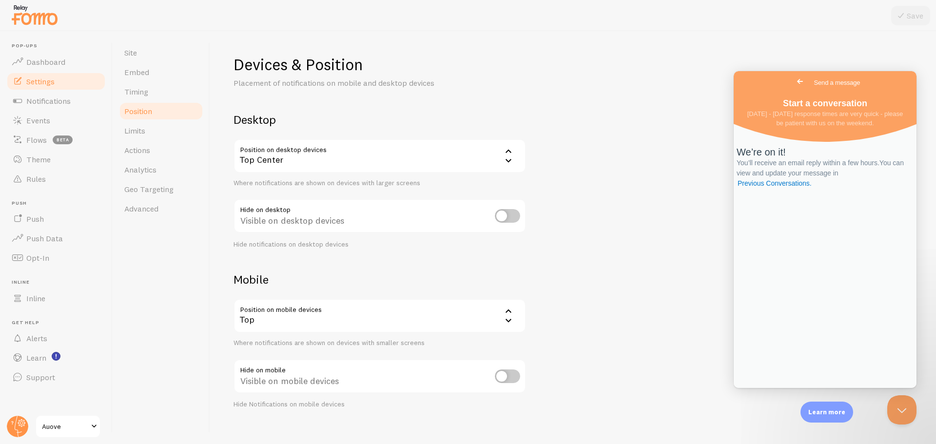
scroll to position [12, 0]
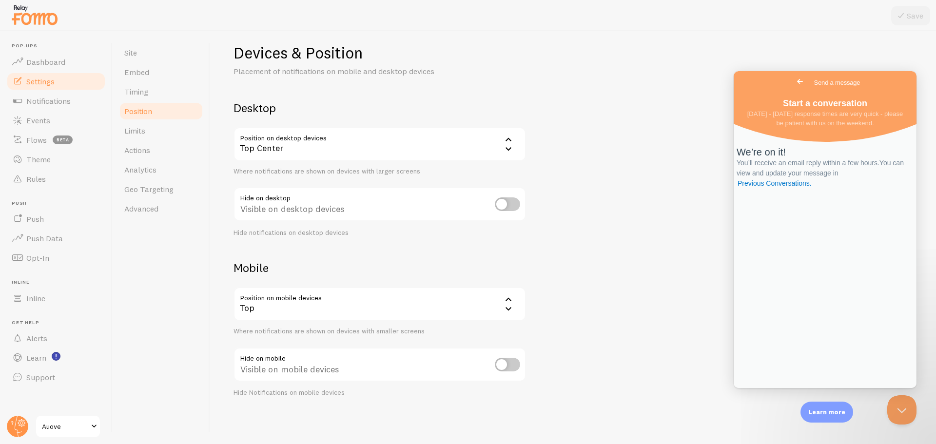
click at [369, 310] on div "Top" at bounding box center [379, 304] width 292 height 34
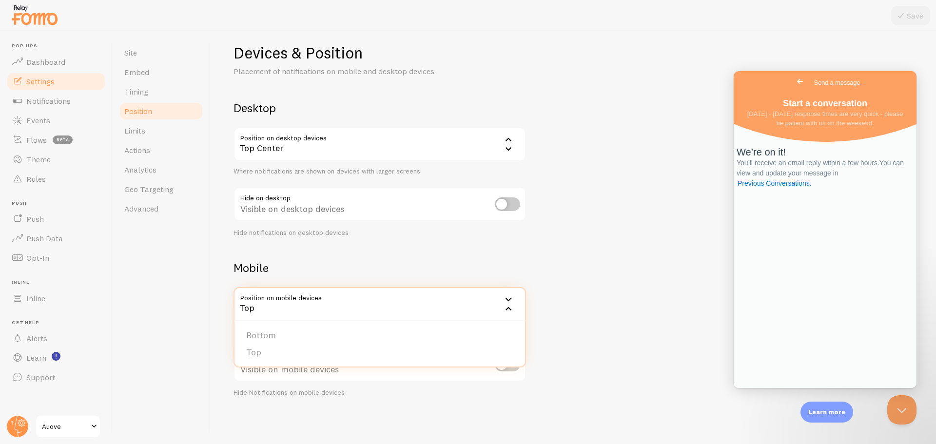
click at [544, 252] on div "Devices & Position Placement of notifications on mobile and desktop devices Des…" at bounding box center [572, 220] width 679 height 354
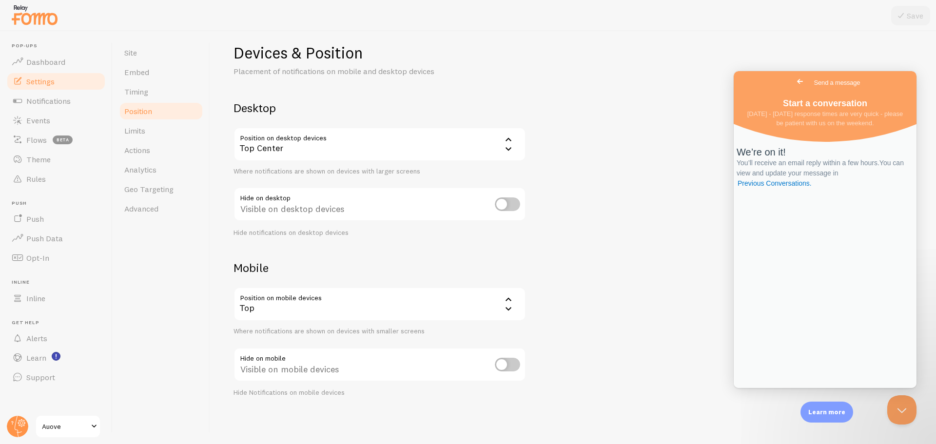
click at [794, 80] on span "Go back" at bounding box center [800, 82] width 12 height 12
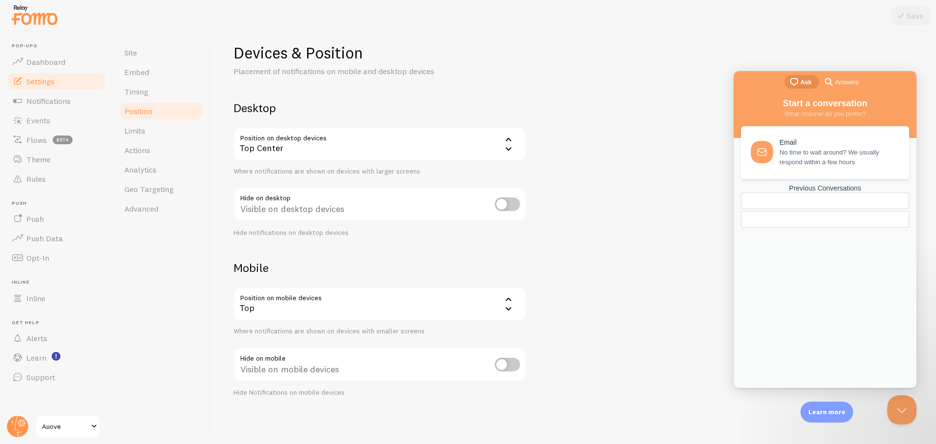
click at [831, 146] on div "Email" at bounding box center [838, 142] width 118 height 8
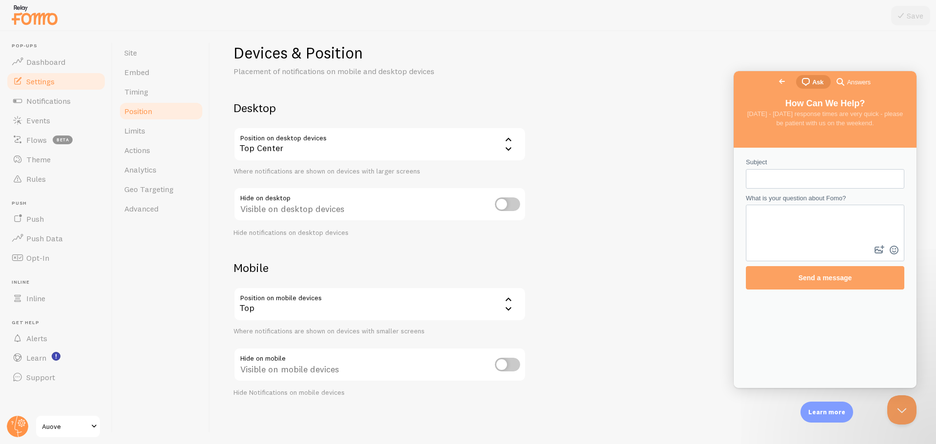
click at [776, 80] on span "Go back" at bounding box center [782, 82] width 12 height 12
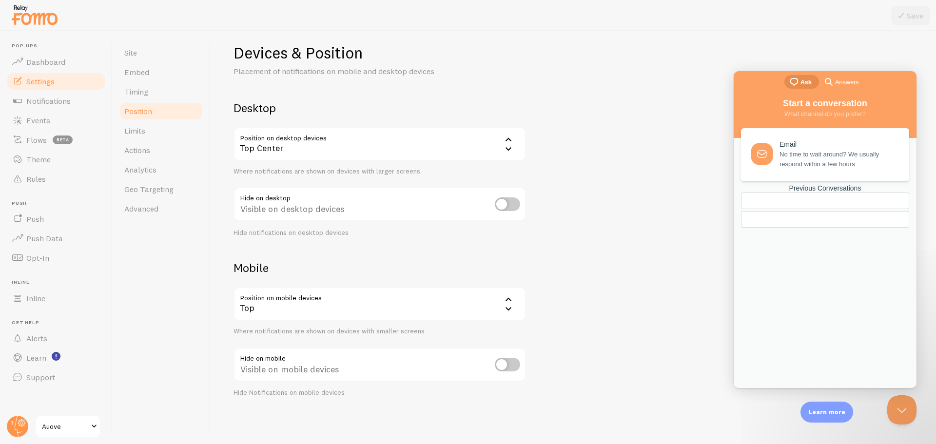
click at [849, 73] on div "chat-square Ask search-medium Answers" at bounding box center [824, 82] width 183 height 23
click at [837, 79] on span "Answers" at bounding box center [846, 82] width 23 height 10
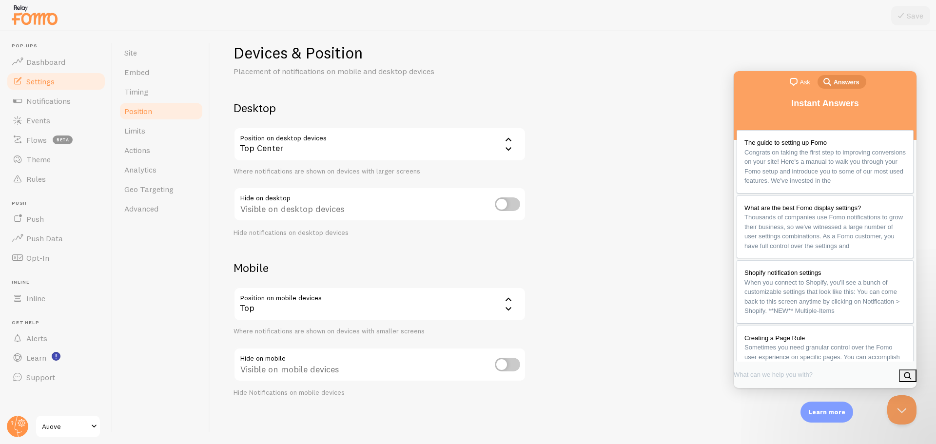
click at [810, 82] on link "chat-square Ask" at bounding box center [801, 82] width 34 height 14
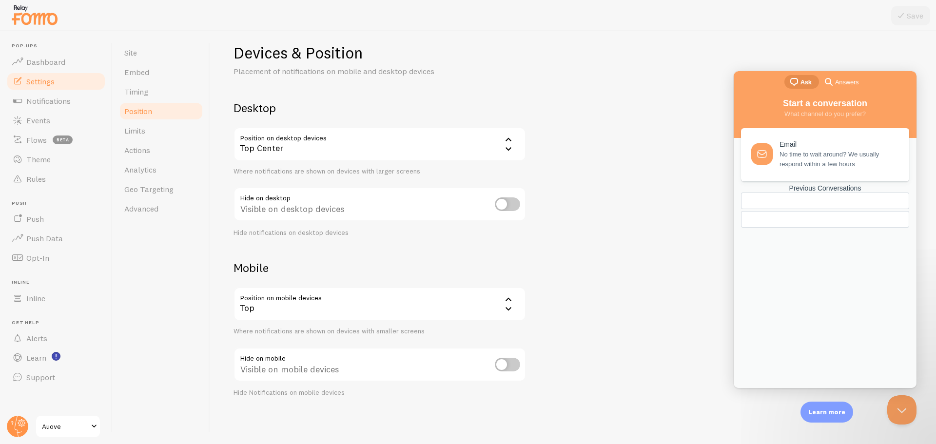
click at [805, 193] on div "Previous Conversations" at bounding box center [825, 188] width 168 height 8
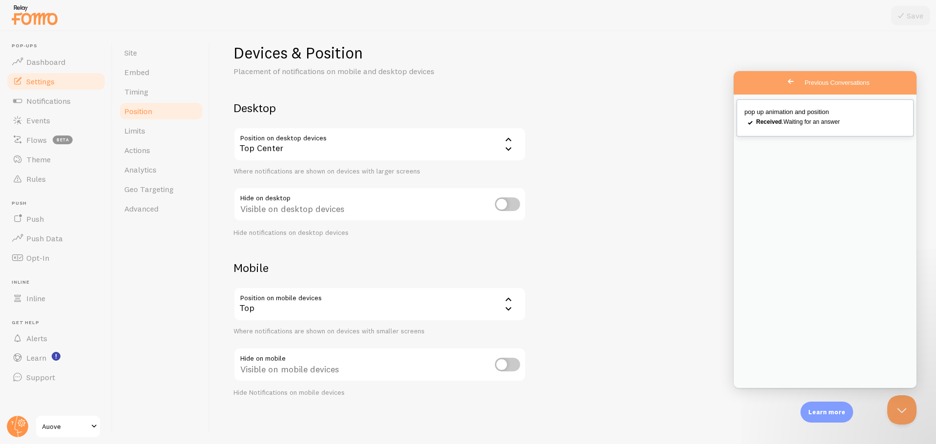
click at [835, 125] on span "Received . Waiting for an answer" at bounding box center [798, 121] width 84 height 7
click at [753, 393] on button "Close" at bounding box center [745, 399] width 18 height 13
click at [794, 140] on span "Hi [PERSON_NAME], Thanks for reaching out to Fomo and giving our app a try in y…" at bounding box center [823, 145] width 159 height 36
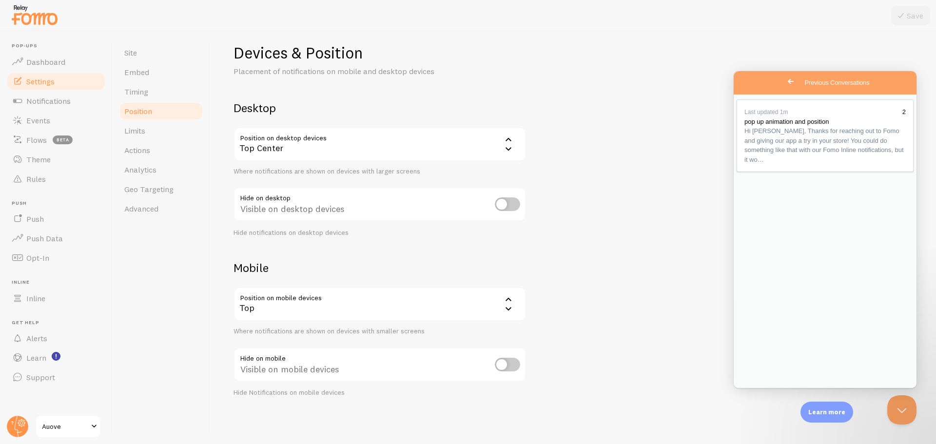
type textarea "hi, i would like it for only the mobile version"
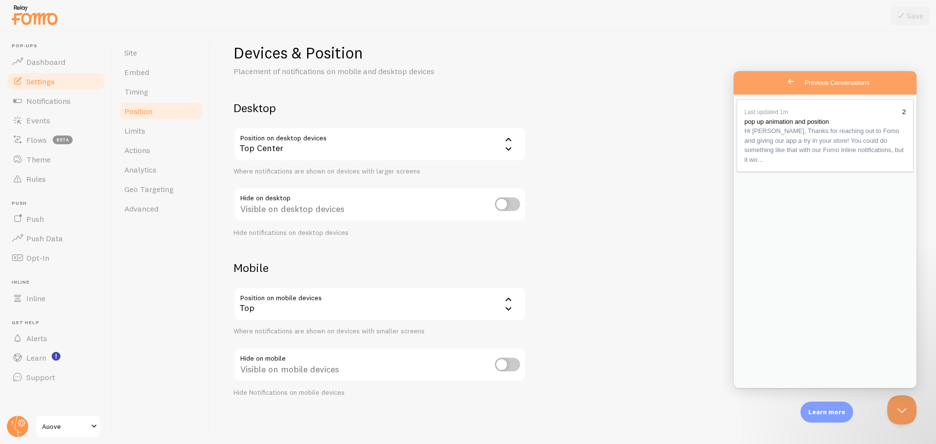
type input "C:\fakepath\Screenshot [DATE] 202650.png"
type textarea "hi, i would like it for only the mobile version, the screenshot ive attached is…"
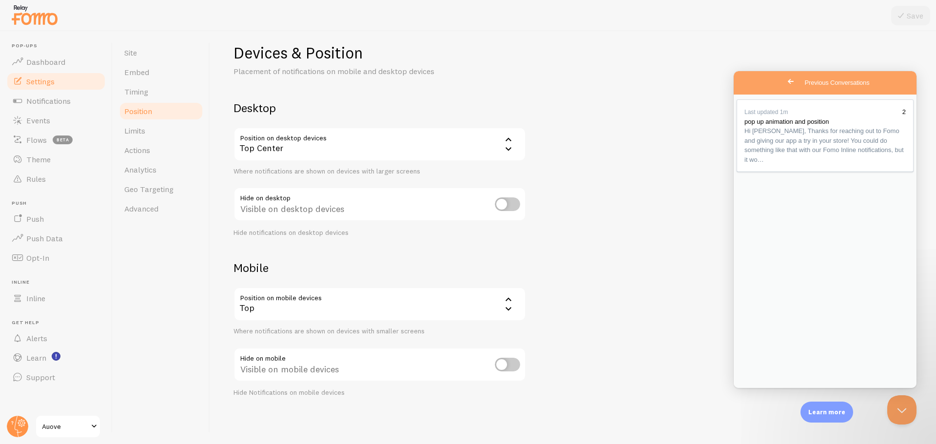
scroll to position [120, 0]
click at [753, 393] on button "Close" at bounding box center [745, 399] width 18 height 13
click at [804, 151] on span "Hi [PERSON_NAME], Thanks for reaching out to Fomo and giving our app a try in y…" at bounding box center [823, 145] width 159 height 36
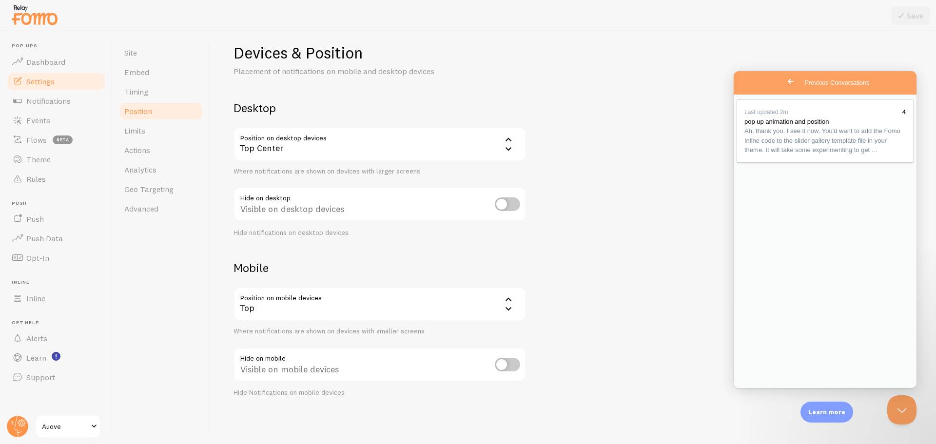
type textarea "yes, im actually using the [DEMOGRAPHIC_DATA] theme its not from the shopify de…"
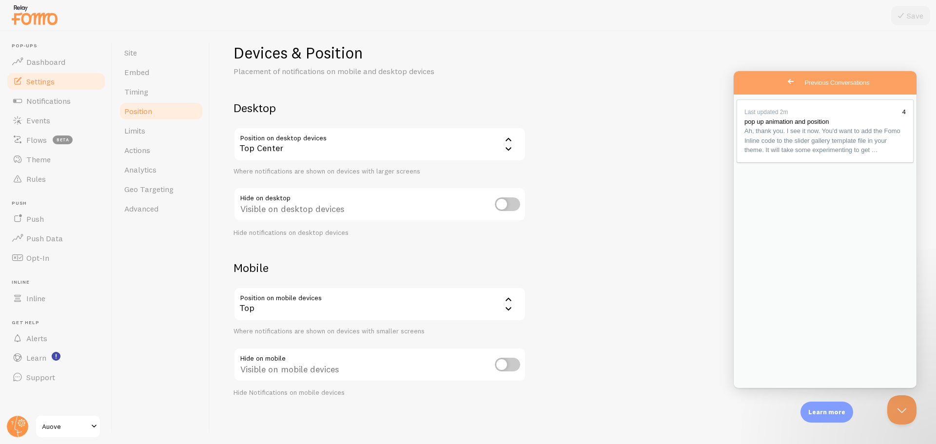
type textarea "[URL][DOMAIN_NAME]"
